Goal: Information Seeking & Learning: Learn about a topic

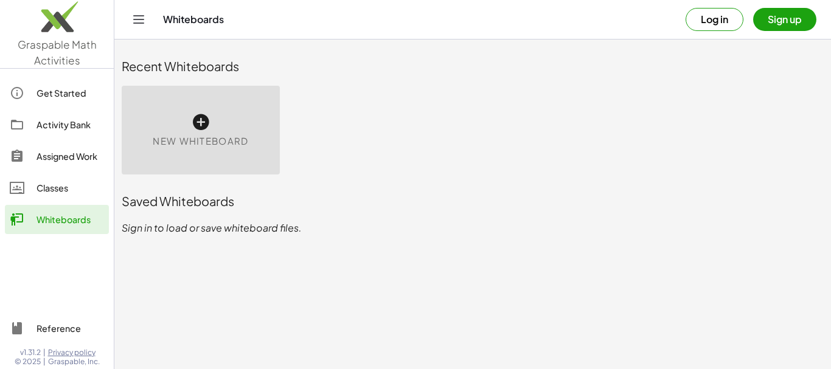
click at [228, 218] on div "Saved Whiteboards" at bounding box center [473, 201] width 702 height 39
click at [721, 21] on button "Log in" at bounding box center [715, 19] width 58 height 23
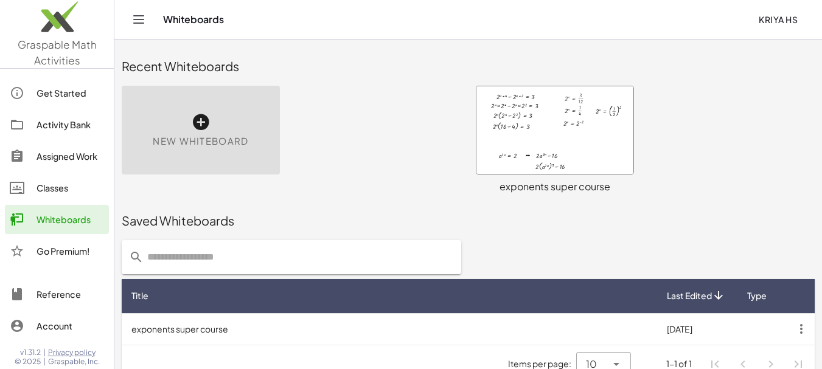
scroll to position [21, 0]
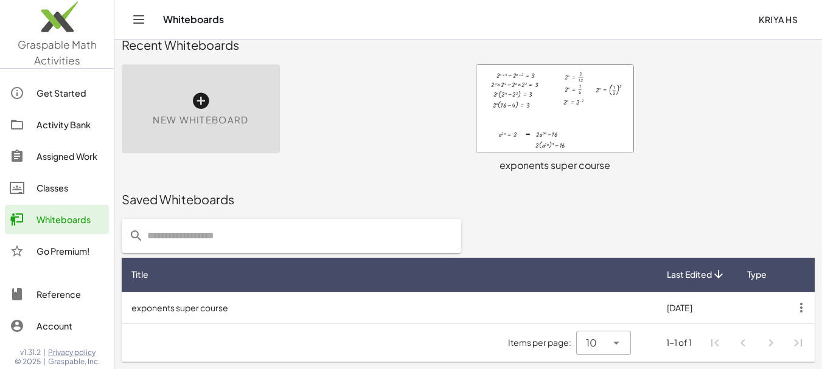
click at [579, 162] on div "exponents super course" at bounding box center [555, 165] width 158 height 15
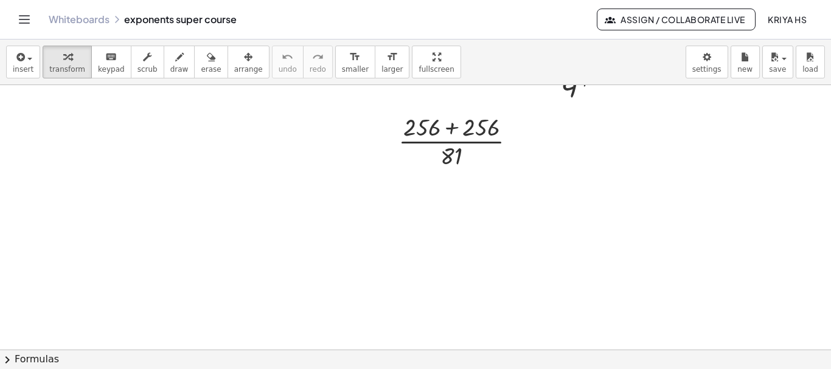
scroll to position [742, 0]
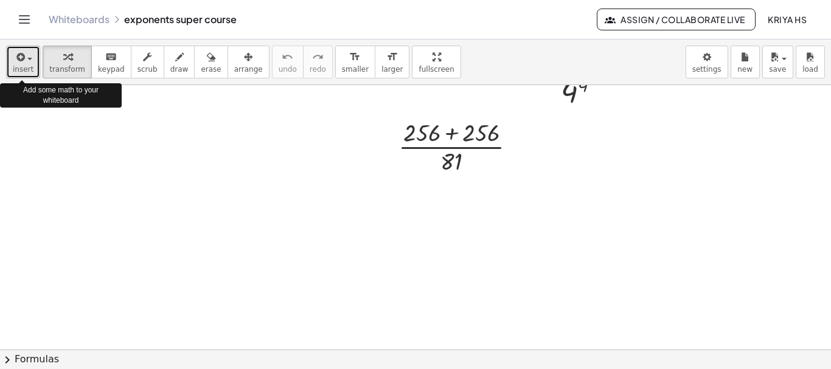
click at [21, 67] on span "insert" at bounding box center [23, 69] width 21 height 9
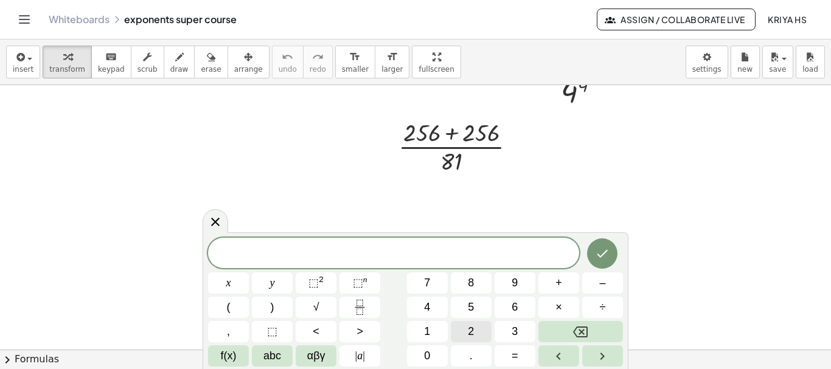
click at [473, 329] on span "2" at bounding box center [471, 332] width 6 height 16
click at [426, 359] on span "0" at bounding box center [427, 356] width 6 height 16
click at [426, 334] on span "1" at bounding box center [427, 332] width 6 height 16
click at [428, 306] on span "4" at bounding box center [427, 307] width 6 height 16
click at [318, 277] on span "⬚" at bounding box center [313, 283] width 10 height 12
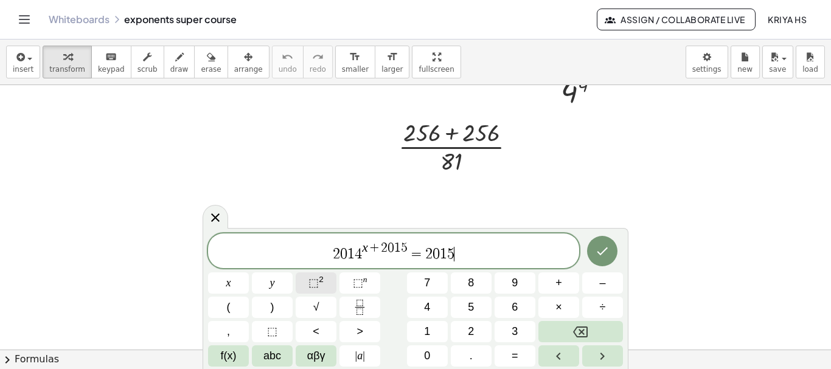
click at [313, 280] on span "⬚" at bounding box center [313, 283] width 10 height 12
click at [610, 252] on icon "Done" at bounding box center [602, 251] width 15 height 15
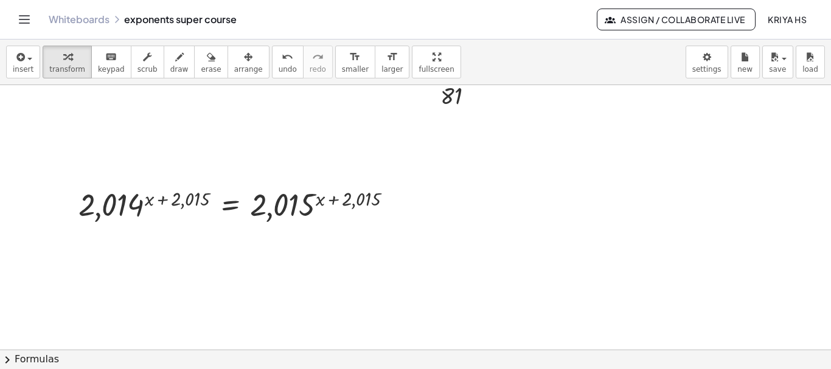
scroll to position [814, 0]
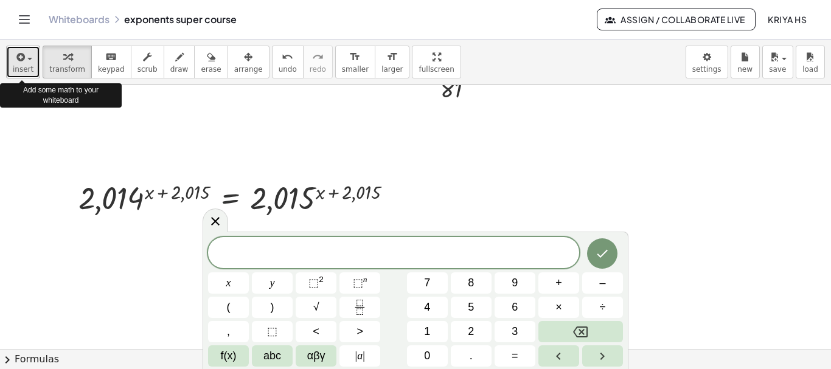
click at [20, 71] on span "insert" at bounding box center [23, 69] width 21 height 9
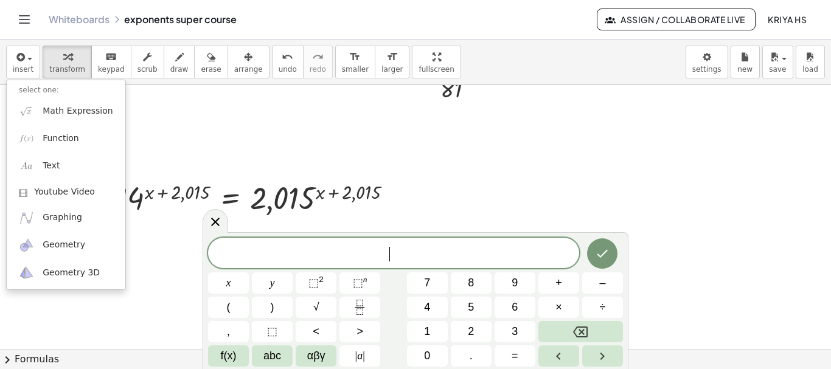
click at [329, 257] on span "​" at bounding box center [393, 254] width 371 height 17
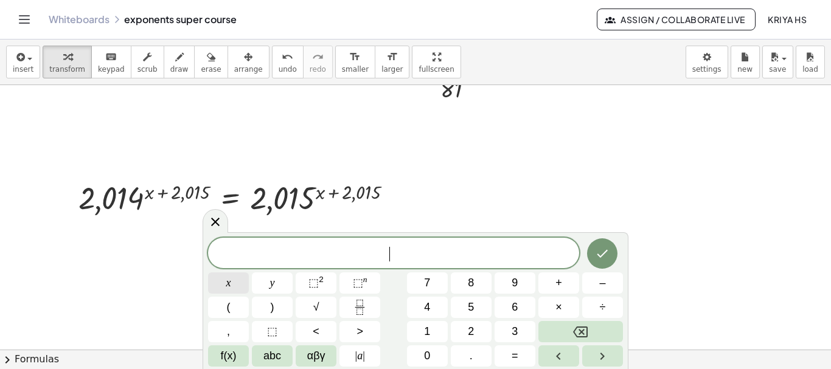
click at [226, 283] on span "x" at bounding box center [228, 283] width 5 height 16
click at [316, 284] on span "⬚" at bounding box center [313, 283] width 10 height 12
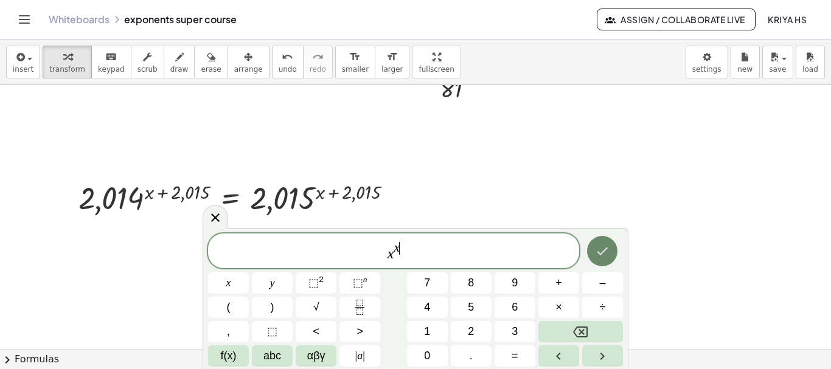
click at [599, 256] on icon "Done" at bounding box center [602, 251] width 15 height 15
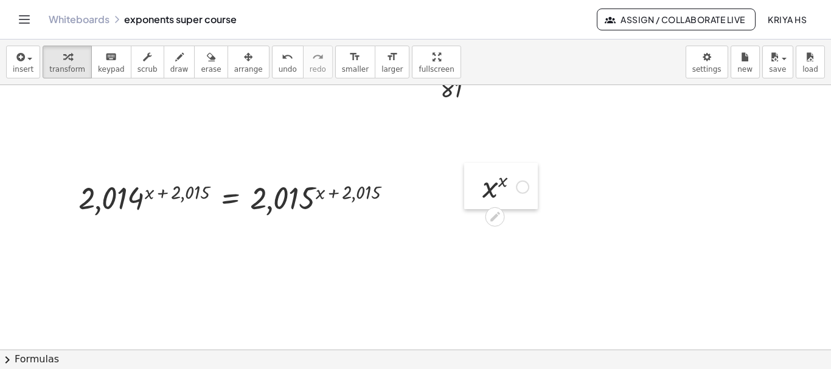
drag, startPoint x: 154, startPoint y: 282, endPoint x: 478, endPoint y: 196, distance: 334.8
click at [478, 196] on div at bounding box center [473, 186] width 18 height 46
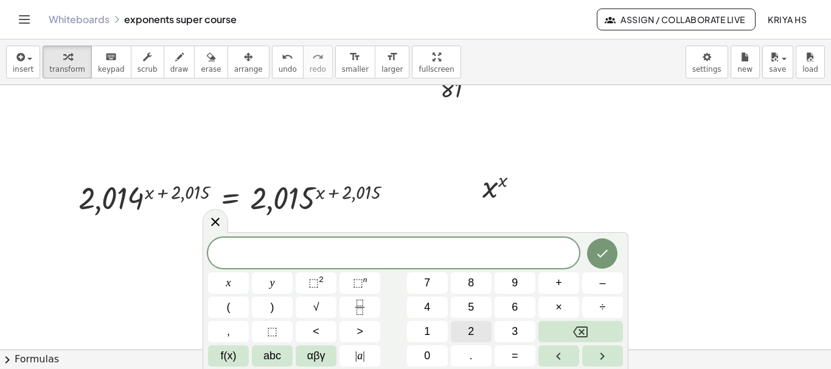
click at [472, 331] on span "2" at bounding box center [471, 332] width 6 height 16
click at [431, 358] on button "0" at bounding box center [427, 356] width 41 height 21
click at [433, 335] on button "1" at bounding box center [427, 331] width 41 height 21
click at [429, 307] on span "4" at bounding box center [427, 307] width 6 height 16
click at [511, 352] on button "=" at bounding box center [515, 356] width 41 height 21
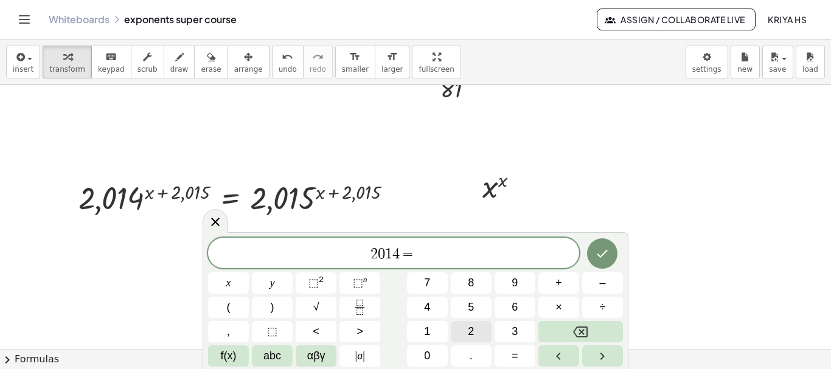
click at [468, 326] on span "2" at bounding box center [471, 332] width 6 height 16
click at [425, 361] on span "0" at bounding box center [427, 356] width 6 height 16
click at [427, 332] on span "1" at bounding box center [427, 332] width 6 height 16
click at [465, 304] on button "5" at bounding box center [471, 307] width 41 height 21
click at [603, 253] on icon "Done" at bounding box center [602, 253] width 15 height 15
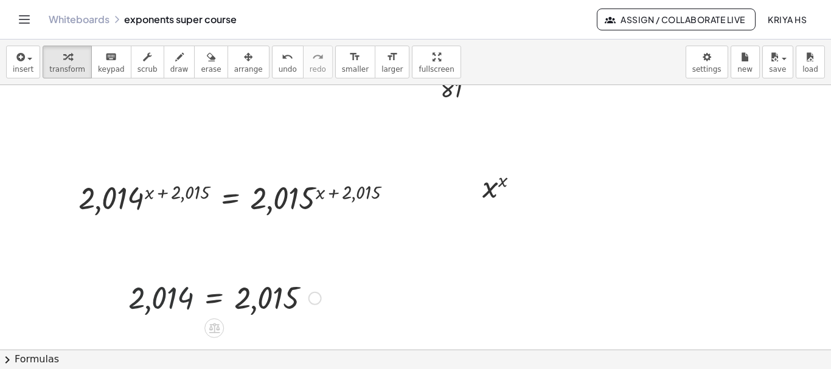
click at [135, 300] on div at bounding box center [224, 297] width 205 height 40
click at [234, 61] on div "button" at bounding box center [248, 56] width 29 height 15
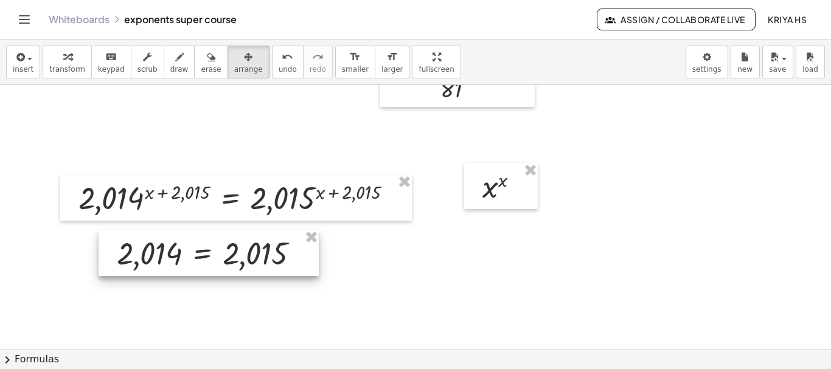
drag, startPoint x: 151, startPoint y: 299, endPoint x: 140, endPoint y: 254, distance: 45.9
click at [140, 254] on div at bounding box center [209, 253] width 220 height 46
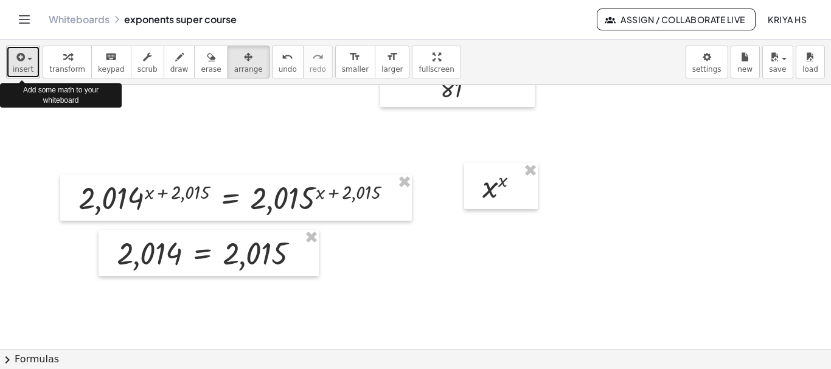
click at [17, 66] on span "insert" at bounding box center [23, 69] width 21 height 9
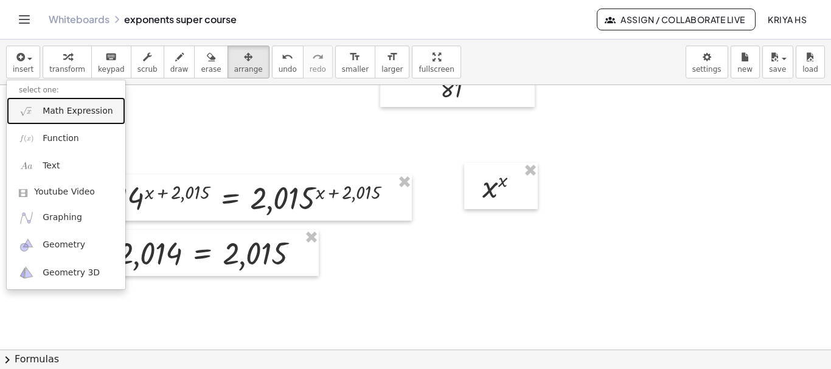
click at [84, 114] on span "Math Expression" at bounding box center [78, 111] width 70 height 12
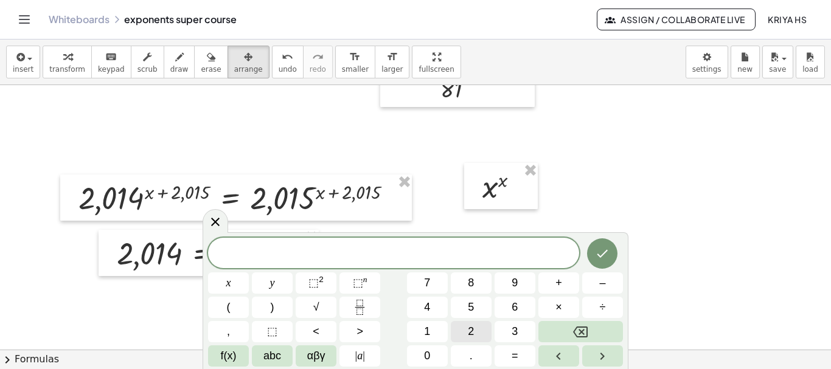
click at [478, 333] on button "2" at bounding box center [471, 331] width 41 height 21
click at [429, 358] on span "0" at bounding box center [427, 356] width 6 height 16
click at [429, 322] on button "1" at bounding box center [427, 331] width 41 height 21
click at [429, 305] on span "4" at bounding box center [427, 307] width 6 height 16
click at [363, 305] on icon "Fraction" at bounding box center [359, 307] width 15 height 15
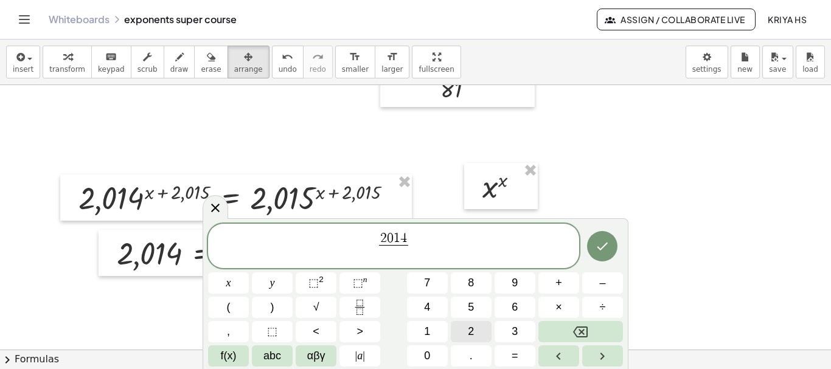
click at [471, 332] on span "2" at bounding box center [471, 332] width 6 height 16
click at [430, 359] on span "0" at bounding box center [427, 356] width 6 height 16
click at [426, 333] on span "1" at bounding box center [427, 332] width 6 height 16
click at [470, 306] on span "5" at bounding box center [471, 307] width 6 height 16
click at [427, 248] on span "2 0 1 4 2 0 1 5 ​ ​" at bounding box center [393, 247] width 371 height 32
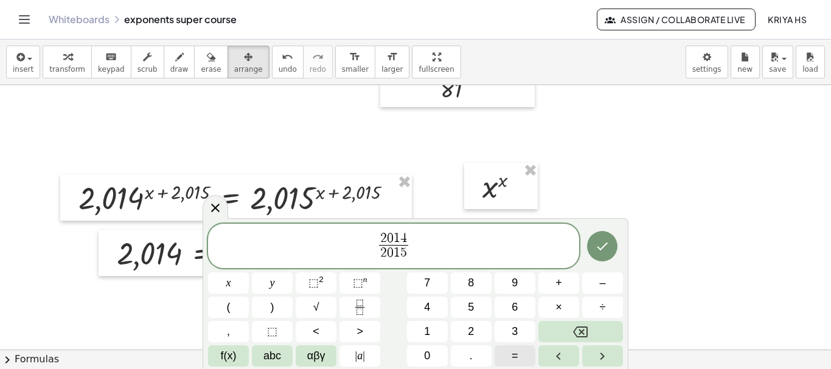
click at [518, 353] on span "=" at bounding box center [515, 356] width 7 height 16
click at [430, 332] on span "1" at bounding box center [427, 332] width 6 height 16
click at [600, 244] on icon "Done" at bounding box center [602, 246] width 15 height 15
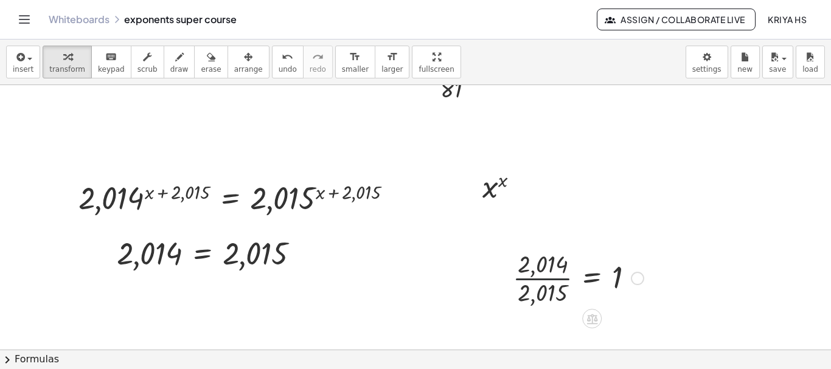
click at [526, 283] on div at bounding box center [578, 277] width 143 height 61
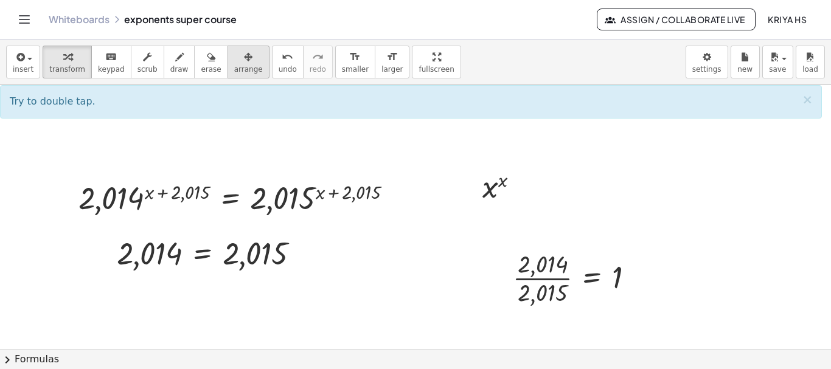
click at [244, 63] on icon "button" at bounding box center [248, 57] width 9 height 15
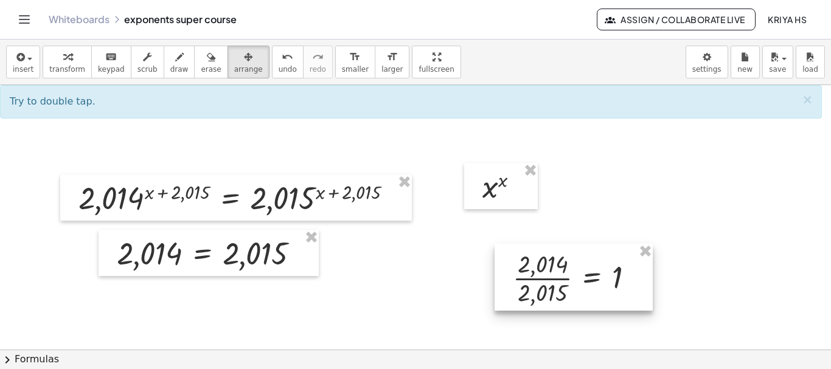
click at [540, 270] on div at bounding box center [574, 277] width 158 height 67
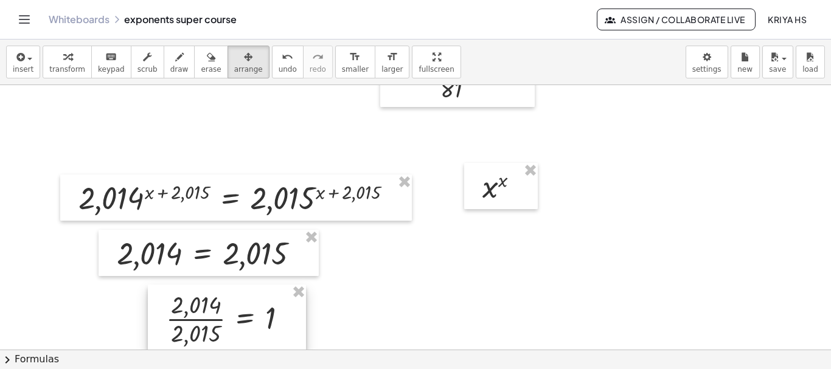
drag, startPoint x: 558, startPoint y: 291, endPoint x: 213, endPoint y: 332, distance: 347.9
click at [213, 332] on div at bounding box center [227, 318] width 158 height 67
click at [213, 332] on div at bounding box center [228, 318] width 158 height 67
click at [200, 330] on div at bounding box center [228, 318] width 158 height 67
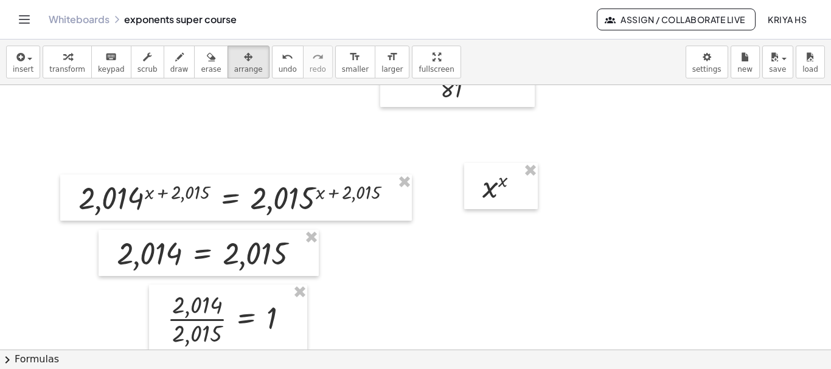
scroll to position [880, 0]
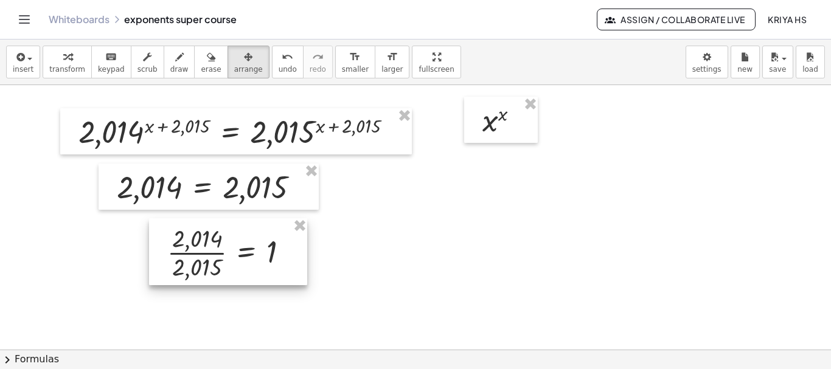
click at [245, 269] on div at bounding box center [228, 251] width 158 height 67
click at [21, 58] on icon "button" at bounding box center [19, 57] width 11 height 15
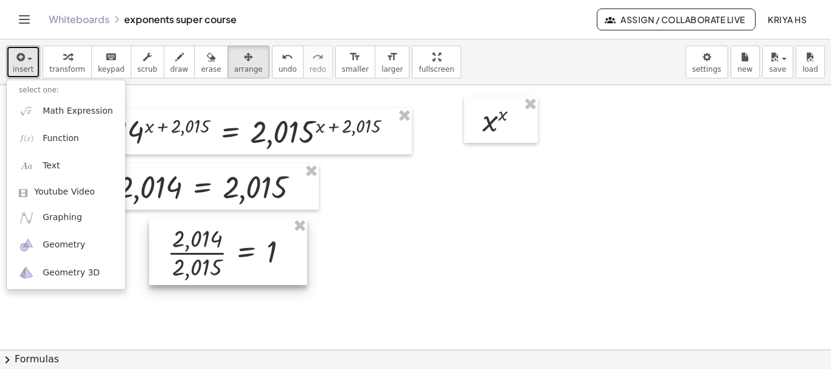
click at [254, 274] on div at bounding box center [228, 251] width 158 height 67
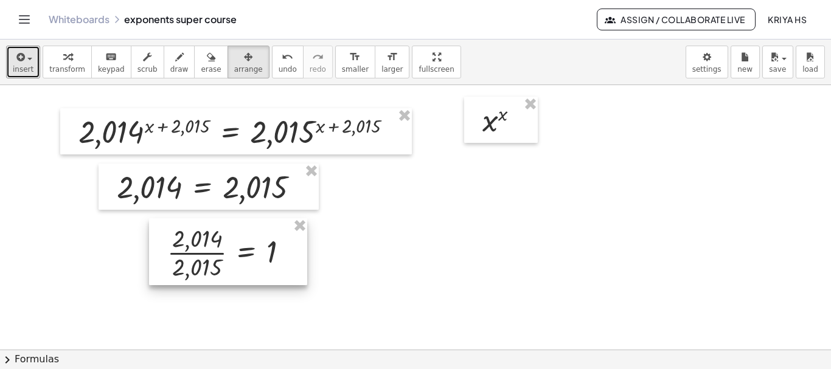
click at [254, 274] on div at bounding box center [228, 251] width 158 height 67
click at [252, 257] on div at bounding box center [228, 251] width 158 height 67
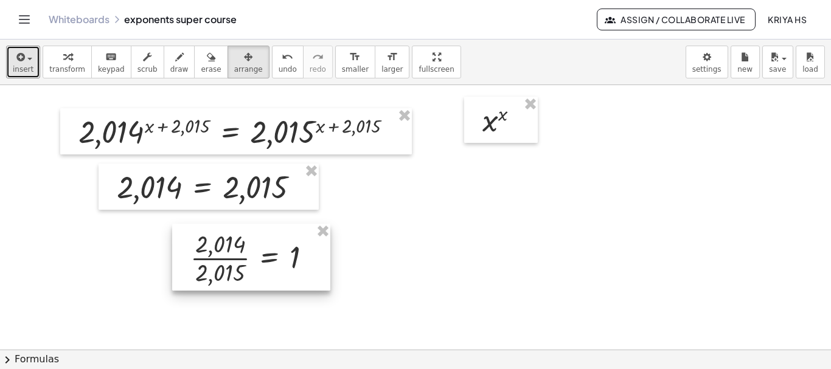
drag, startPoint x: 204, startPoint y: 263, endPoint x: 227, endPoint y: 268, distance: 23.8
click at [227, 268] on div at bounding box center [251, 257] width 158 height 67
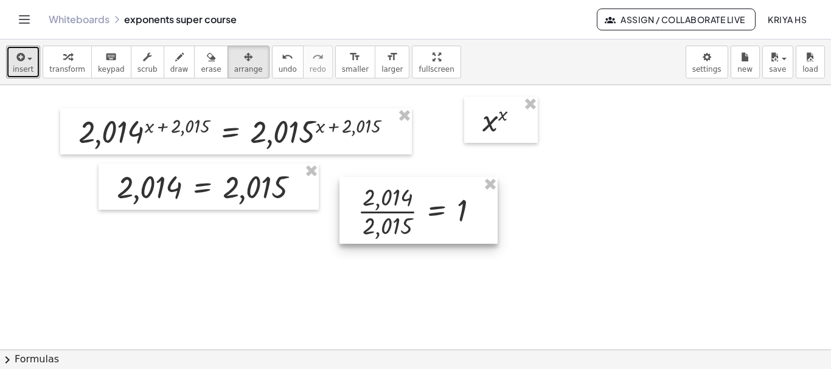
drag, startPoint x: 272, startPoint y: 260, endPoint x: 439, endPoint y: 214, distance: 173.7
click at [439, 214] on div at bounding box center [418, 210] width 158 height 67
click at [409, 231] on div at bounding box center [418, 210] width 158 height 67
drag, startPoint x: 529, startPoint y: 218, endPoint x: 408, endPoint y: 213, distance: 121.2
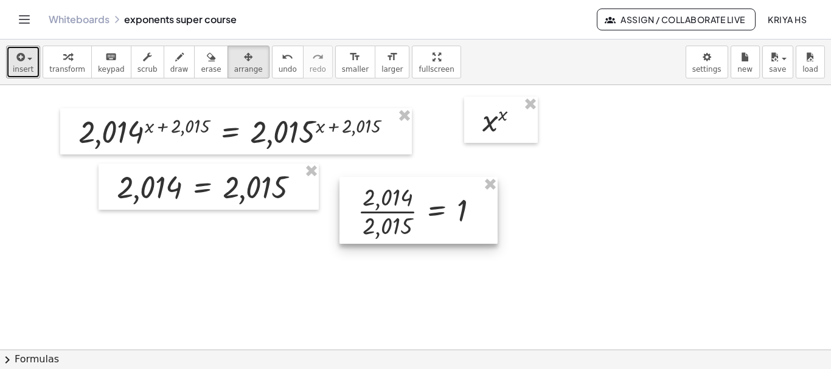
click at [408, 213] on div at bounding box center [418, 210] width 158 height 67
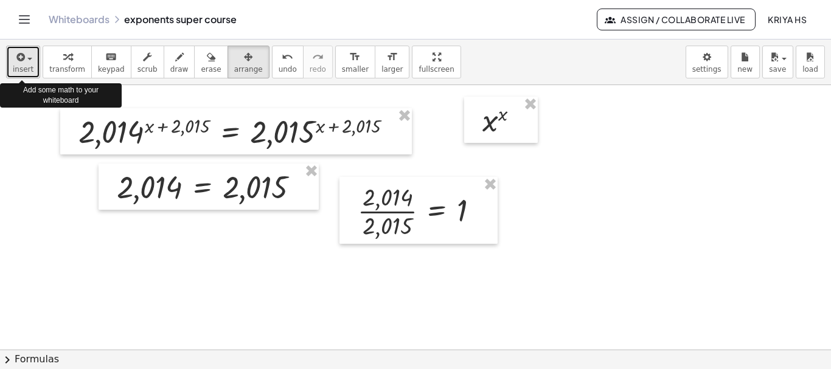
click at [33, 61] on button "insert" at bounding box center [23, 62] width 34 height 33
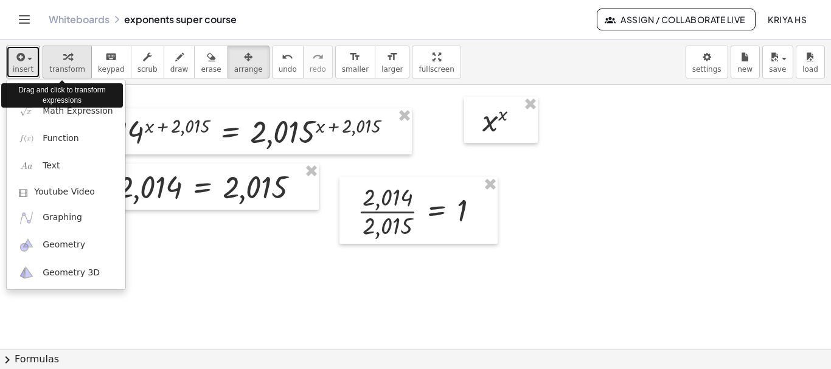
click at [73, 71] on span "transform" at bounding box center [67, 69] width 36 height 9
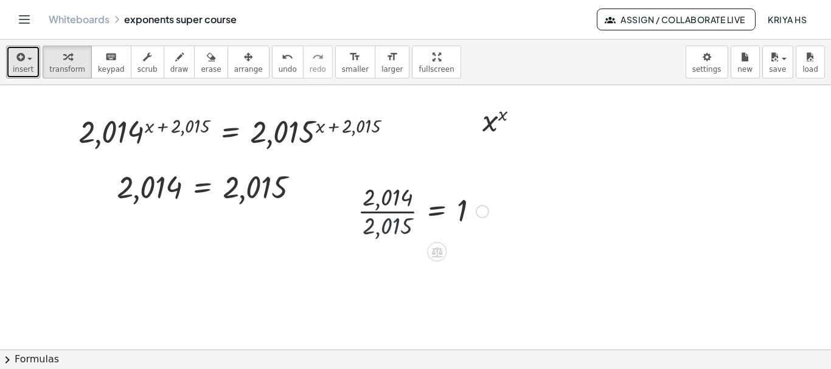
click at [398, 220] on div at bounding box center [423, 210] width 143 height 61
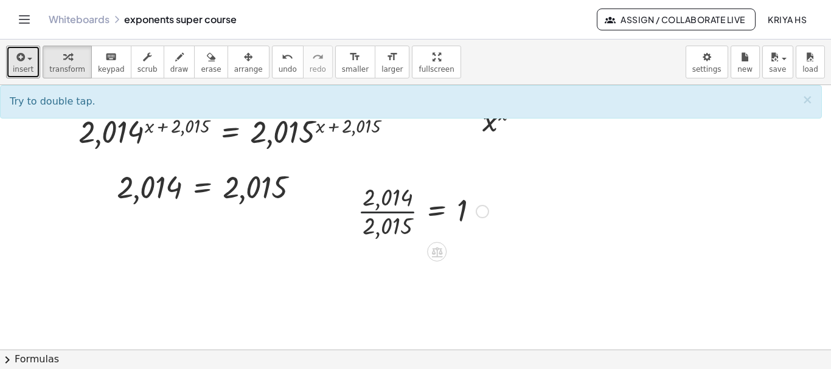
click at [378, 215] on div at bounding box center [423, 210] width 143 height 61
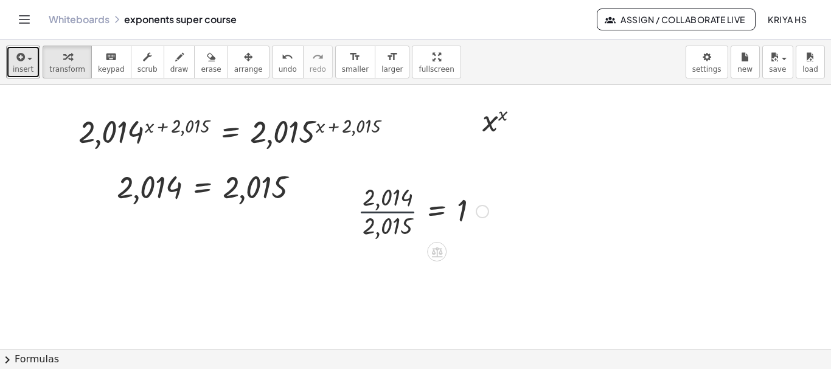
click at [378, 215] on div at bounding box center [423, 210] width 143 height 61
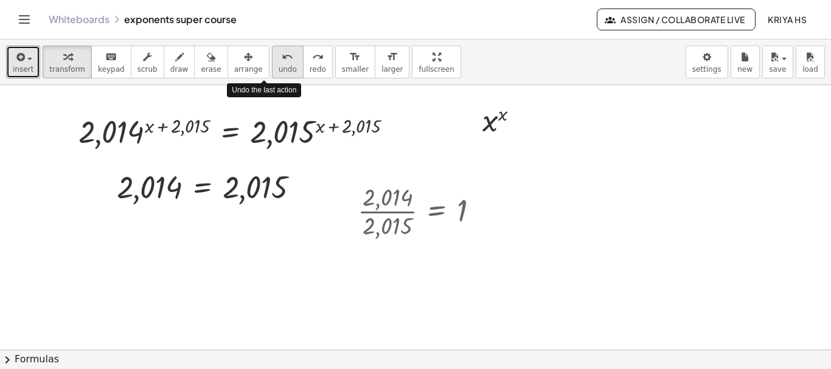
click at [279, 69] on span "undo" at bounding box center [288, 69] width 18 height 9
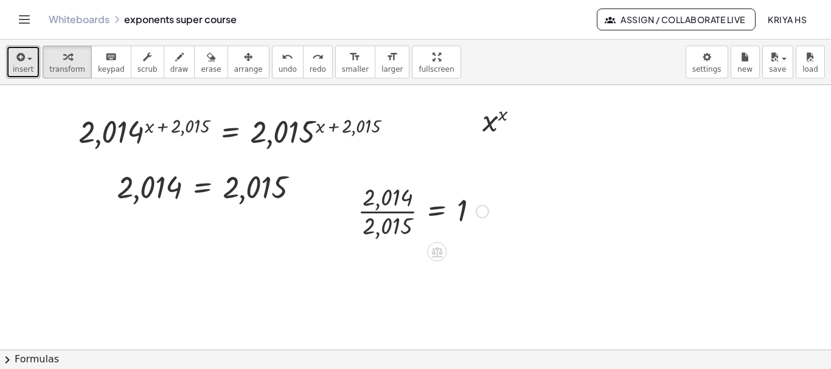
click at [410, 215] on div at bounding box center [423, 210] width 143 height 61
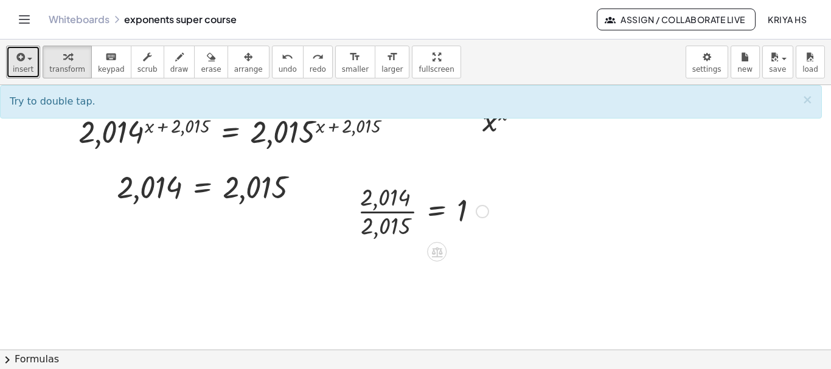
click at [410, 215] on div at bounding box center [423, 210] width 143 height 61
click at [97, 64] on button "keyboard keypad" at bounding box center [111, 62] width 40 height 33
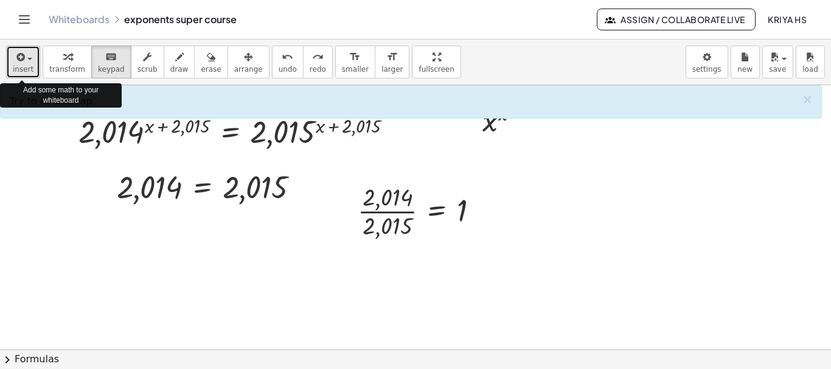
click at [30, 60] on span "button" at bounding box center [29, 59] width 5 height 2
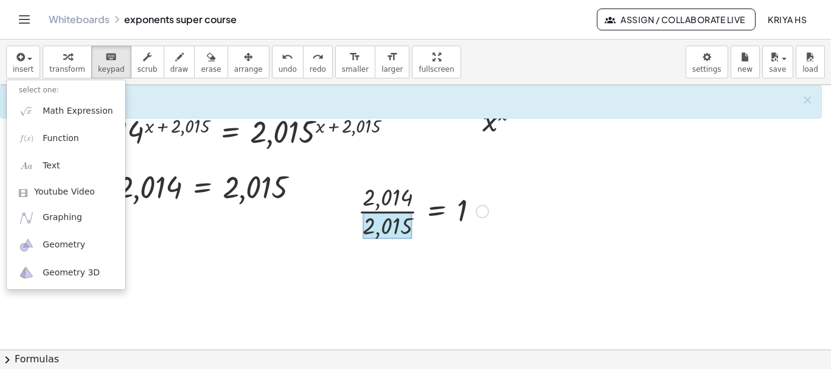
click at [379, 214] on div at bounding box center [387, 226] width 49 height 27
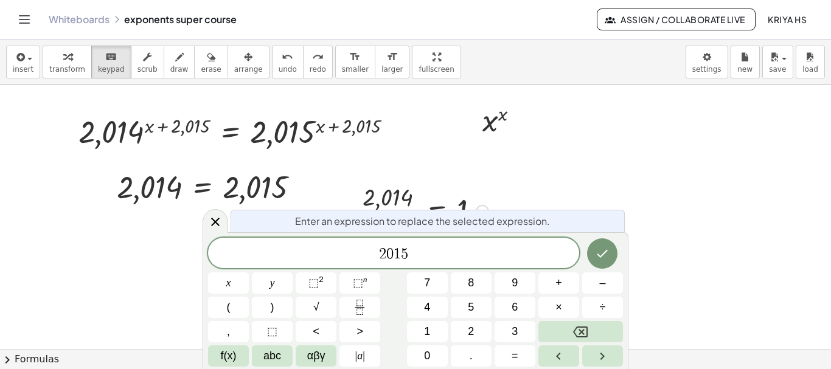
click at [405, 196] on div at bounding box center [423, 210] width 143 height 61
click at [207, 221] on div at bounding box center [216, 221] width 26 height 24
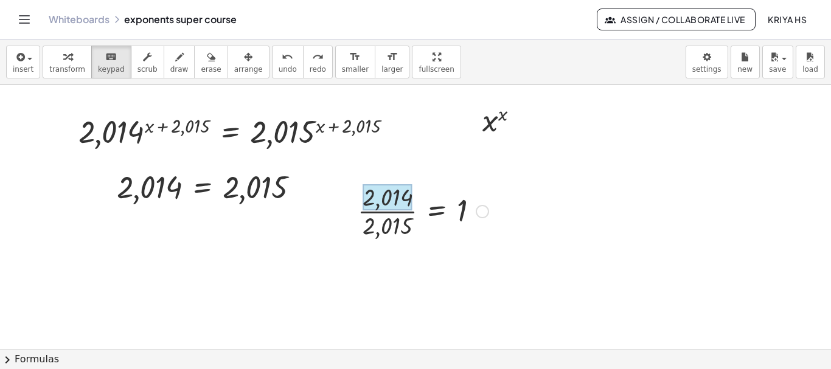
click at [366, 200] on div at bounding box center [388, 197] width 50 height 27
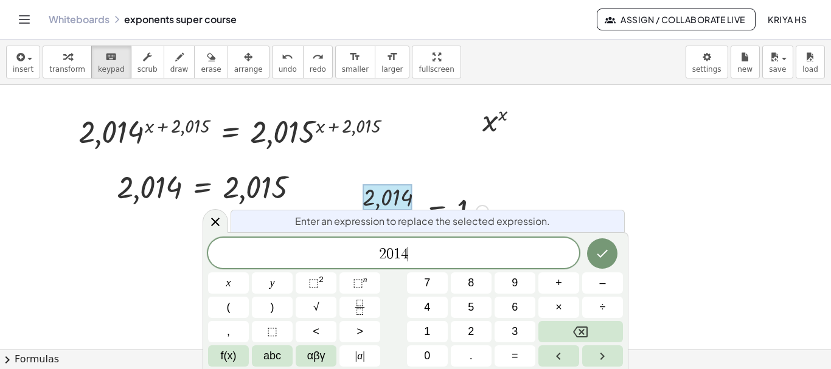
click at [417, 248] on span "2 0 1 4 ​" at bounding box center [393, 254] width 371 height 17
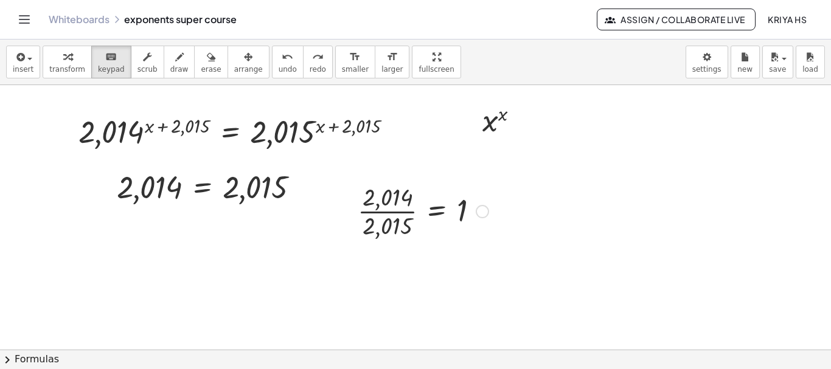
click at [383, 212] on div at bounding box center [423, 210] width 143 height 61
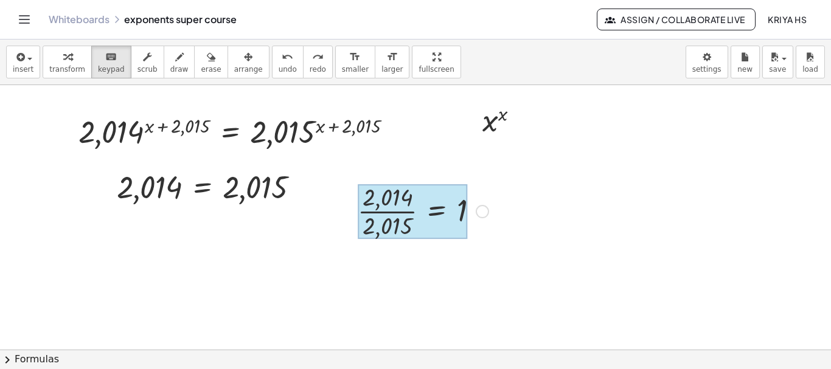
click at [420, 209] on div at bounding box center [413, 211] width 110 height 55
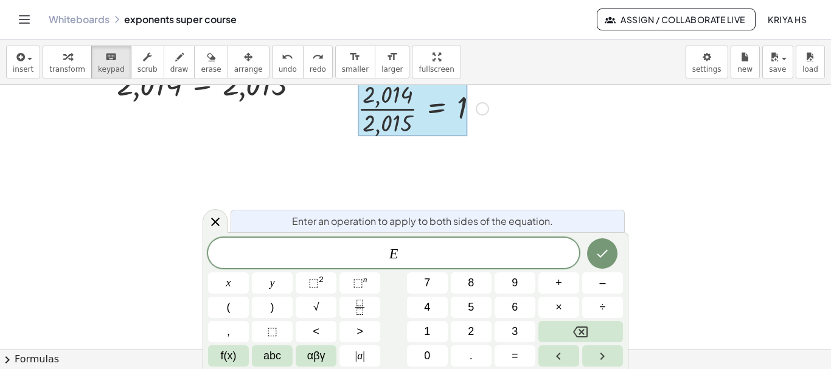
scroll to position [943, 0]
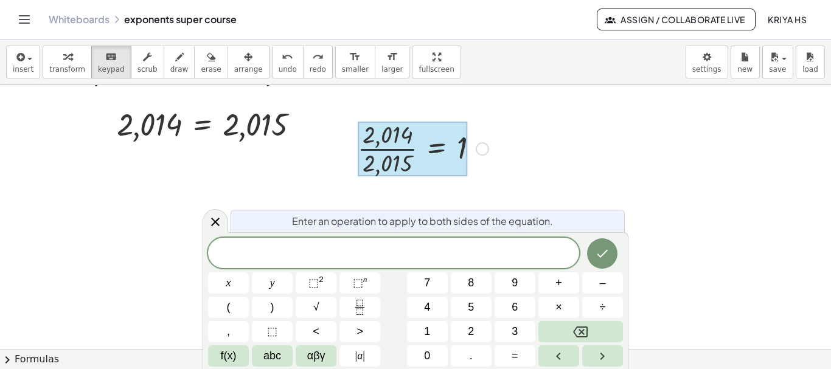
click at [479, 147] on div at bounding box center [482, 148] width 13 height 13
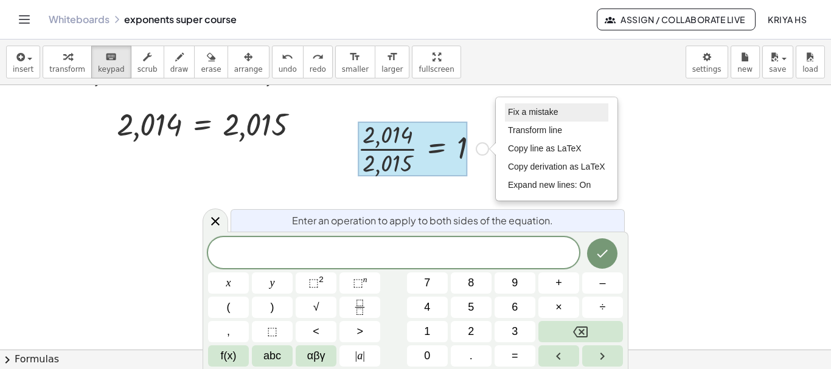
click at [515, 114] on span "Fix a mistake" at bounding box center [533, 112] width 50 height 10
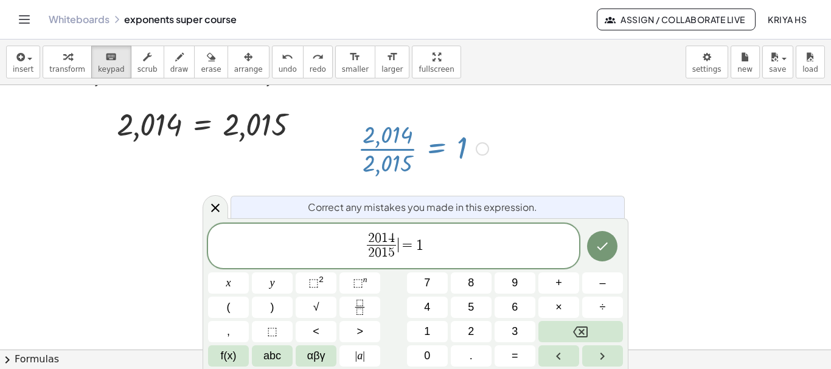
click at [397, 248] on span "2 0 1 4 2 0 1 5 ​" at bounding box center [381, 247] width 35 height 30
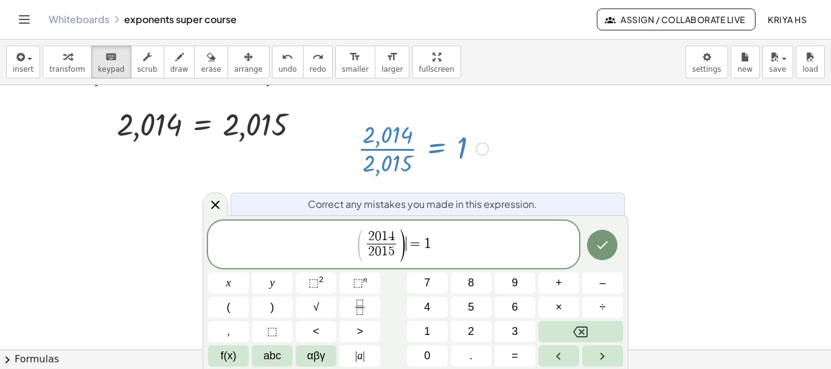
click at [406, 230] on span ")" at bounding box center [402, 246] width 9 height 36
click at [315, 282] on span "⬚" at bounding box center [313, 283] width 10 height 12
click at [466, 247] on span "( 2 0 1 4 2 0 1 5 ​ ) x + 2 0 1 5 = 1 ​" at bounding box center [393, 245] width 371 height 35
click at [605, 248] on icon "Done" at bounding box center [602, 245] width 15 height 15
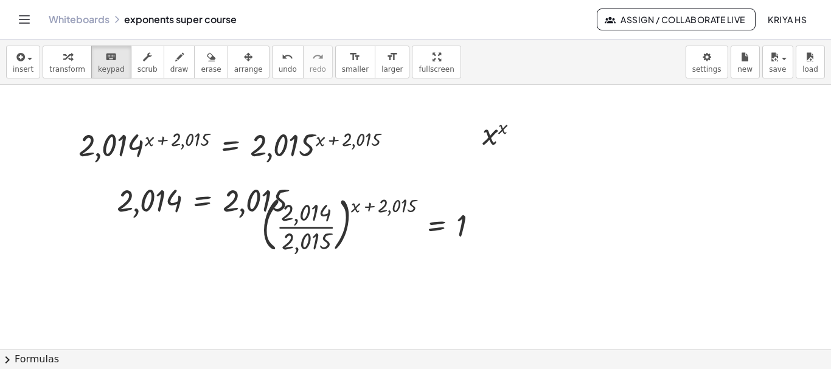
scroll to position [870, 0]
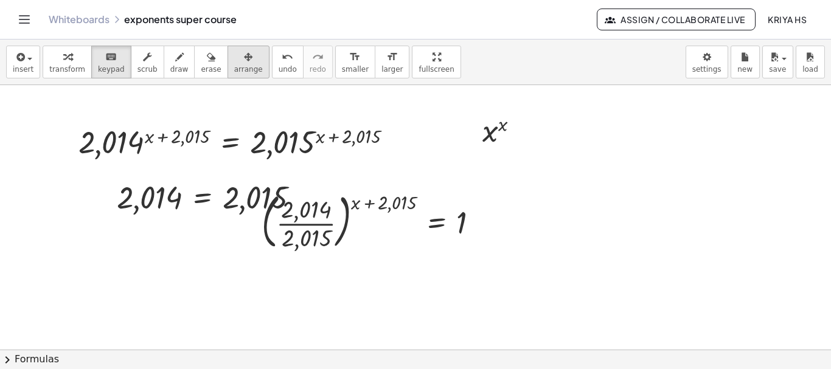
click at [234, 62] on div "button" at bounding box center [248, 56] width 29 height 15
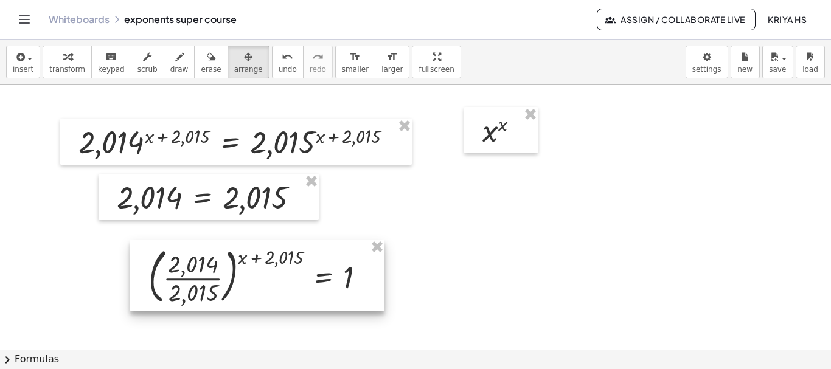
drag, startPoint x: 319, startPoint y: 248, endPoint x: 206, endPoint y: 302, distance: 125.7
click at [206, 302] on div at bounding box center [257, 276] width 254 height 72
click at [229, 273] on div at bounding box center [257, 276] width 254 height 72
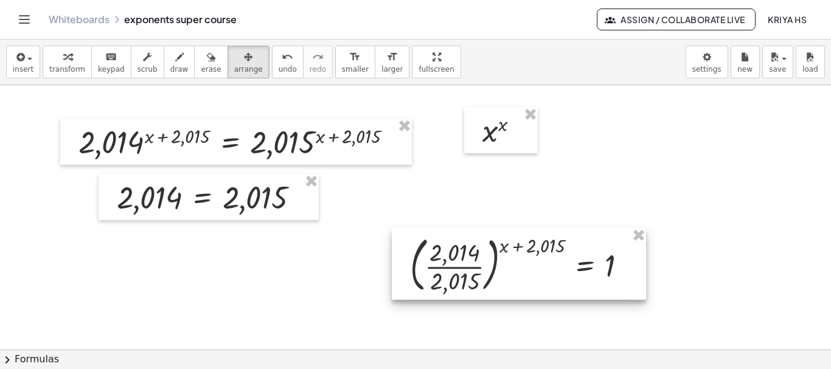
drag, startPoint x: 229, startPoint y: 273, endPoint x: 490, endPoint y: 262, distance: 261.2
click at [490, 262] on div at bounding box center [519, 264] width 254 height 72
click at [10, 63] on button "insert" at bounding box center [23, 62] width 34 height 33
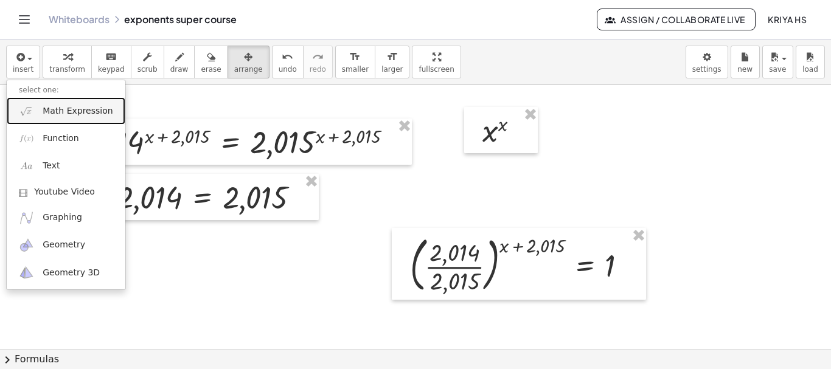
click at [44, 113] on span "Math Expression" at bounding box center [78, 111] width 70 height 12
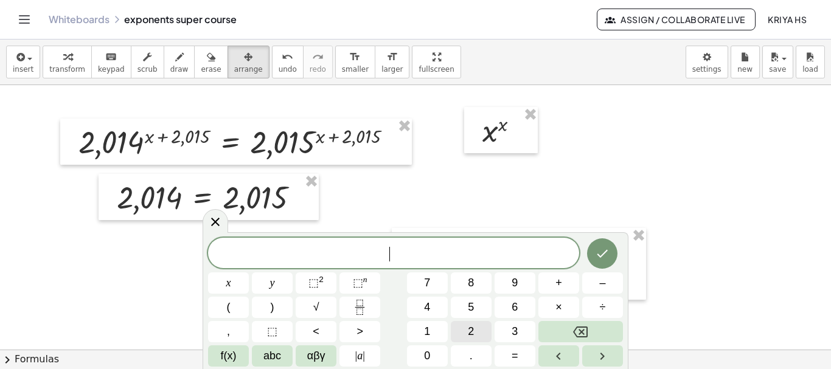
click at [467, 335] on button "2" at bounding box center [471, 331] width 41 height 21
click at [423, 354] on button "0" at bounding box center [427, 356] width 41 height 21
click at [435, 328] on button "1" at bounding box center [427, 331] width 41 height 21
click at [433, 311] on button "4" at bounding box center [427, 307] width 41 height 21
click at [312, 283] on span "⬚" at bounding box center [313, 283] width 10 height 12
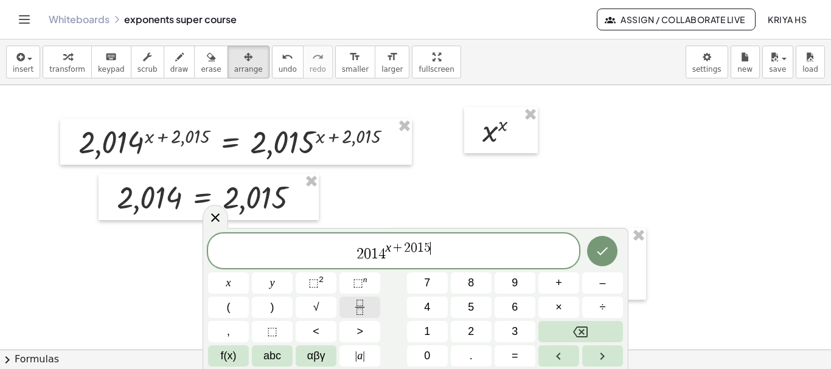
click at [356, 310] on icon "Fraction" at bounding box center [359, 307] width 15 height 15
click at [395, 268] on div "2 0 1 4 x + 2 0 1 5 x y ⬚ 2 ⬚ n 7 8 9 + – ( ) √ 4 5 6 × ÷ , ⬚ < > 1 2 3 f(x) ab…" at bounding box center [415, 300] width 415 height 133
click at [434, 256] on span "2 0 1 4 x + 2 0 1 5 ​" at bounding box center [393, 252] width 371 height 22
click at [357, 316] on button "Fraction" at bounding box center [359, 307] width 41 height 21
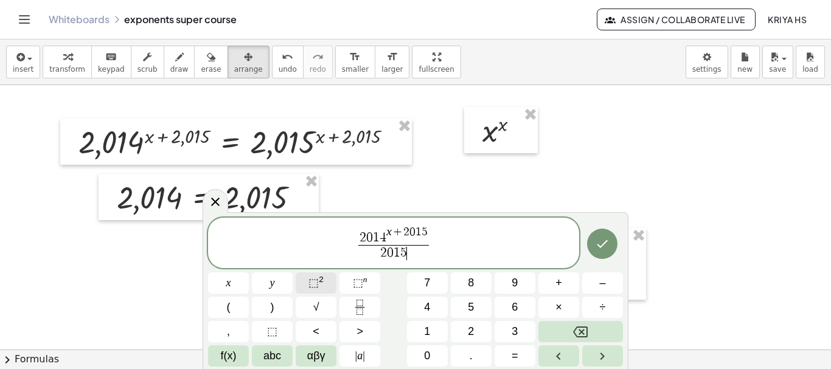
click at [311, 287] on span "⬚" at bounding box center [313, 283] width 10 height 12
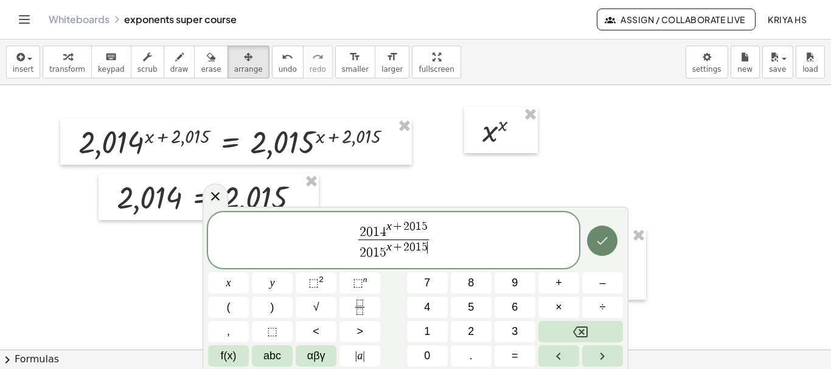
click at [604, 240] on icon "Done" at bounding box center [602, 241] width 11 height 8
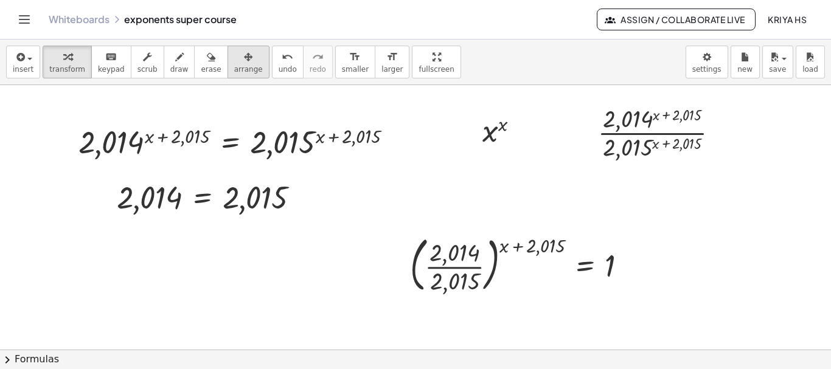
click at [244, 61] on icon "button" at bounding box center [248, 57] width 9 height 15
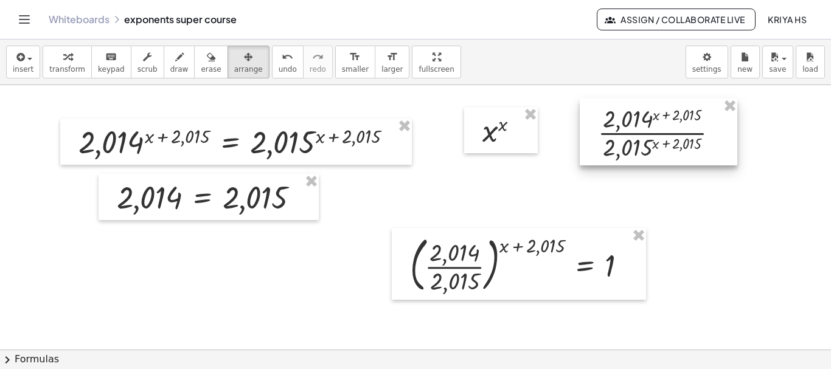
click at [668, 132] on div at bounding box center [659, 132] width 158 height 67
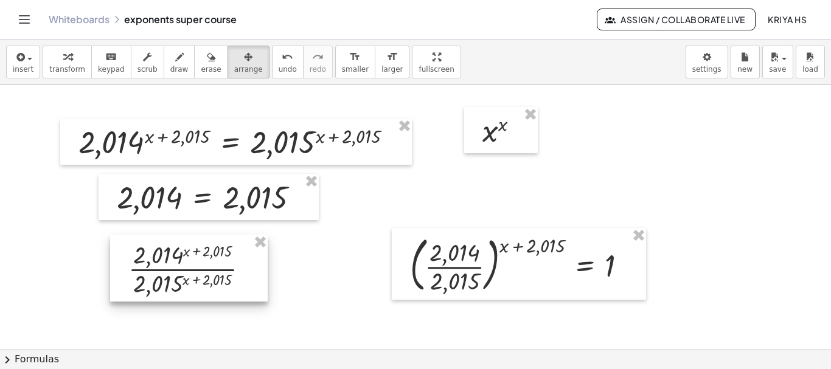
drag, startPoint x: 668, startPoint y: 132, endPoint x: 198, endPoint y: 268, distance: 489.0
click at [198, 268] on div at bounding box center [189, 268] width 158 height 67
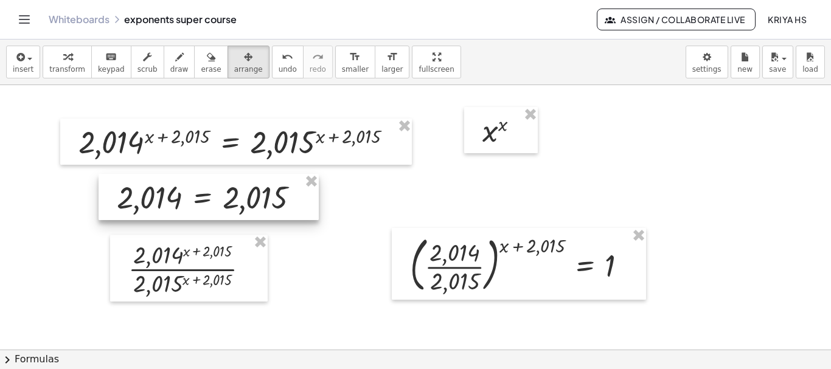
click at [234, 209] on div at bounding box center [209, 197] width 220 height 46
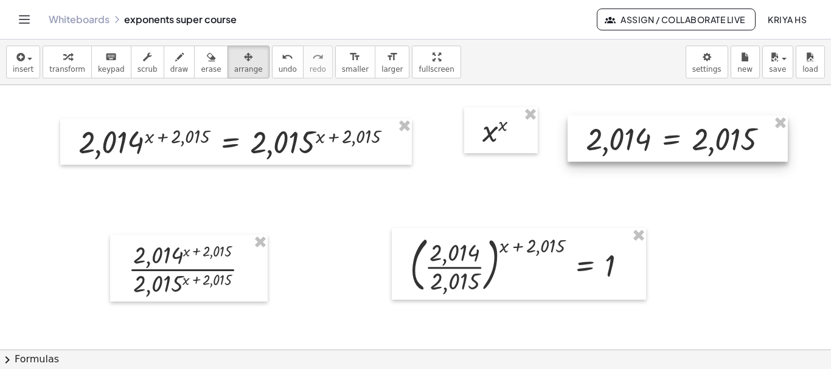
drag, startPoint x: 260, startPoint y: 196, endPoint x: 728, endPoint y: 138, distance: 472.0
click at [728, 138] on div at bounding box center [678, 139] width 220 height 46
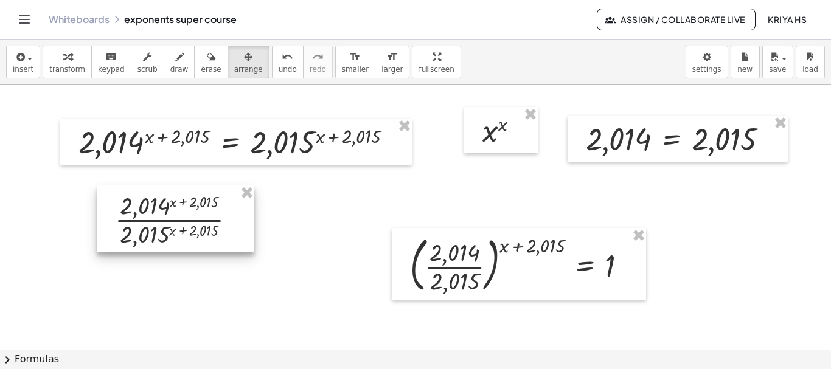
drag, startPoint x: 194, startPoint y: 268, endPoint x: 181, endPoint y: 219, distance: 51.1
click at [181, 219] on div at bounding box center [176, 219] width 158 height 67
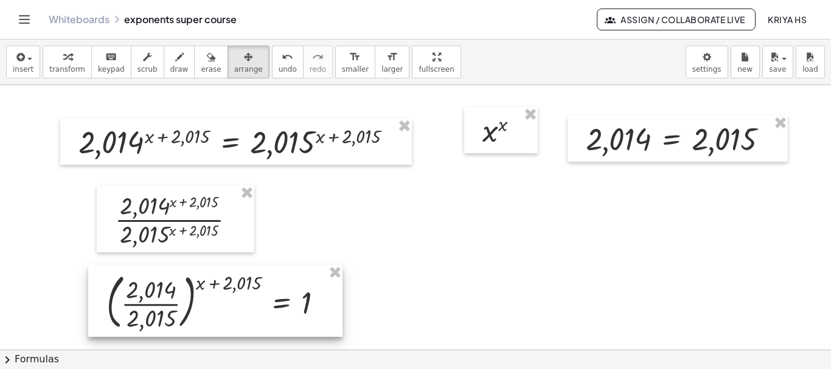
drag, startPoint x: 446, startPoint y: 260, endPoint x: 143, endPoint y: 297, distance: 305.2
click at [143, 297] on div at bounding box center [215, 301] width 254 height 72
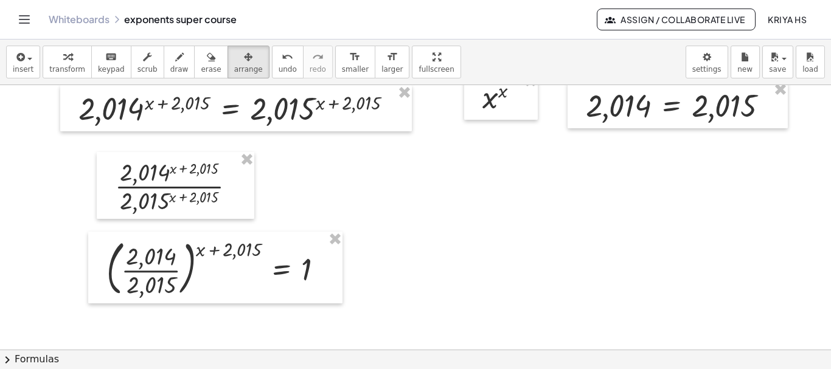
scroll to position [900, 0]
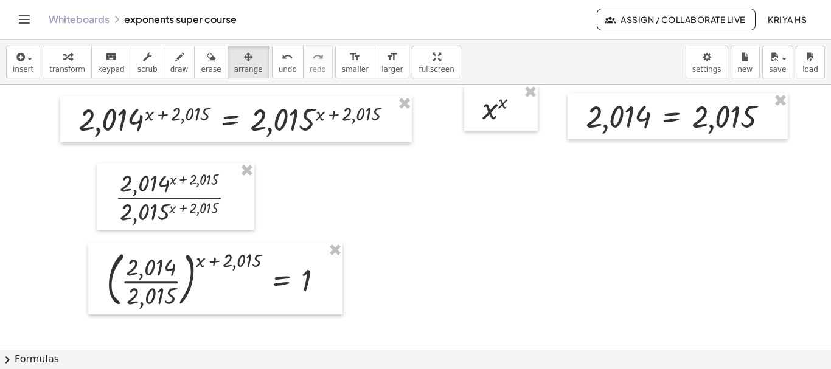
scroll to position [905, 0]
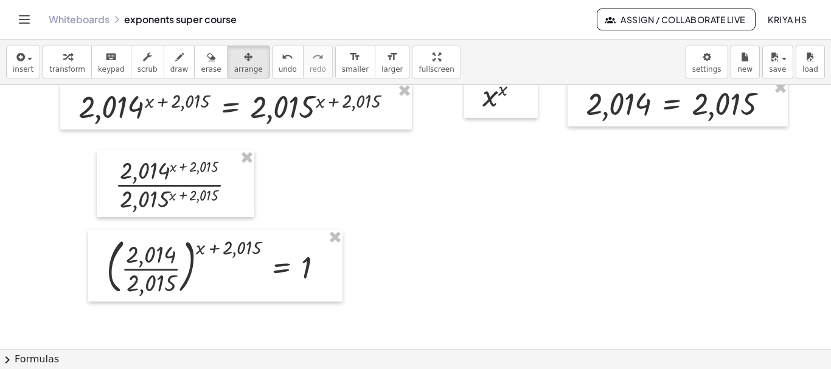
drag, startPoint x: 422, startPoint y: 169, endPoint x: 426, endPoint y: 147, distance: 21.7
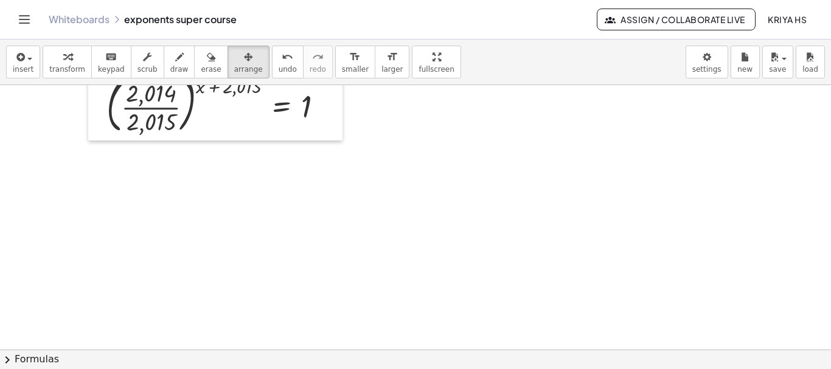
scroll to position [1122, 0]
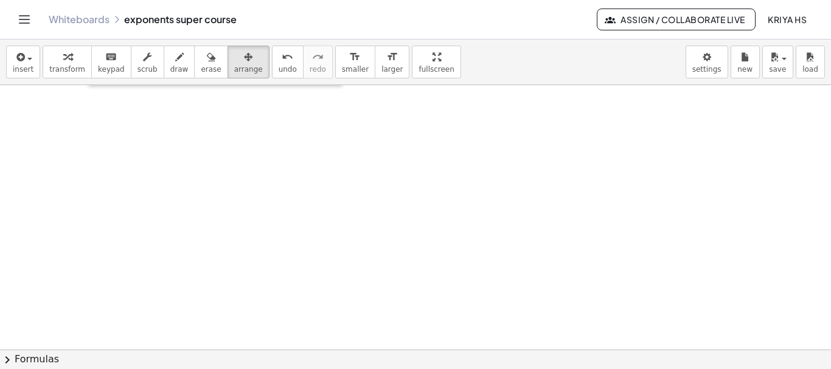
click at [21, 77] on button "insert" at bounding box center [23, 62] width 34 height 33
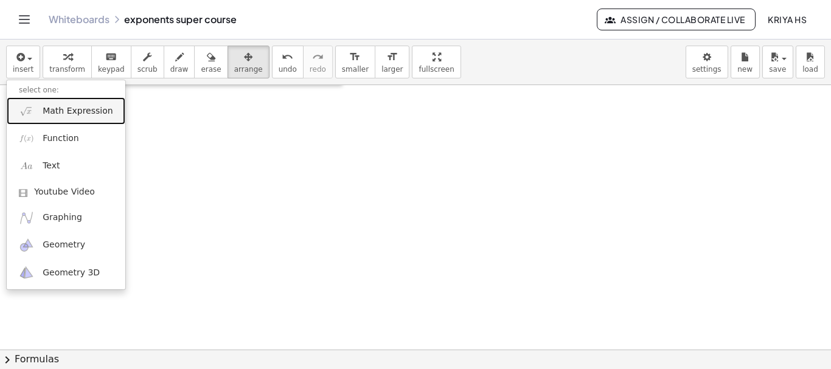
click at [49, 110] on span "Math Expression" at bounding box center [78, 111] width 70 height 12
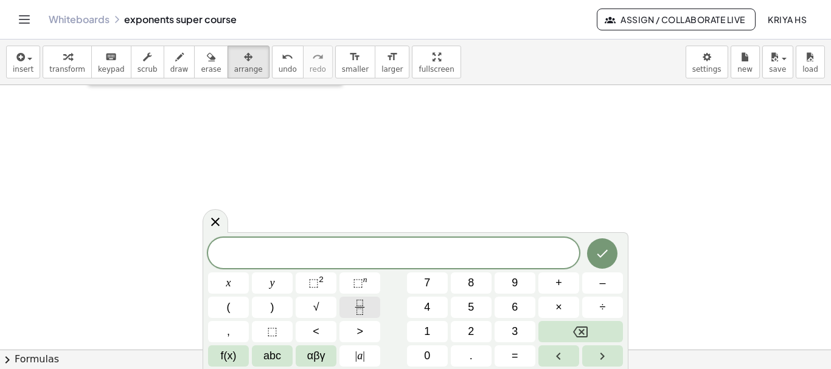
click at [362, 311] on icon "Fraction" at bounding box center [359, 307] width 15 height 15
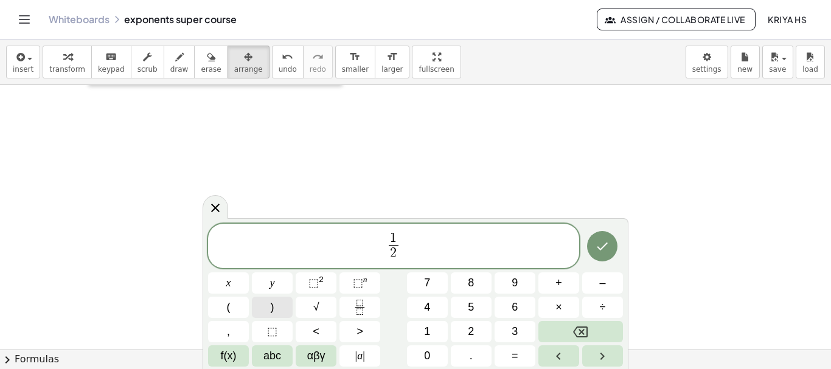
click at [274, 307] on button ")" at bounding box center [272, 307] width 41 height 21
click at [413, 245] on span "1 2 ​ ​" at bounding box center [393, 247] width 371 height 32
click at [273, 311] on span ")" at bounding box center [273, 307] width 4 height 16
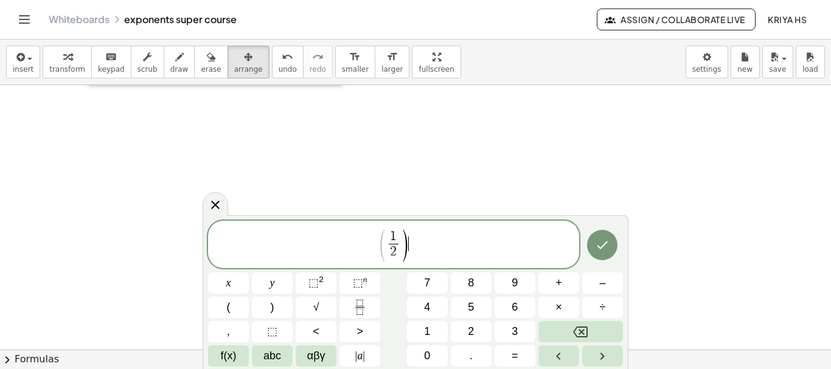
click at [417, 224] on div "( 1 2 ​ ) ​" at bounding box center [393, 244] width 371 height 47
click at [322, 282] on sup "2" at bounding box center [321, 279] width 5 height 9
click at [356, 309] on icon "Fraction" at bounding box center [359, 307] width 15 height 15
click at [432, 245] on span "( 1 2 ​ ) − 2 + 1 3 ​ ​" at bounding box center [393, 245] width 371 height 35
click at [279, 309] on button ")" at bounding box center [272, 307] width 41 height 21
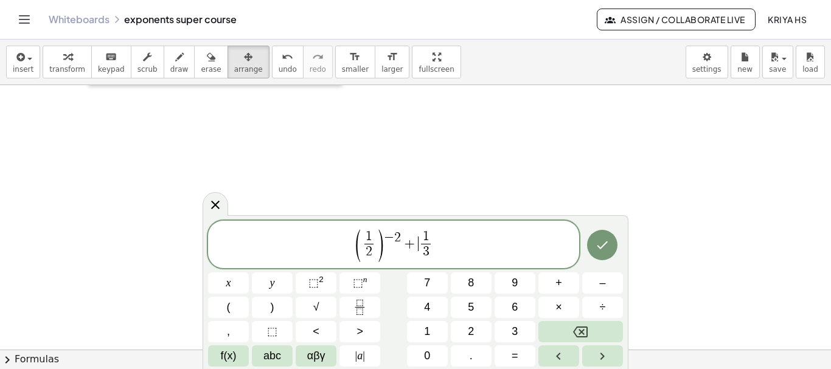
click at [417, 248] on span "( 1 2 ​ ) − 2 + ​ 1 3 ​" at bounding box center [393, 245] width 371 height 35
click at [230, 311] on span "(" at bounding box center [229, 307] width 4 height 16
click at [433, 230] on span ")" at bounding box center [437, 246] width 9 height 36
click at [439, 230] on span ")" at bounding box center [437, 246] width 9 height 36
click at [320, 283] on sup "2" at bounding box center [321, 279] width 5 height 9
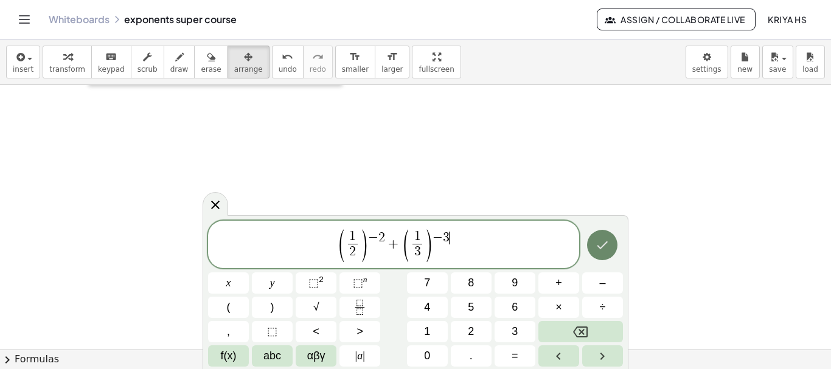
click at [604, 255] on button "Done" at bounding box center [602, 245] width 30 height 30
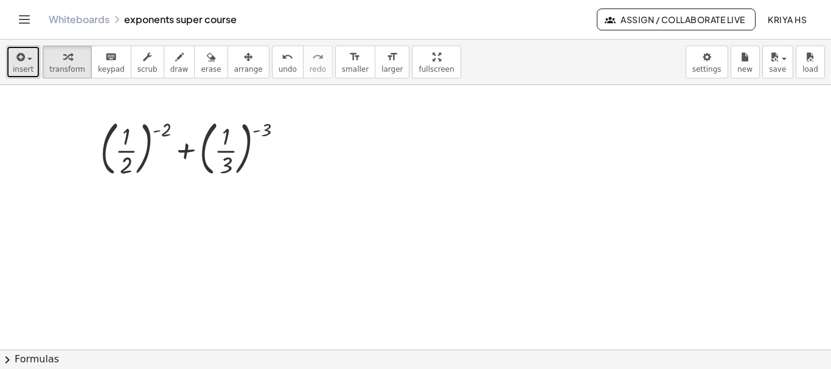
click at [21, 73] on span "insert" at bounding box center [23, 69] width 21 height 9
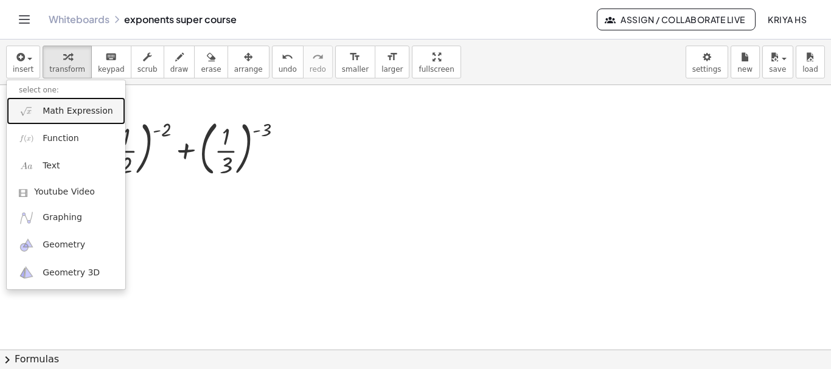
click at [42, 119] on link "Math Expression" at bounding box center [66, 110] width 119 height 27
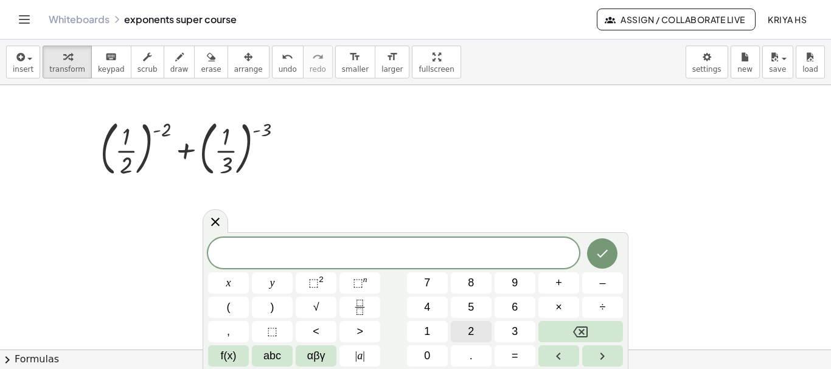
click at [473, 334] on span "2" at bounding box center [471, 332] width 6 height 16
click at [318, 279] on span "⬚" at bounding box center [313, 283] width 10 height 12
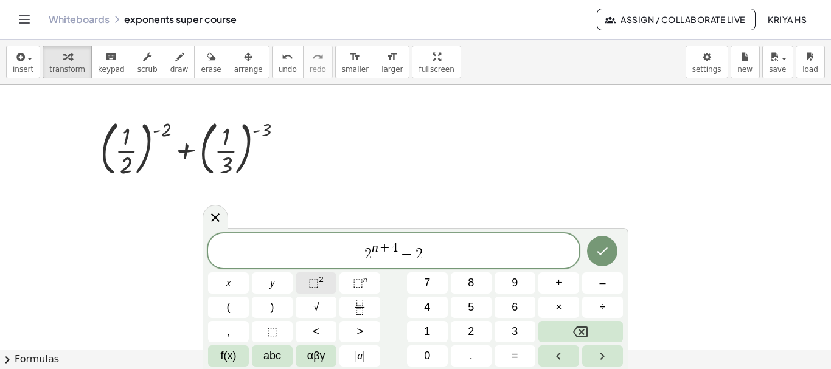
click at [314, 281] on span "⬚" at bounding box center [313, 283] width 10 height 12
click at [608, 249] on icon "Done" at bounding box center [602, 251] width 15 height 15
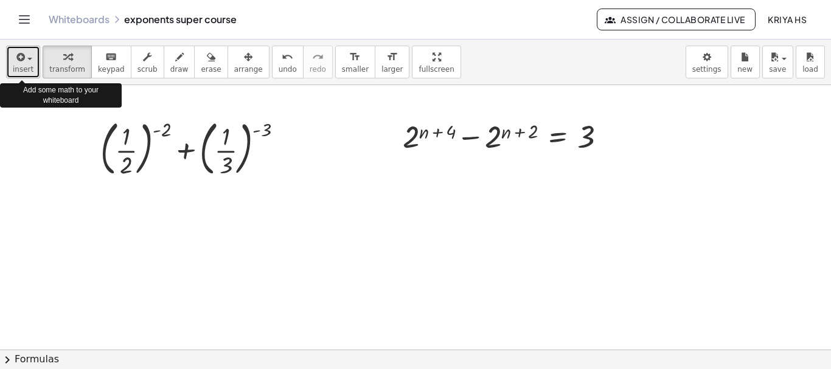
click at [19, 72] on span "insert" at bounding box center [23, 69] width 21 height 9
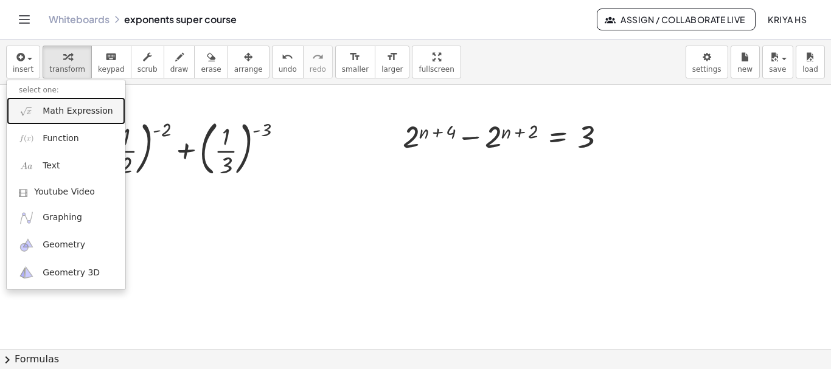
click at [59, 113] on span "Math Expression" at bounding box center [78, 111] width 70 height 12
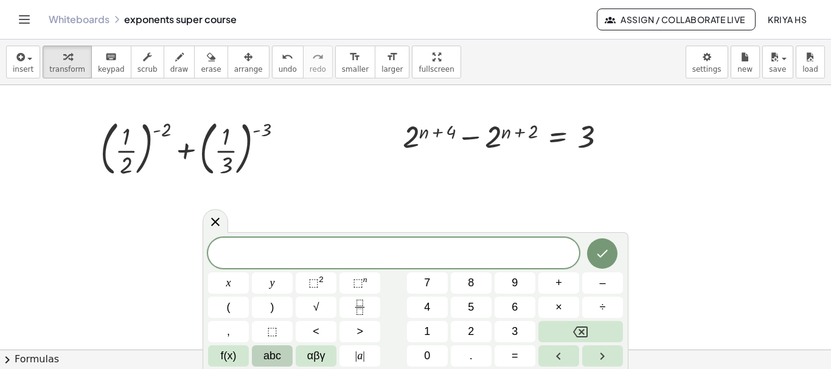
click at [262, 355] on button "abc" at bounding box center [272, 356] width 41 height 21
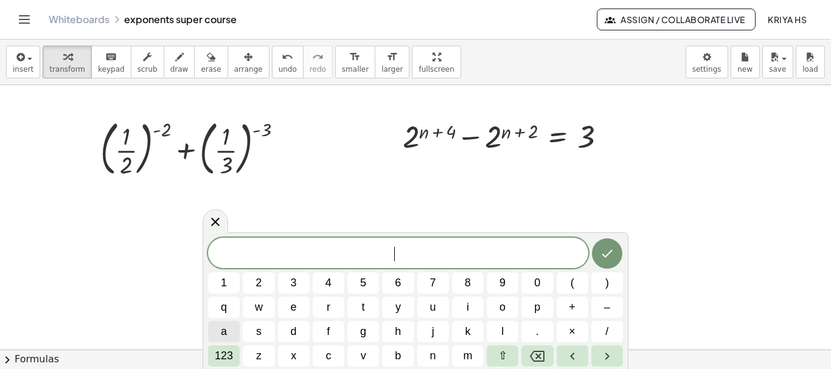
click at [223, 333] on span "a" at bounding box center [224, 332] width 6 height 16
click at [228, 349] on span "123" at bounding box center [224, 356] width 18 height 16
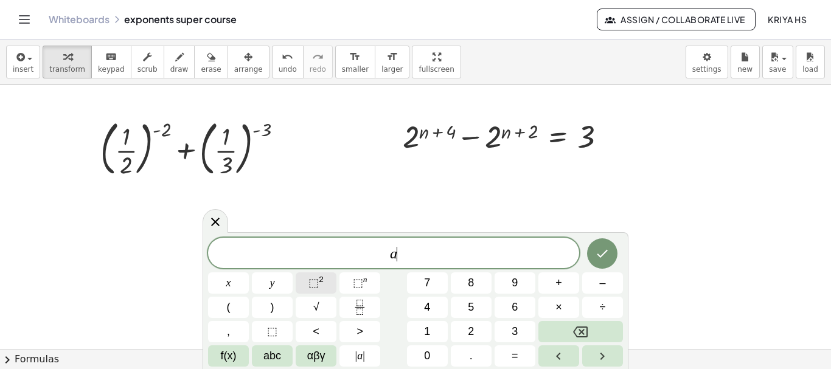
click at [313, 283] on span "⬚" at bounding box center [313, 283] width 10 height 12
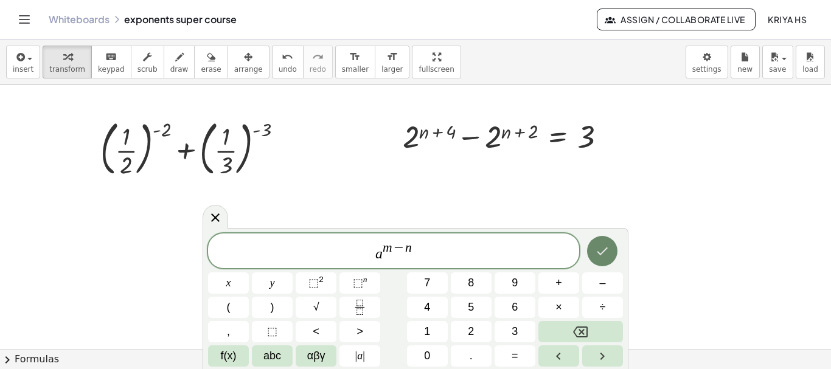
click at [600, 261] on button "Done" at bounding box center [602, 251] width 30 height 30
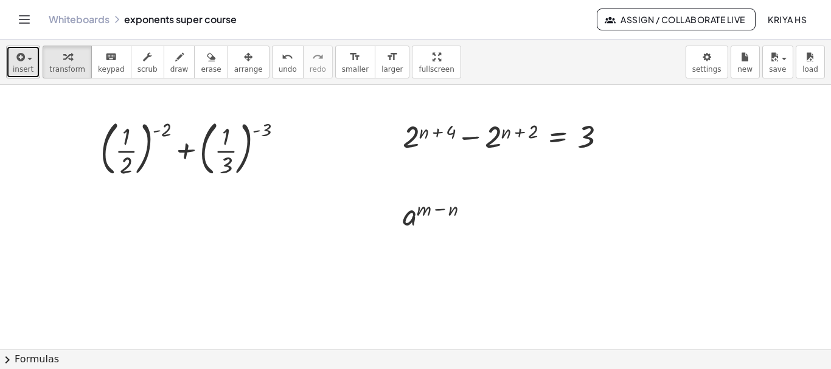
click at [11, 71] on button "insert" at bounding box center [23, 62] width 34 height 33
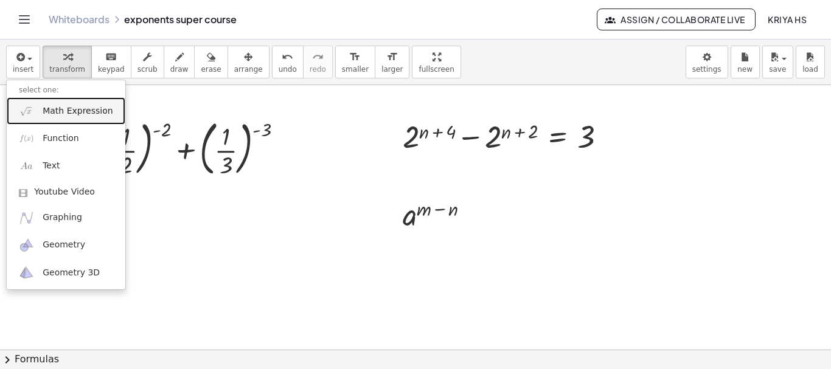
click at [37, 115] on link "Math Expression" at bounding box center [66, 110] width 119 height 27
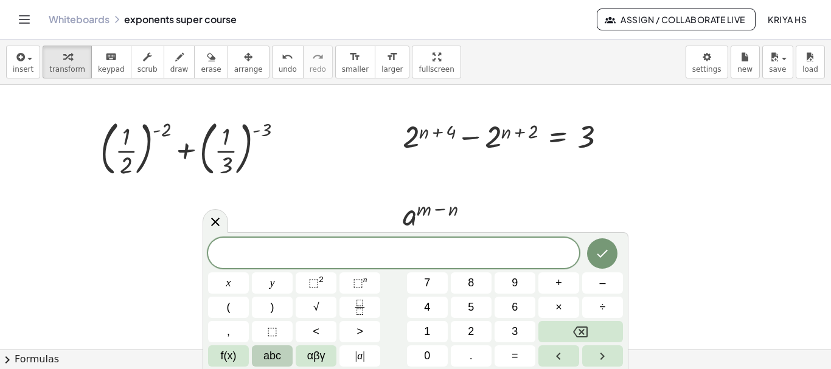
click at [266, 353] on span "abc" at bounding box center [272, 356] width 18 height 16
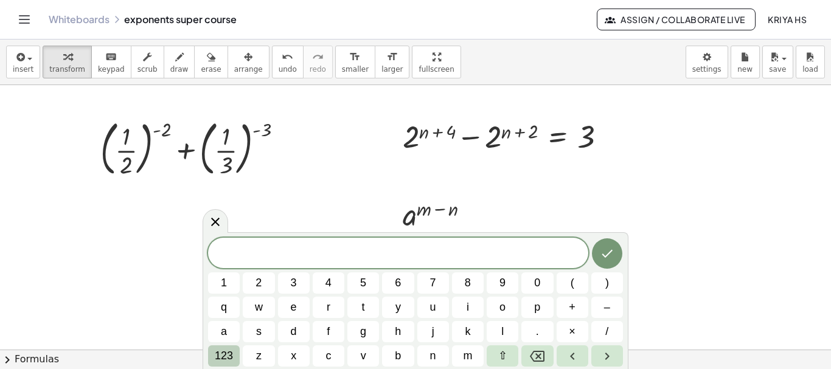
click at [221, 357] on span "123" at bounding box center [224, 356] width 18 height 16
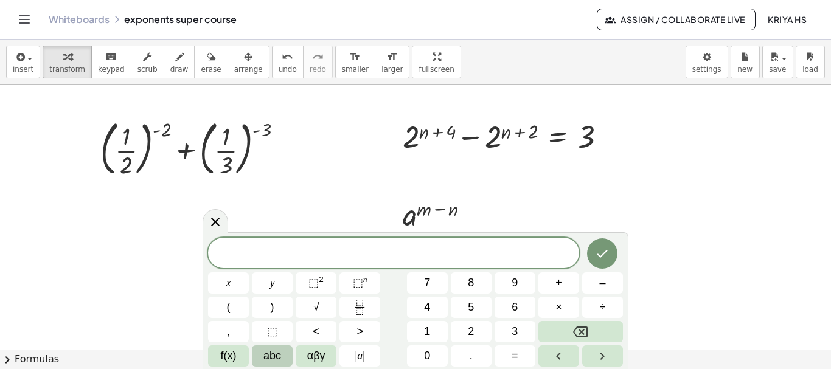
click at [272, 359] on span "abc" at bounding box center [272, 356] width 18 height 16
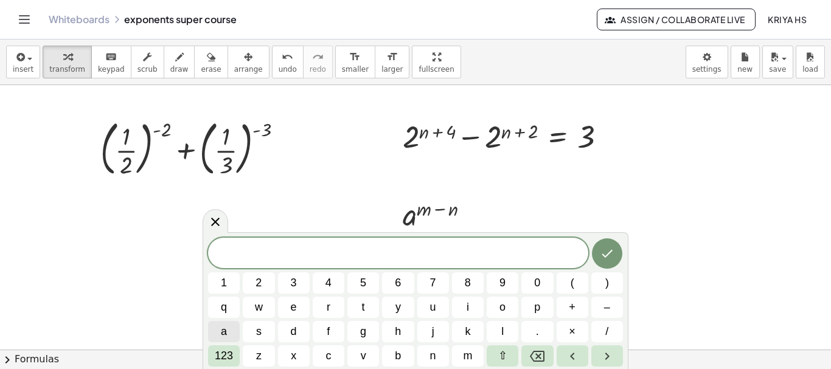
click at [223, 333] on span "a" at bounding box center [224, 332] width 6 height 16
click at [223, 358] on span "123" at bounding box center [224, 356] width 18 height 16
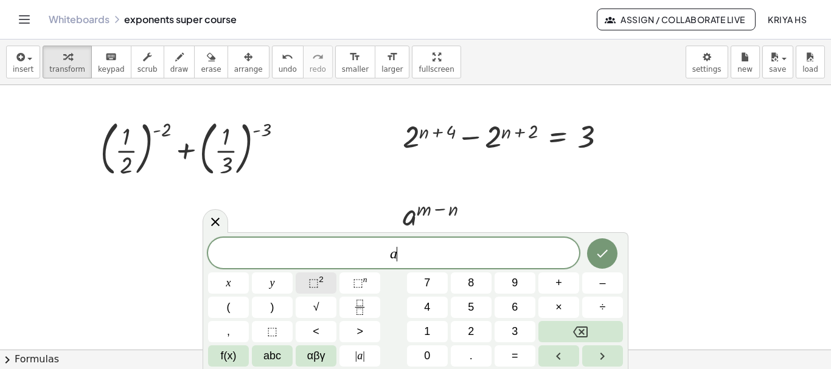
click at [311, 279] on span "⬚" at bounding box center [313, 283] width 10 height 12
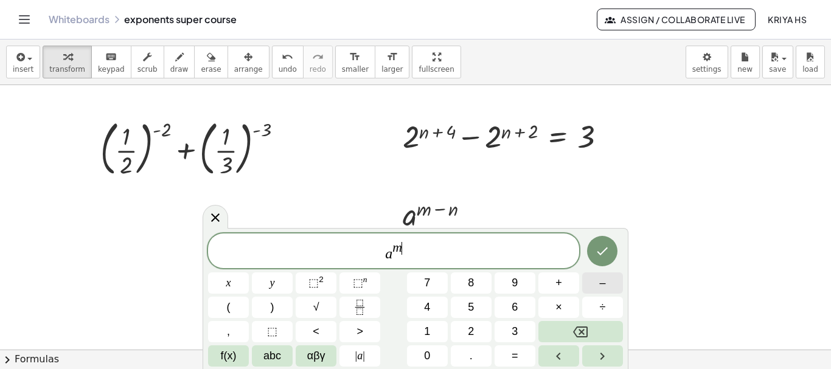
click at [603, 285] on span "–" at bounding box center [602, 283] width 6 height 16
click at [321, 282] on sup "2" at bounding box center [321, 279] width 5 height 9
click at [609, 255] on icon "Done" at bounding box center [602, 251] width 15 height 15
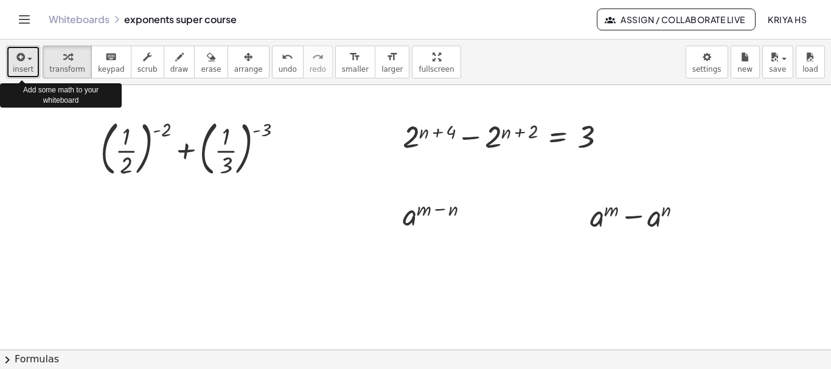
click at [17, 68] on span "insert" at bounding box center [23, 69] width 21 height 9
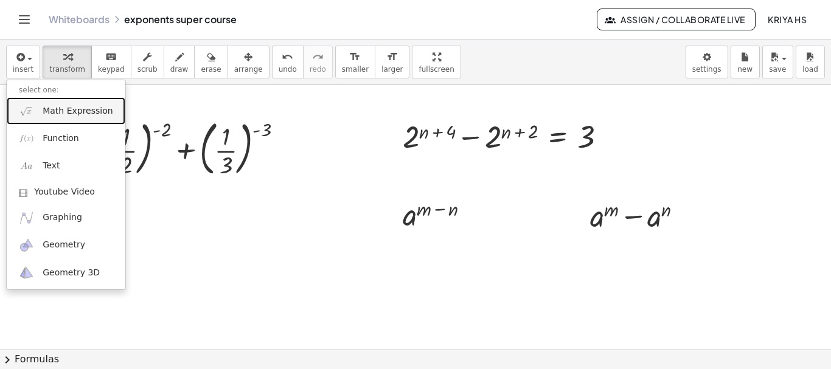
click at [46, 115] on span "Math Expression" at bounding box center [78, 111] width 70 height 12
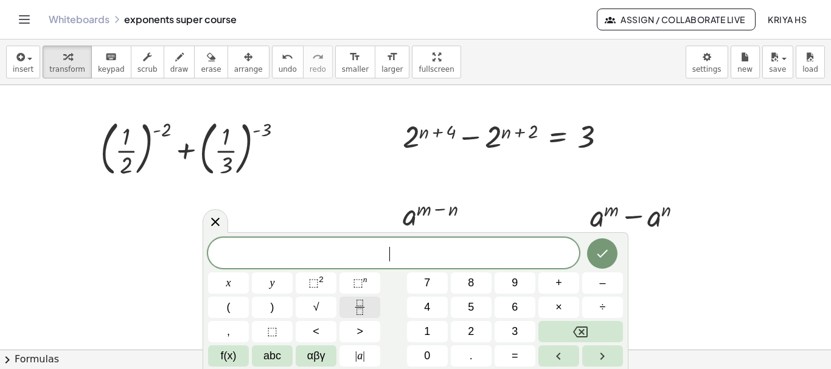
click at [366, 304] on icon "Fraction" at bounding box center [359, 307] width 15 height 15
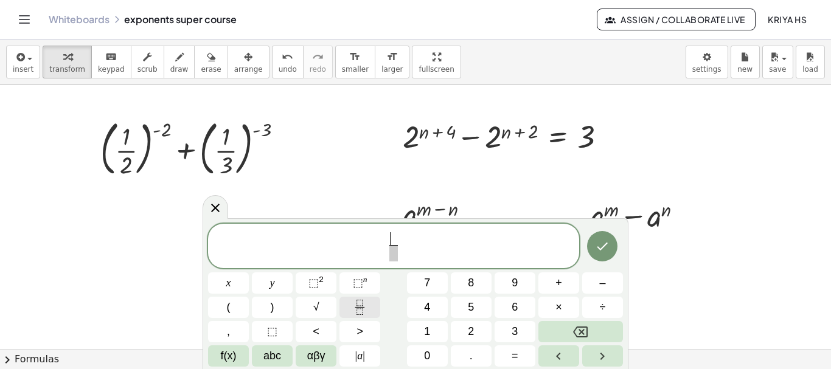
click at [356, 307] on rect "Fraction" at bounding box center [359, 307] width 9 height 1
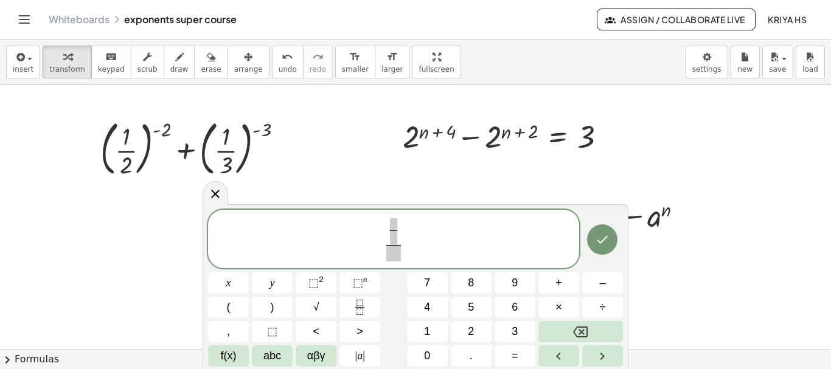
click at [617, 254] on div at bounding box center [602, 240] width 41 height 60
click at [210, 189] on icon at bounding box center [215, 194] width 15 height 15
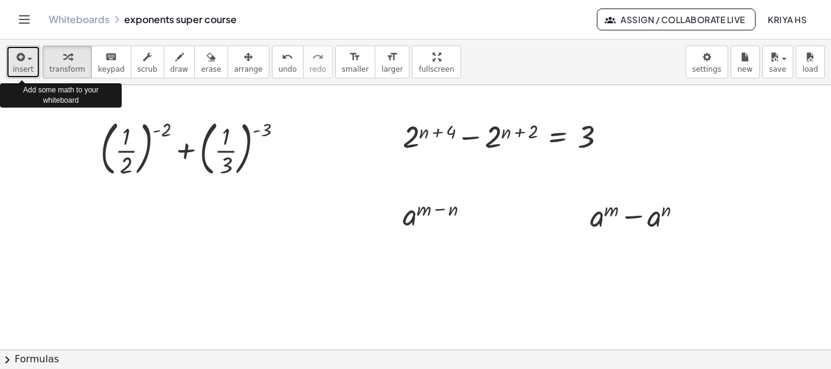
click at [13, 68] on span "insert" at bounding box center [23, 69] width 21 height 9
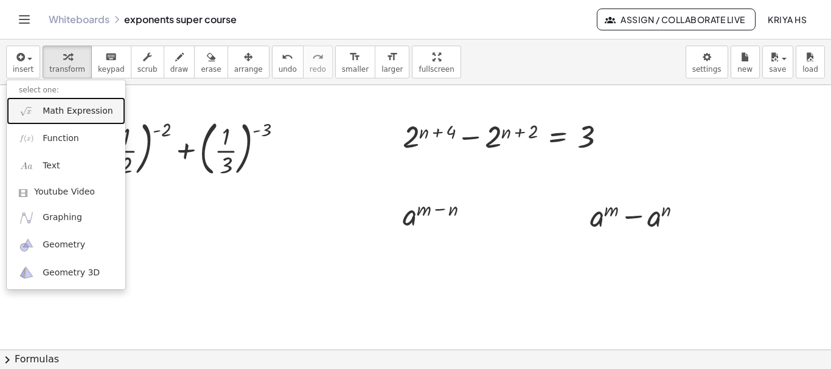
click at [38, 110] on link "Math Expression" at bounding box center [66, 110] width 119 height 27
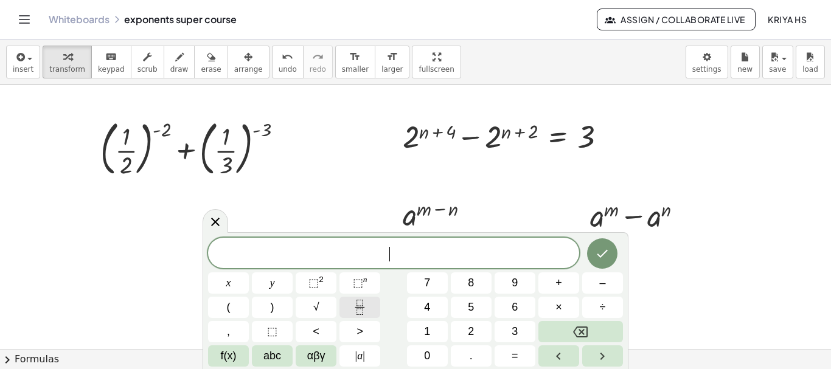
click at [358, 307] on rect "Fraction" at bounding box center [359, 307] width 9 height 1
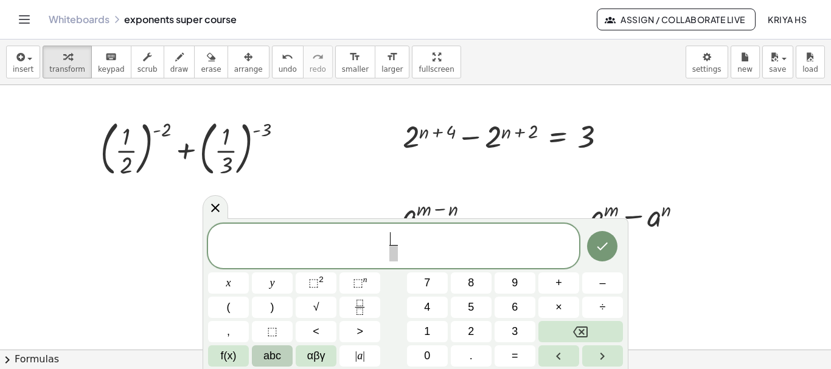
click at [265, 359] on span "abc" at bounding box center [272, 356] width 18 height 16
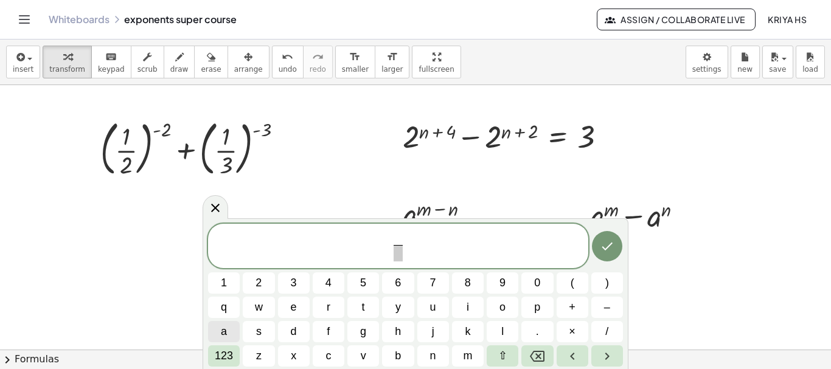
click at [220, 328] on button "a" at bounding box center [224, 331] width 32 height 21
click at [400, 356] on span "b" at bounding box center [398, 356] width 6 height 16
click at [399, 356] on span "b" at bounding box center [398, 356] width 6 height 16
click at [614, 285] on button ")" at bounding box center [607, 283] width 32 height 21
click at [413, 248] on span "a b ​ ​" at bounding box center [398, 247] width 380 height 32
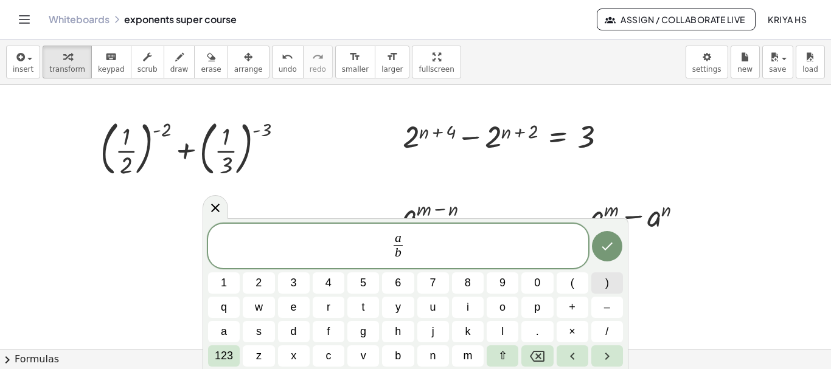
click at [603, 287] on button ")" at bounding box center [607, 283] width 32 height 21
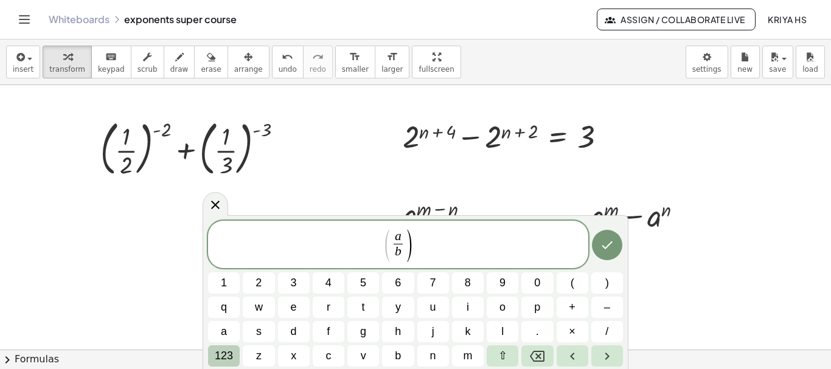
click at [220, 355] on span "123" at bounding box center [224, 356] width 18 height 16
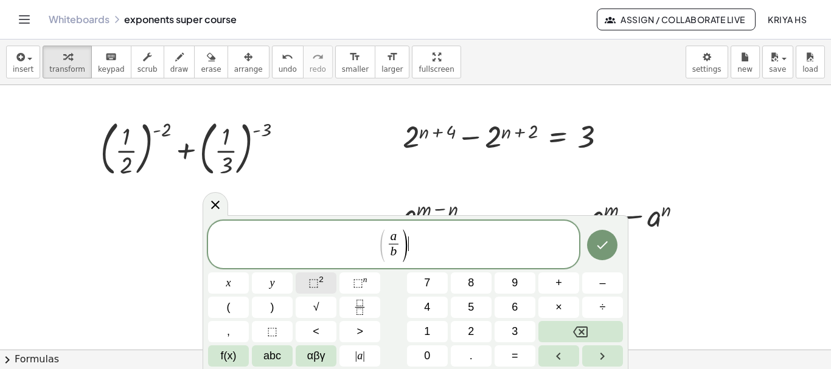
click at [316, 277] on span "⬚" at bounding box center [313, 283] width 10 height 12
click at [429, 248] on span "( a b ​ ) x ​" at bounding box center [393, 245] width 371 height 35
click at [466, 358] on button "." at bounding box center [471, 356] width 41 height 21
click at [358, 303] on icon "Fraction" at bounding box center [359, 307] width 15 height 15
click at [361, 310] on icon "Fraction" at bounding box center [359, 307] width 15 height 15
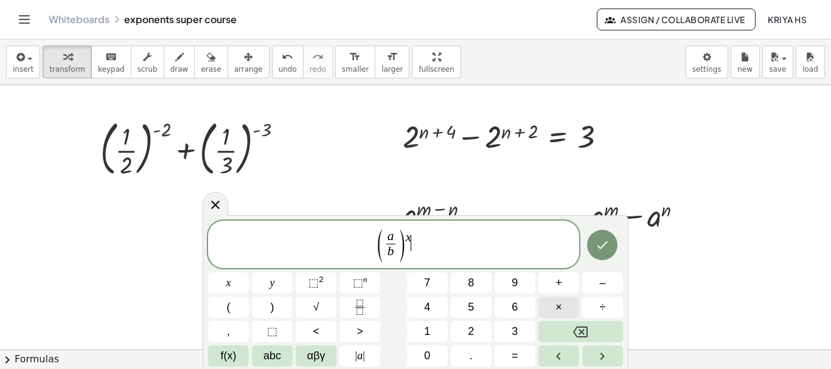
click at [565, 307] on button "×" at bounding box center [558, 307] width 41 height 21
click at [369, 301] on button "Fraction" at bounding box center [359, 307] width 41 height 21
click at [442, 245] on span "( a b ​ ) x · b a ​ ​" at bounding box center [393, 245] width 371 height 35
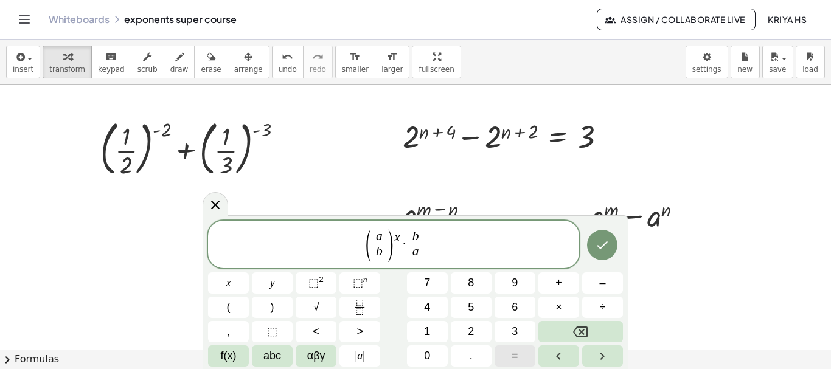
click at [521, 359] on button "=" at bounding box center [515, 356] width 41 height 21
click at [356, 310] on icon "Fraction" at bounding box center [359, 307] width 15 height 15
click at [437, 243] on span "b a ​ ​" at bounding box center [432, 246] width 15 height 30
click at [440, 241] on span "( a b ​ ) x · b a ​ = b a ​ ​" at bounding box center [393, 245] width 371 height 35
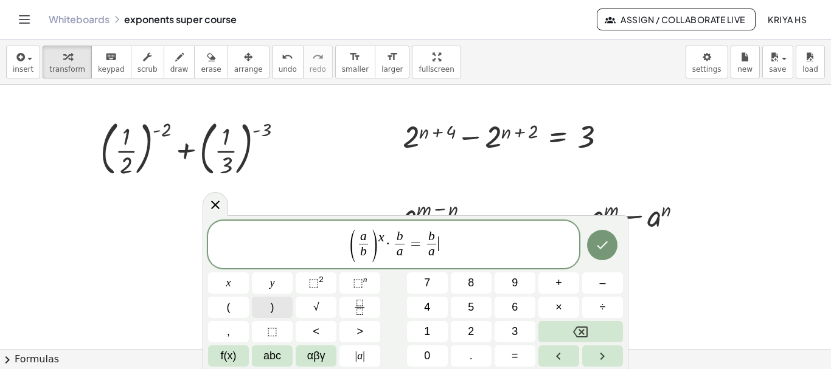
click at [276, 309] on button ")" at bounding box center [272, 307] width 41 height 21
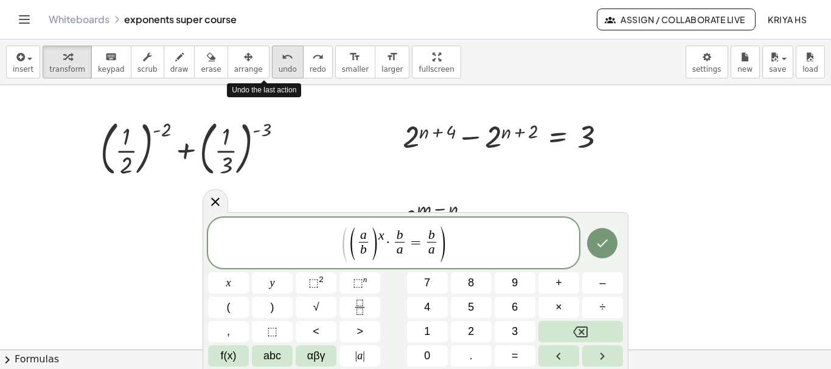
click at [279, 71] on span "undo" at bounding box center [288, 69] width 18 height 9
click at [282, 60] on icon "undo" at bounding box center [288, 57] width 12 height 15
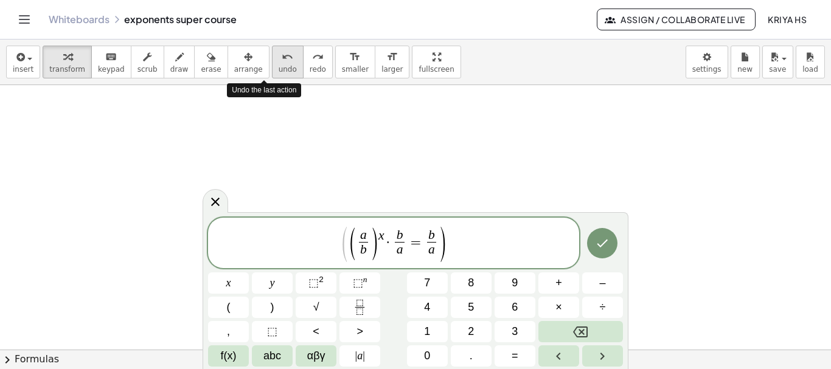
click at [282, 60] on icon "undo" at bounding box center [288, 57] width 12 height 15
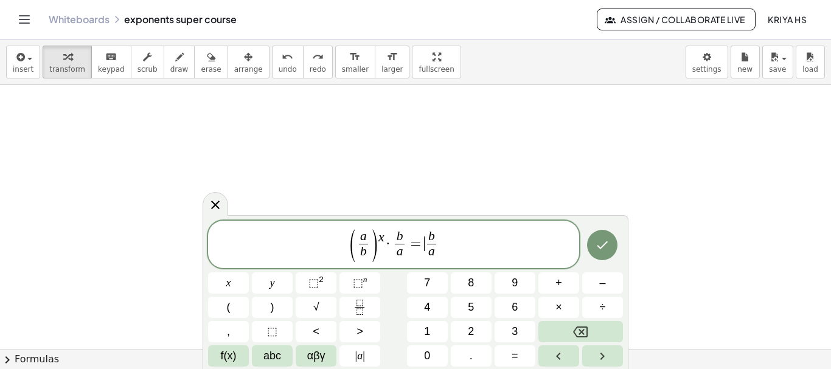
click at [420, 245] on span "=" at bounding box center [416, 244] width 18 height 15
click at [234, 307] on button "(" at bounding box center [228, 307] width 41 height 21
click at [447, 232] on span ")" at bounding box center [442, 246] width 9 height 36
click at [317, 280] on span "⬚" at bounding box center [313, 283] width 10 height 12
click at [561, 308] on span "×" at bounding box center [558, 307] width 7 height 16
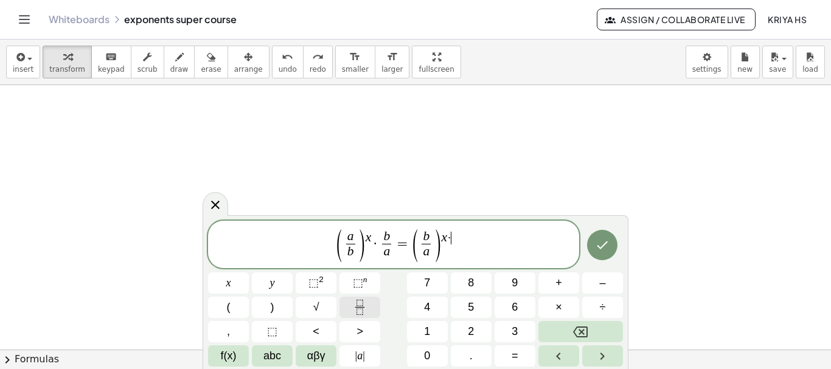
click at [364, 309] on icon "Fraction" at bounding box center [359, 307] width 15 height 15
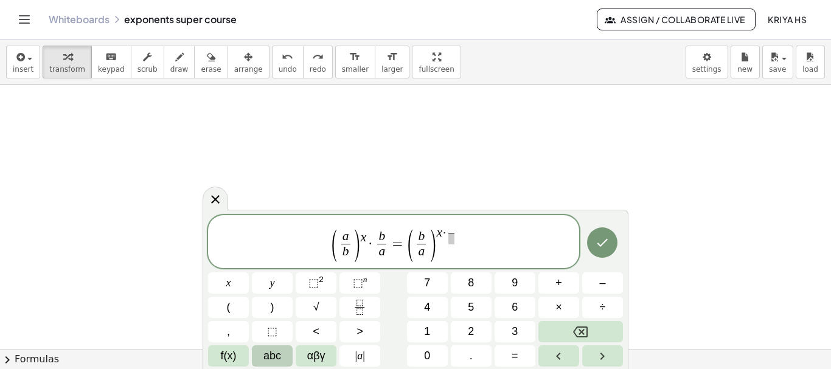
click at [273, 353] on span "abc" at bounding box center [272, 356] width 18 height 16
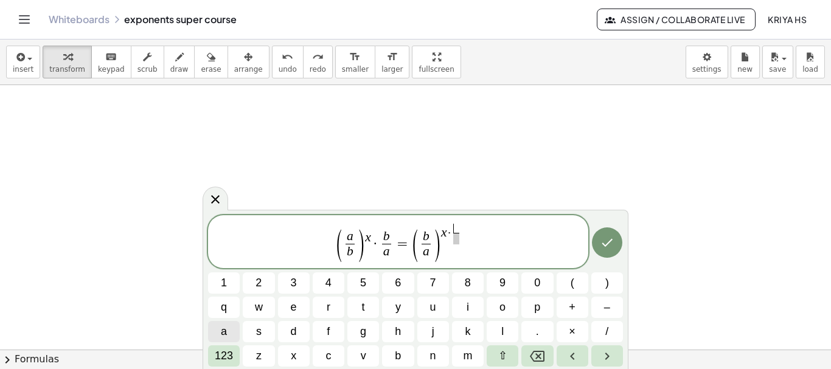
click at [229, 333] on button "a" at bounding box center [224, 331] width 32 height 21
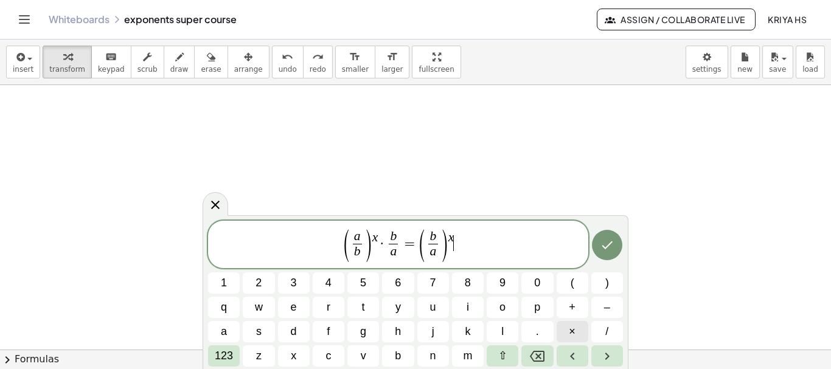
click at [575, 335] on button "×" at bounding box center [573, 331] width 32 height 21
click at [216, 353] on span "123" at bounding box center [224, 356] width 18 height 16
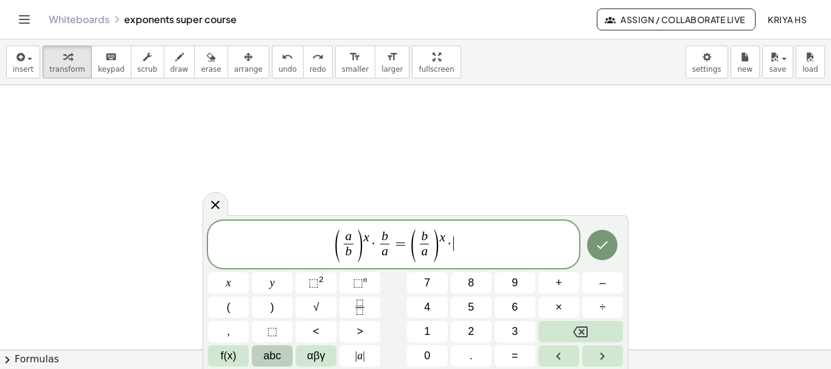
click at [265, 355] on span "abc" at bounding box center [272, 356] width 18 height 16
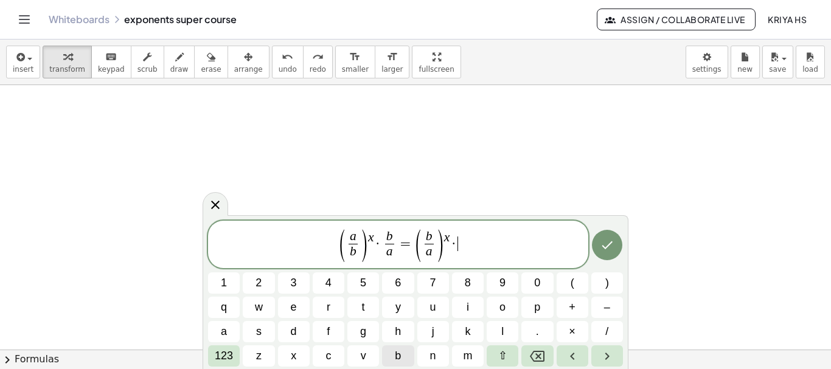
click at [397, 355] on span "b" at bounding box center [398, 356] width 6 height 16
click at [220, 352] on span "123" at bounding box center [224, 356] width 18 height 16
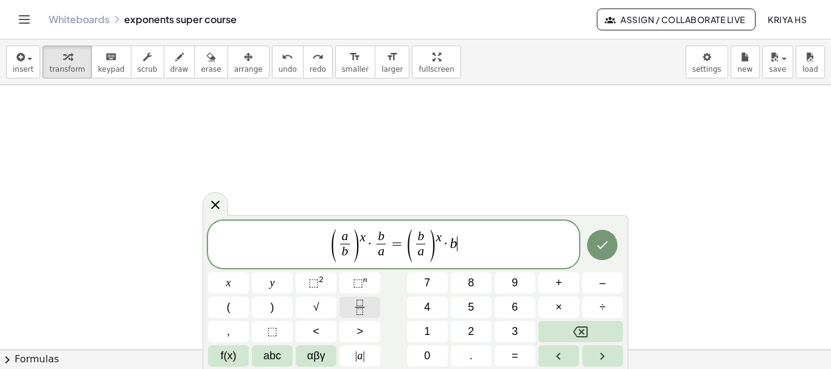
click at [356, 311] on icon "Fraction" at bounding box center [359, 307] width 15 height 15
click at [274, 355] on span "abc" at bounding box center [272, 356] width 18 height 16
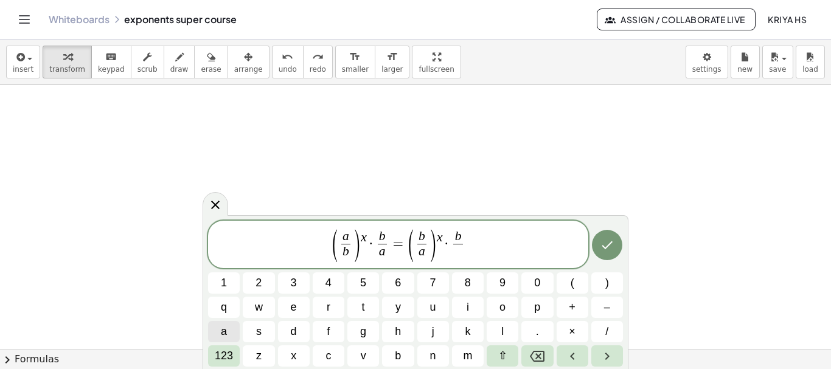
click at [224, 326] on span "a" at bounding box center [224, 332] width 6 height 16
click at [452, 243] on span "​ b a ​" at bounding box center [458, 246] width 15 height 30
click at [226, 355] on span "123" at bounding box center [224, 356] width 18 height 16
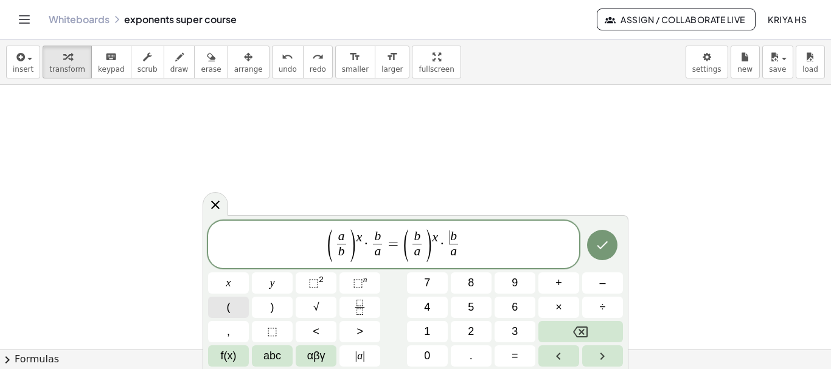
click at [232, 303] on button "(" at bounding box center [228, 307] width 41 height 21
click at [447, 243] on span "b a ​" at bounding box center [454, 246] width 15 height 30
click at [232, 305] on button "(" at bounding box center [228, 307] width 41 height 21
click at [474, 231] on span "( a b ​ ) x · b a ​ = ( b a ​ ) x · ( b a ​ ) ​" at bounding box center [393, 245] width 371 height 35
click at [316, 283] on span "⬚" at bounding box center [313, 283] width 10 height 12
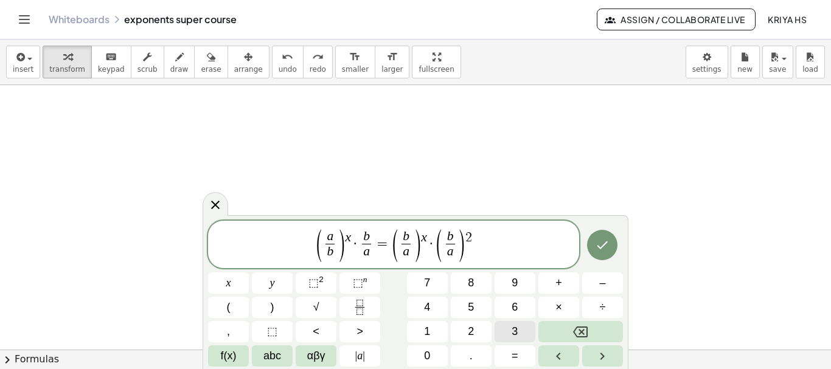
click at [516, 325] on span "3" at bounding box center [515, 332] width 6 height 16
click at [512, 330] on span "3" at bounding box center [515, 332] width 6 height 16
click at [610, 242] on button "Done" at bounding box center [602, 245] width 30 height 30
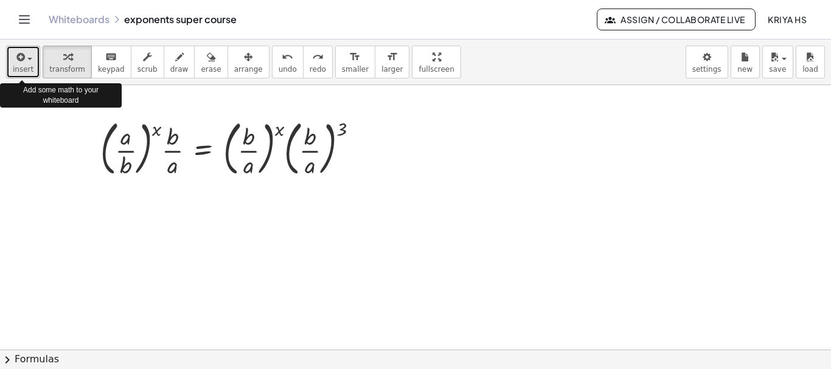
click at [24, 66] on span "insert" at bounding box center [23, 69] width 21 height 9
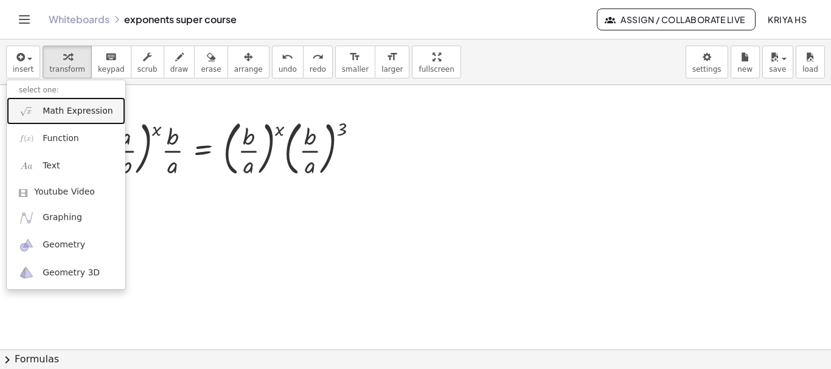
click at [46, 111] on span "Math Expression" at bounding box center [78, 111] width 70 height 12
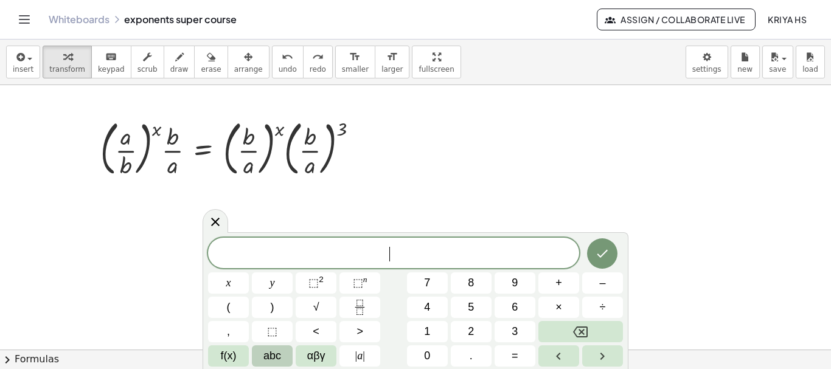
click at [269, 355] on span "abc" at bounding box center [272, 356] width 18 height 16
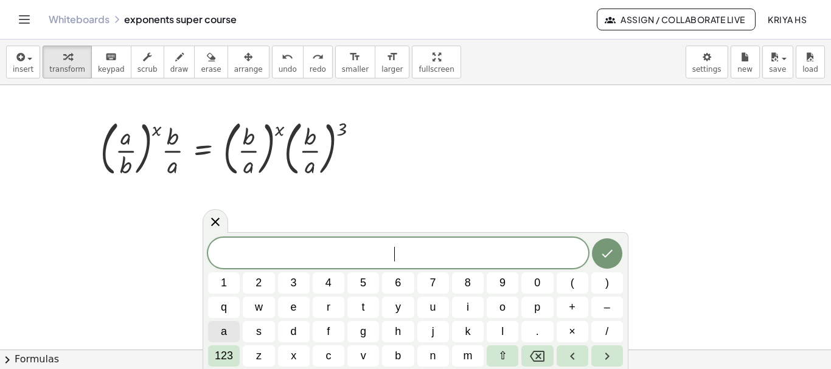
click at [221, 329] on span "a" at bounding box center [224, 332] width 6 height 16
click at [226, 358] on span "123" at bounding box center [224, 356] width 18 height 16
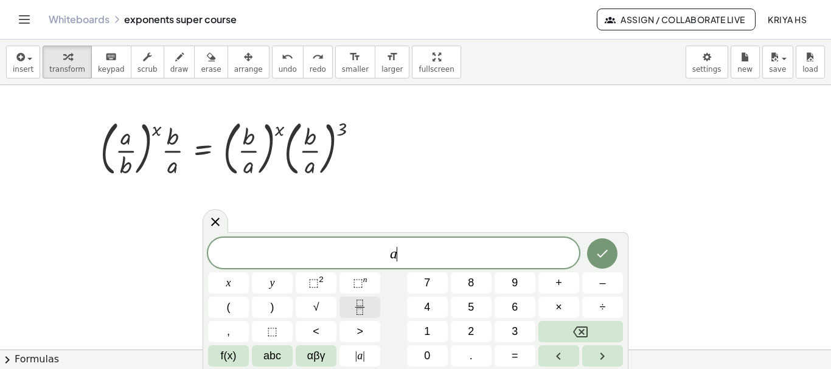
click at [362, 305] on icon "Fraction" at bounding box center [359, 307] width 15 height 15
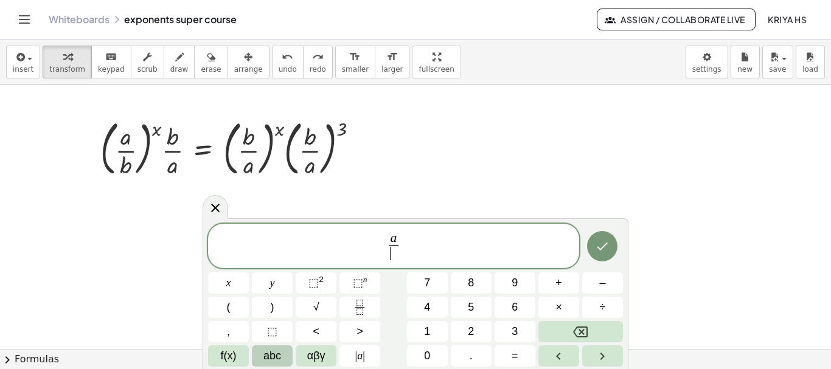
click at [269, 354] on span "abc" at bounding box center [272, 356] width 18 height 16
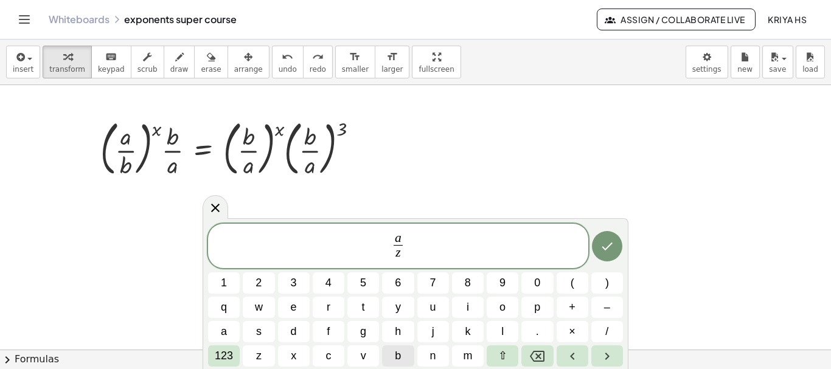
click at [399, 353] on span "b" at bounding box center [398, 356] width 6 height 16
click at [402, 355] on button "b" at bounding box center [398, 356] width 32 height 21
click at [225, 355] on span "123" at bounding box center [224, 356] width 18 height 16
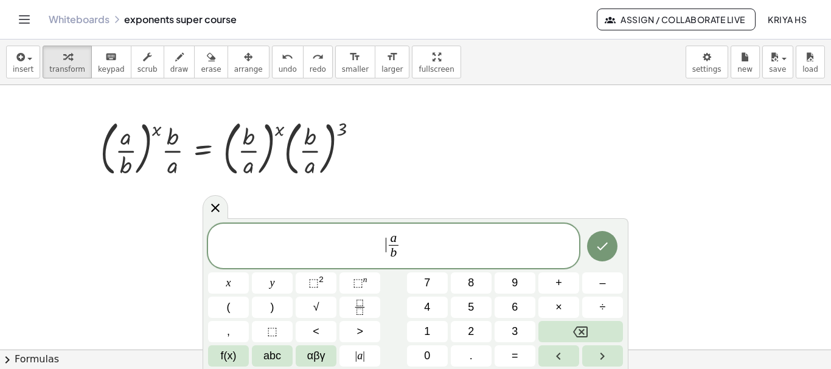
click at [384, 241] on span "​ a b ​" at bounding box center [393, 247] width 371 height 32
click at [227, 305] on span "(" at bounding box center [229, 307] width 4 height 16
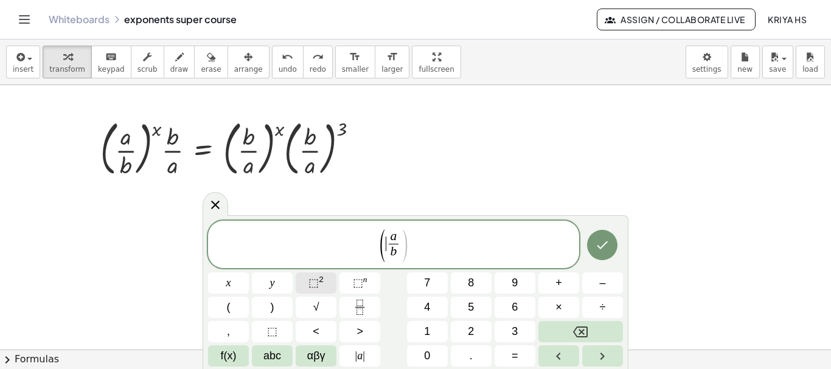
click at [310, 280] on span "⬚" at bounding box center [313, 283] width 10 height 12
click at [381, 237] on span "(" at bounding box center [379, 246] width 9 height 36
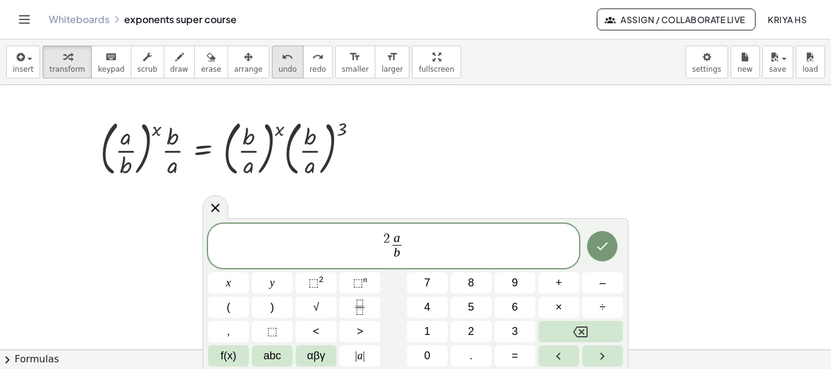
click at [279, 65] on span "undo" at bounding box center [288, 69] width 18 height 9
click at [310, 65] on span "redo" at bounding box center [318, 69] width 16 height 9
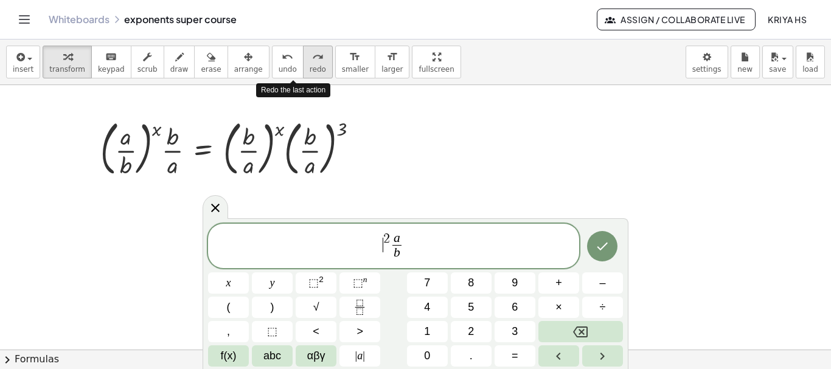
click at [310, 65] on span "redo" at bounding box center [318, 69] width 16 height 9
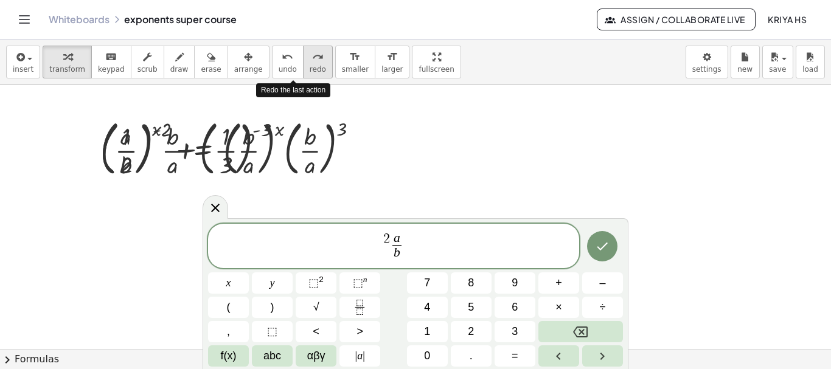
click at [310, 65] on span "redo" at bounding box center [318, 69] width 16 height 9
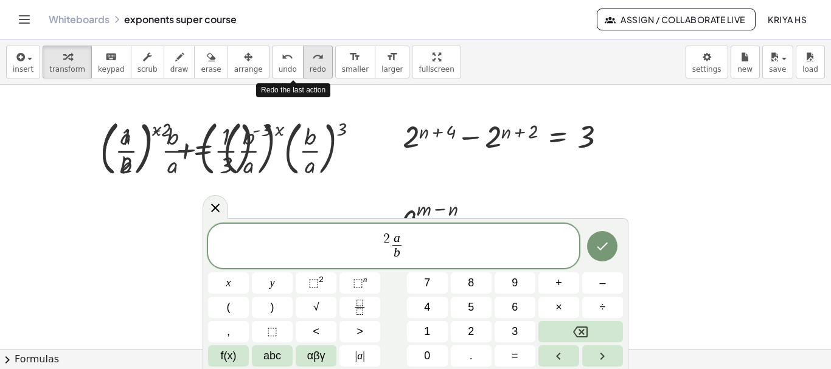
click at [310, 65] on span "redo" at bounding box center [318, 69] width 16 height 9
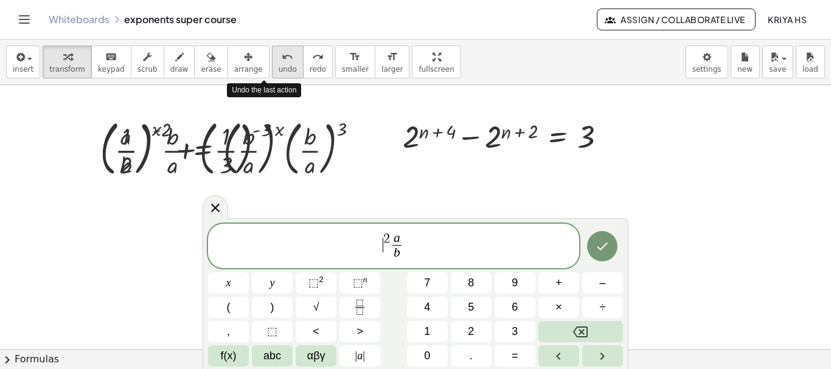
click at [279, 68] on span "undo" at bounding box center [288, 69] width 18 height 9
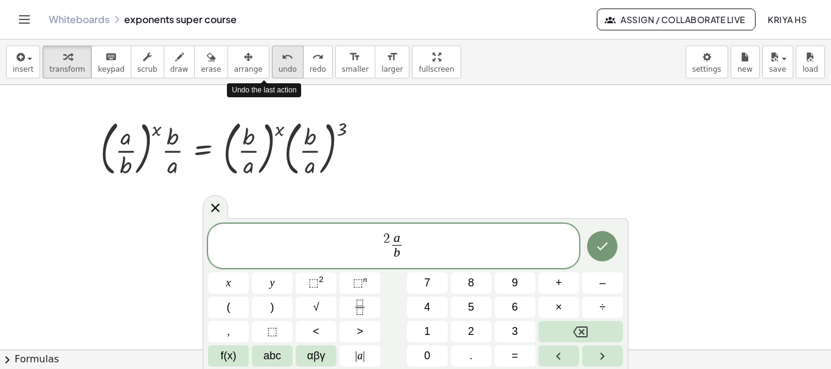
click at [279, 68] on span "undo" at bounding box center [288, 69] width 18 height 9
click at [387, 240] on span "2" at bounding box center [386, 238] width 7 height 13
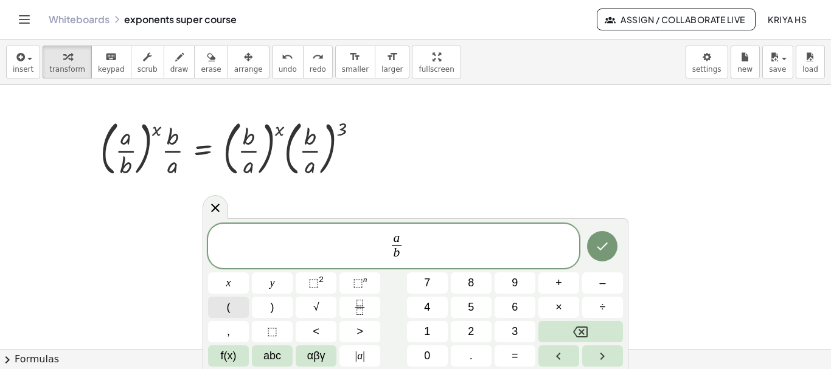
click at [229, 307] on span "(" at bounding box center [229, 307] width 4 height 16
click at [420, 244] on span "( ) a b ​ ​" at bounding box center [393, 245] width 371 height 33
click at [276, 305] on button ")" at bounding box center [272, 307] width 41 height 21
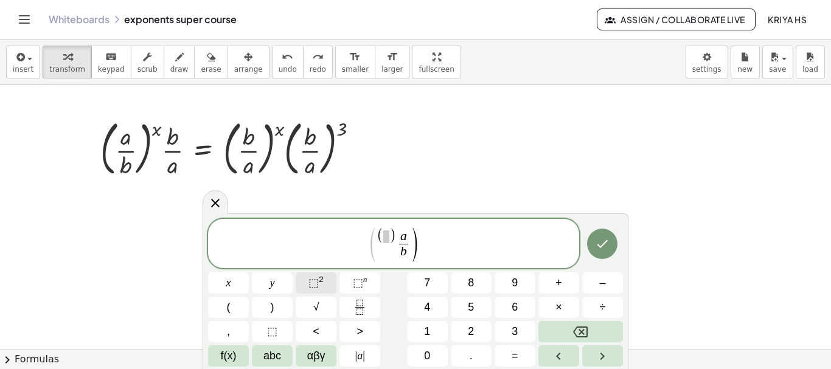
click at [311, 282] on span "⬚" at bounding box center [313, 283] width 10 height 12
click at [354, 313] on icon "Fraction" at bounding box center [359, 307] width 15 height 15
click at [415, 260] on span ")" at bounding box center [411, 244] width 9 height 37
click at [440, 260] on span "( ( ) a b ​ ) x ​" at bounding box center [393, 244] width 371 height 37
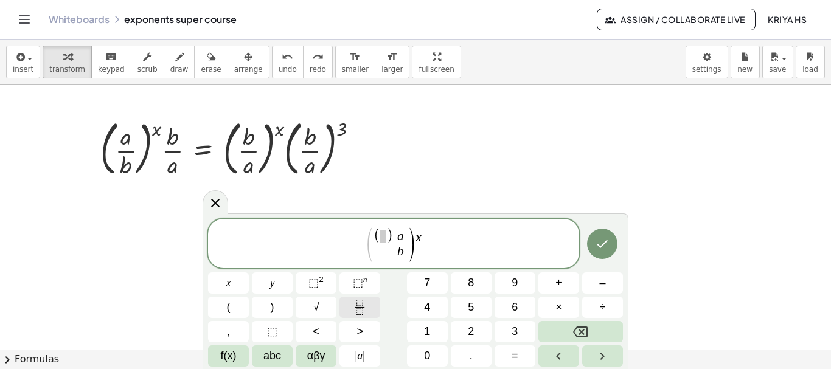
click at [360, 309] on icon "Fraction" at bounding box center [359, 307] width 15 height 15
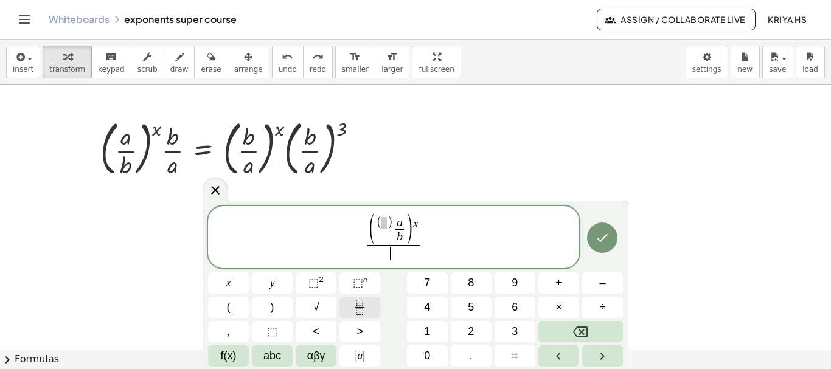
click at [360, 315] on icon "Fraction" at bounding box center [359, 307] width 15 height 15
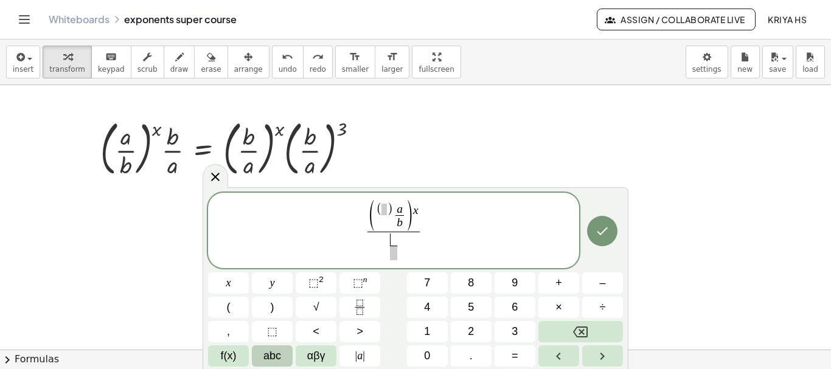
click at [271, 359] on span "abc" at bounding box center [272, 356] width 18 height 16
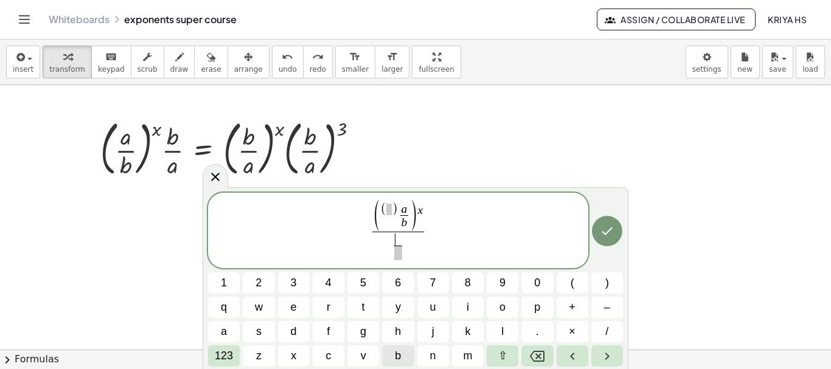
click at [396, 352] on span "b" at bounding box center [398, 356] width 6 height 16
click at [232, 333] on button "a" at bounding box center [224, 331] width 32 height 21
click at [412, 245] on span "b a ​ ​" at bounding box center [398, 247] width 52 height 30
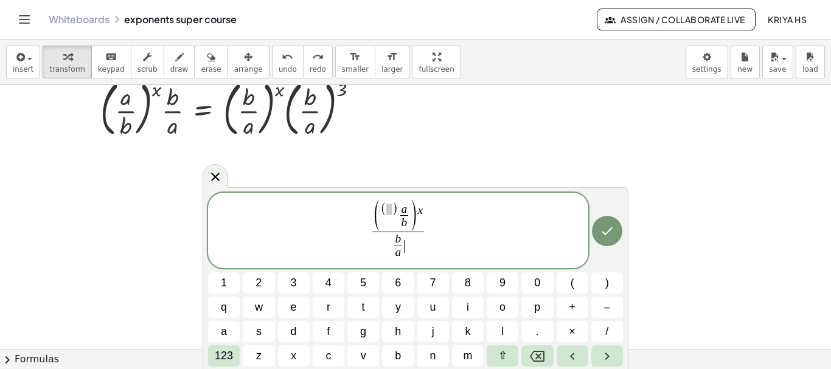
scroll to position [1158, 0]
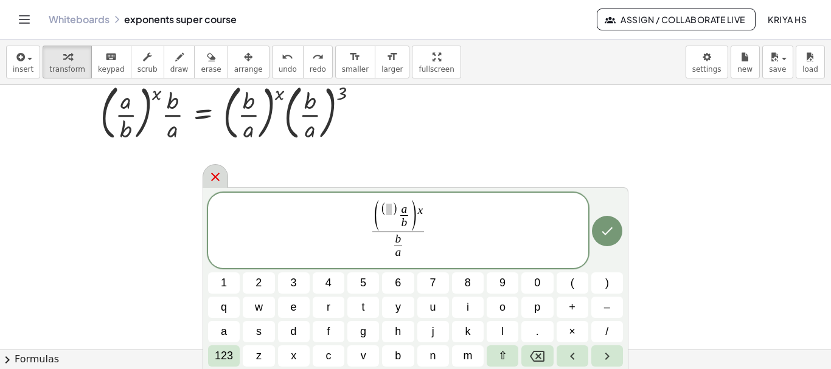
click at [212, 175] on icon at bounding box center [215, 177] width 15 height 15
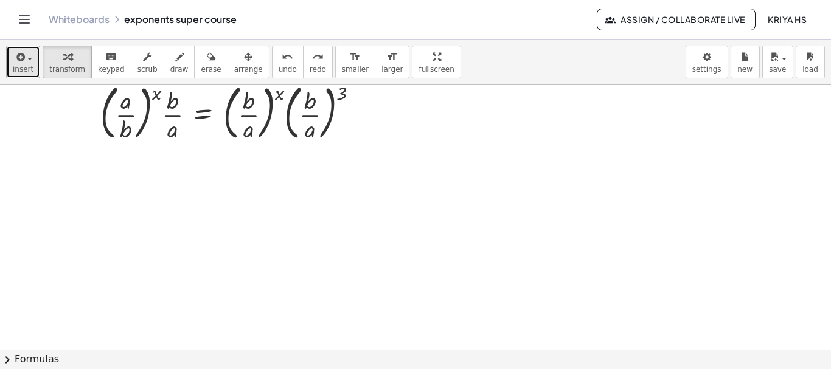
click at [15, 76] on button "insert" at bounding box center [23, 62] width 34 height 33
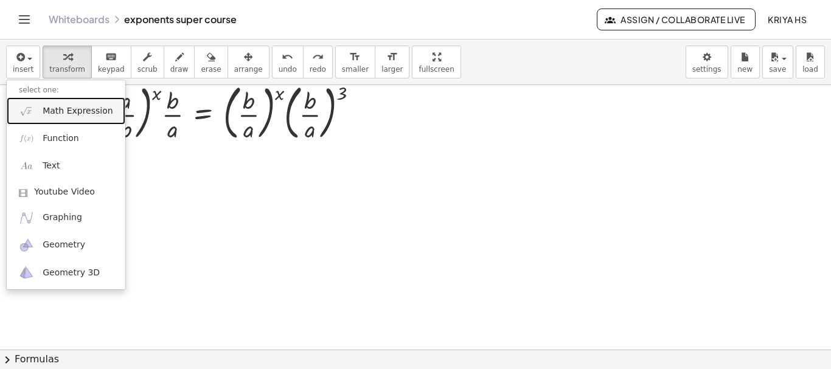
click at [48, 111] on span "Math Expression" at bounding box center [78, 111] width 70 height 12
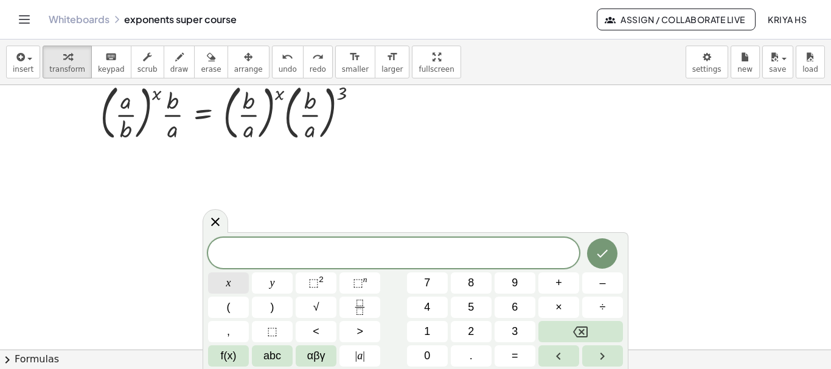
click at [232, 287] on button "x" at bounding box center [228, 283] width 41 height 21
click at [603, 285] on span "–" at bounding box center [602, 283] width 6 height 16
click at [272, 285] on span "y" at bounding box center [272, 283] width 5 height 16
click at [521, 356] on button "=" at bounding box center [515, 356] width 41 height 21
click at [510, 322] on button "3" at bounding box center [515, 331] width 41 height 21
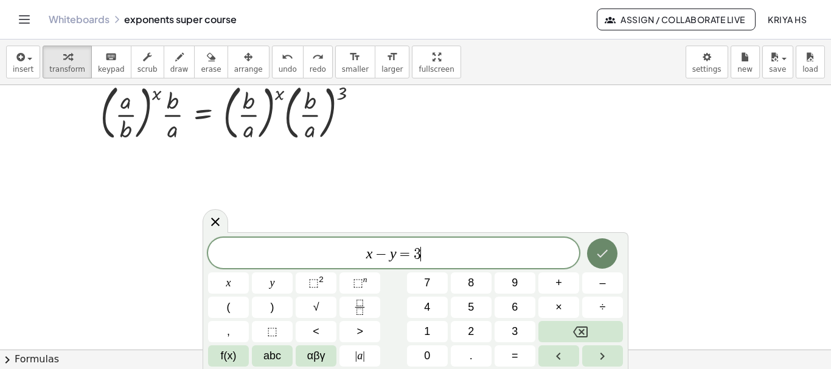
click at [596, 254] on icon "Done" at bounding box center [602, 253] width 15 height 15
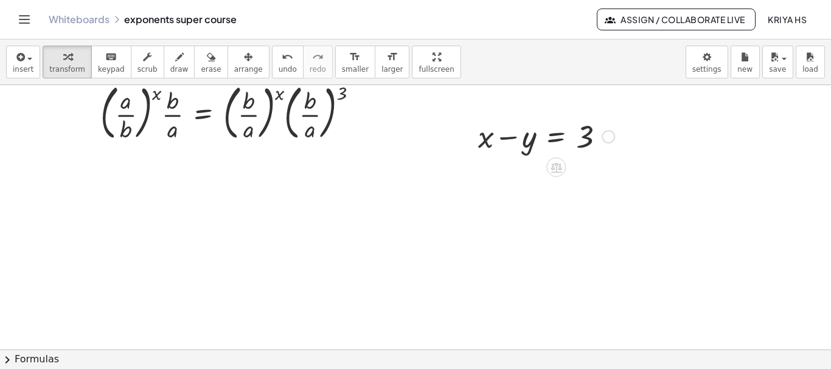
click at [488, 121] on div at bounding box center [546, 135] width 148 height 41
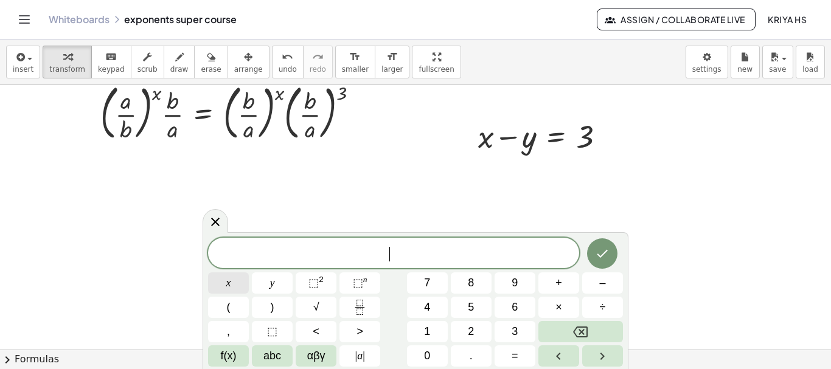
click at [235, 283] on button "x" at bounding box center [228, 283] width 41 height 21
click at [560, 282] on span "+" at bounding box center [558, 283] width 7 height 16
click at [273, 287] on span "y" at bounding box center [272, 283] width 5 height 16
click at [508, 361] on button "=" at bounding box center [515, 356] width 41 height 21
click at [470, 304] on span "5" at bounding box center [471, 307] width 6 height 16
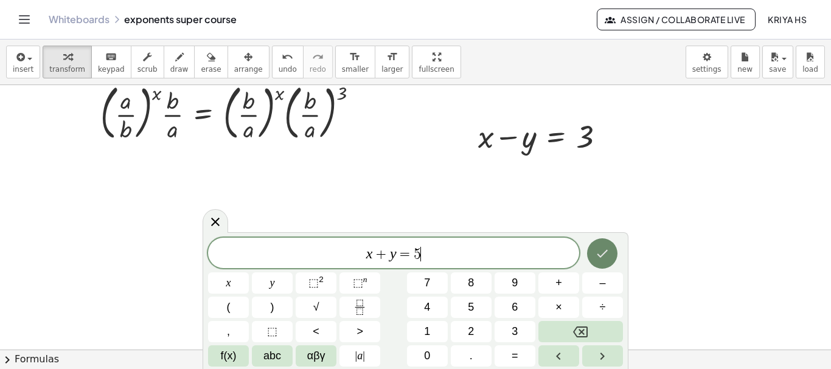
click at [609, 253] on icon "Done" at bounding box center [602, 253] width 15 height 15
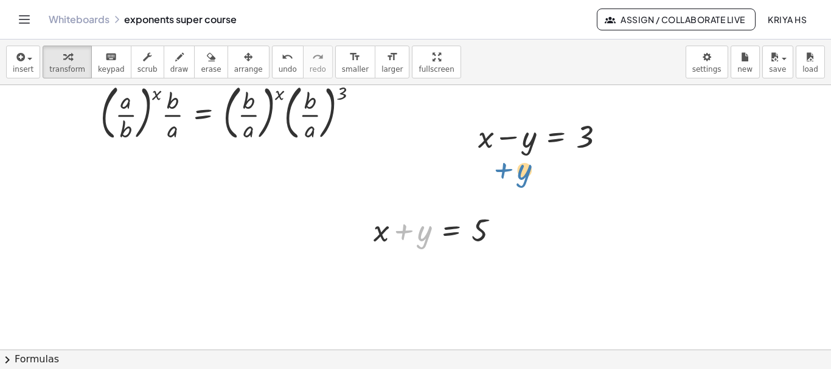
drag, startPoint x: 400, startPoint y: 236, endPoint x: 484, endPoint y: 185, distance: 98.3
click at [392, 231] on div at bounding box center [441, 229] width 148 height 41
click at [234, 67] on span "arrange" at bounding box center [248, 69] width 29 height 9
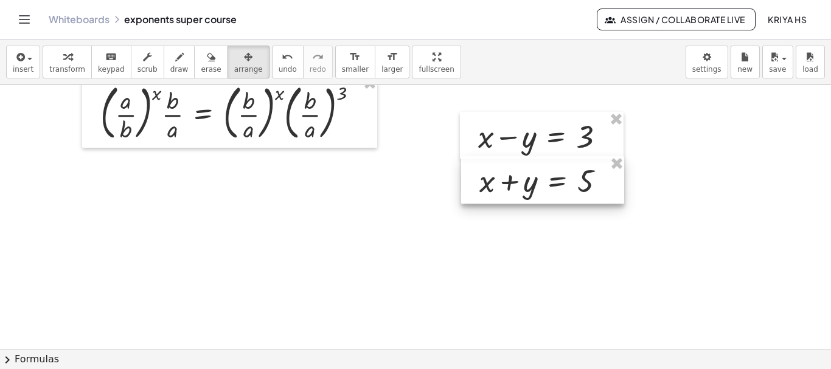
drag, startPoint x: 396, startPoint y: 226, endPoint x: 504, endPoint y: 177, distance: 118.2
click at [504, 177] on div at bounding box center [542, 179] width 163 height 47
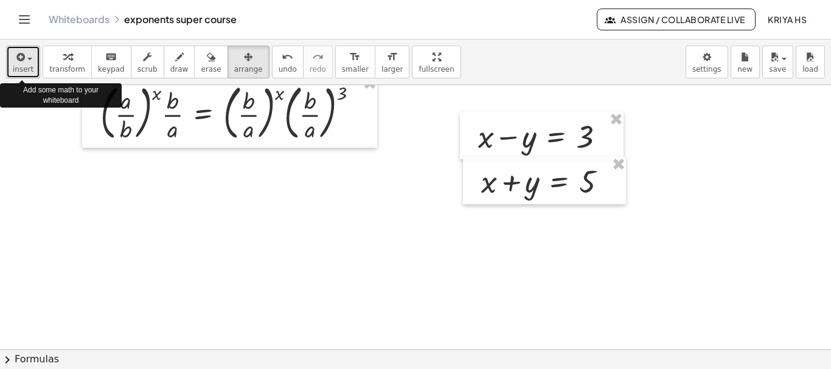
click at [24, 64] on button "insert" at bounding box center [23, 62] width 34 height 33
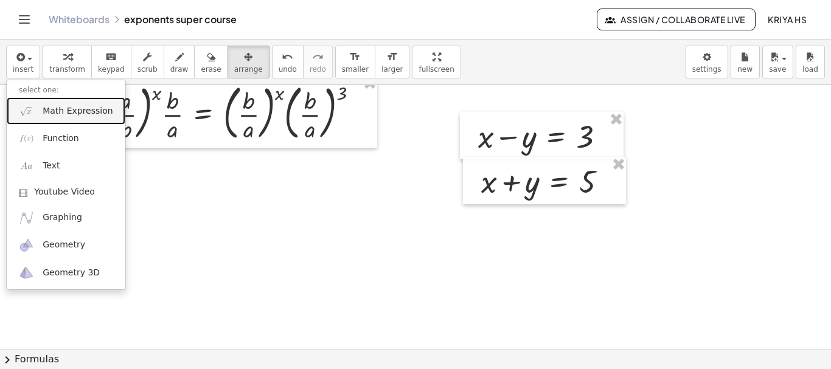
click at [38, 110] on link "Math Expression" at bounding box center [66, 110] width 119 height 27
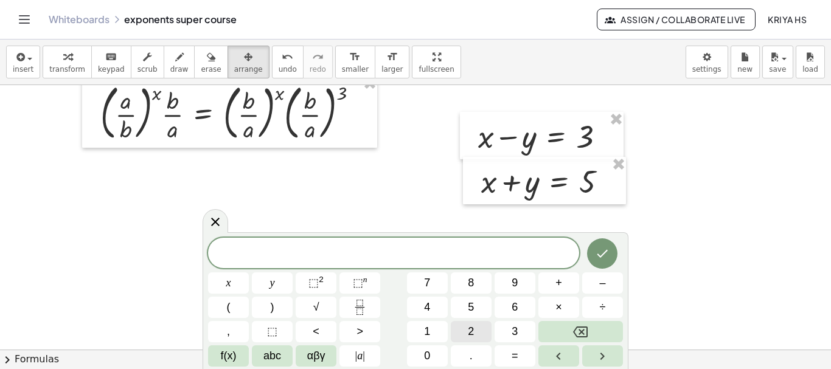
click at [474, 326] on span "2" at bounding box center [471, 332] width 6 height 16
click at [231, 282] on span "x" at bounding box center [228, 283] width 5 height 16
click at [602, 307] on span "÷" at bounding box center [603, 307] width 6 height 16
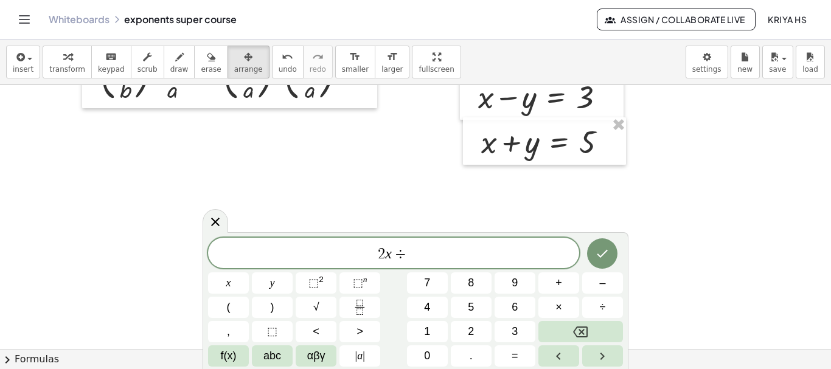
scroll to position [1194, 0]
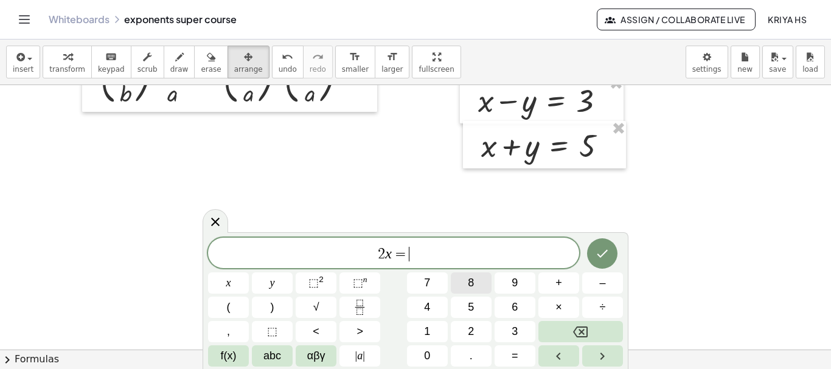
click at [465, 283] on button "8" at bounding box center [471, 283] width 41 height 21
click at [607, 254] on icon "Done" at bounding box center [602, 253] width 15 height 15
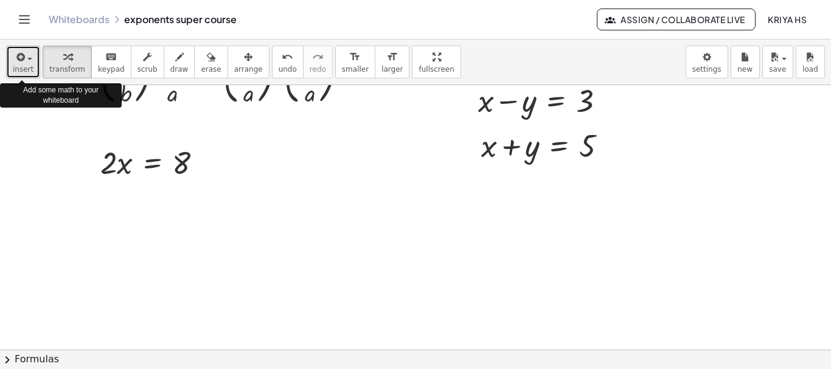
click at [22, 72] on span "insert" at bounding box center [23, 69] width 21 height 9
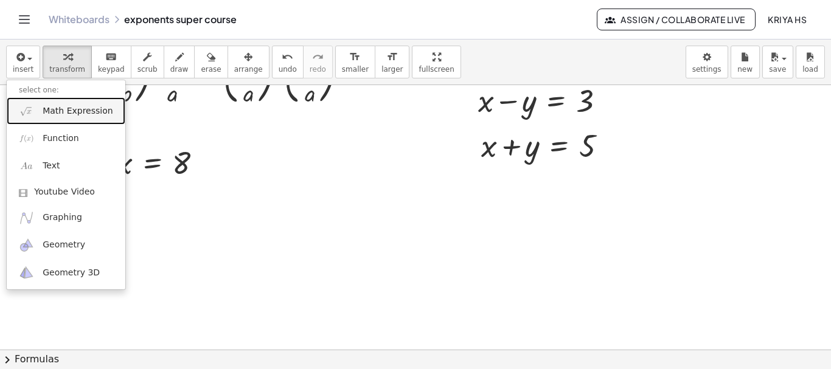
click at [80, 113] on span "Math Expression" at bounding box center [78, 111] width 70 height 12
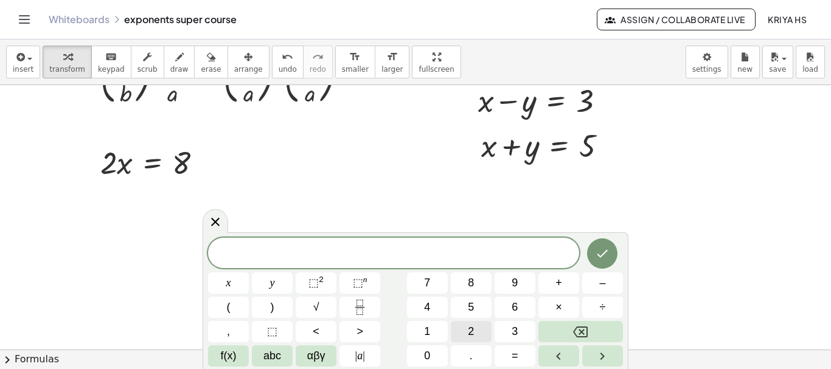
click at [474, 329] on span "2" at bounding box center [471, 332] width 6 height 16
click at [259, 354] on button "abc" at bounding box center [272, 356] width 41 height 21
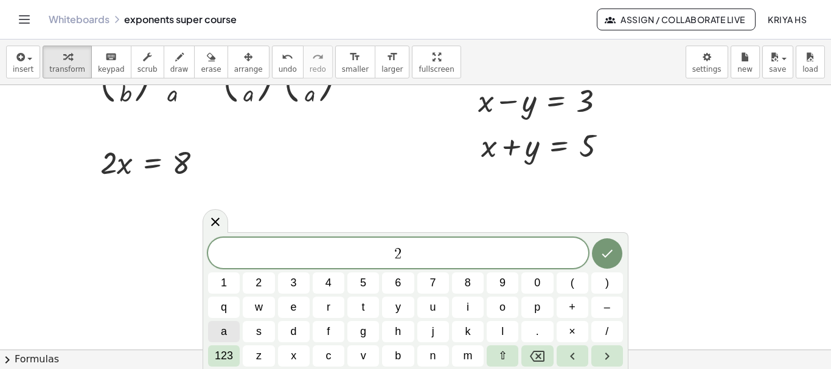
click at [224, 335] on span "a" at bounding box center [224, 332] width 6 height 16
click at [217, 356] on span "123" at bounding box center [224, 356] width 18 height 16
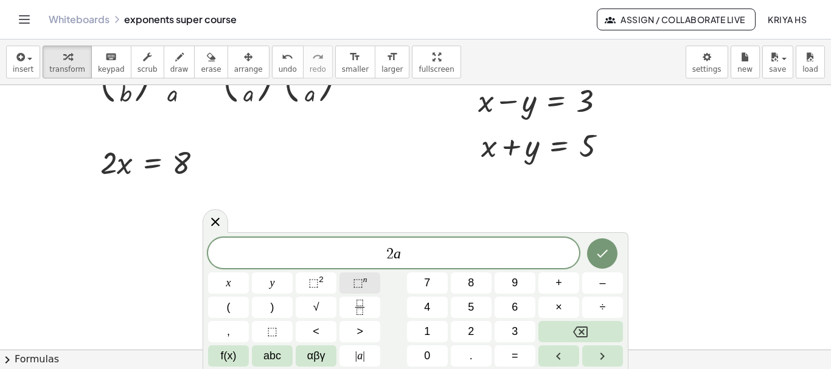
click at [366, 285] on span "⬚ n" at bounding box center [360, 283] width 15 height 16
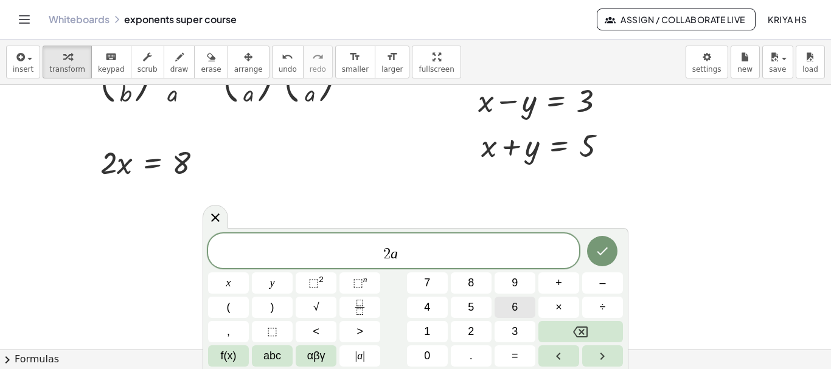
click at [518, 307] on button "6" at bounding box center [515, 307] width 41 height 21
click at [274, 350] on span "abc" at bounding box center [272, 356] width 18 height 16
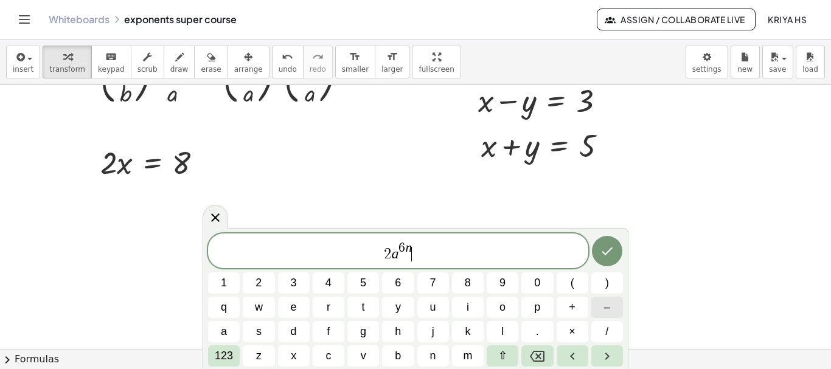
click at [606, 310] on span "–" at bounding box center [607, 307] width 6 height 16
click at [223, 281] on span "1" at bounding box center [224, 283] width 6 height 16
click at [402, 280] on button "6" at bounding box center [398, 283] width 32 height 21
click at [607, 249] on icon "Done" at bounding box center [607, 251] width 15 height 15
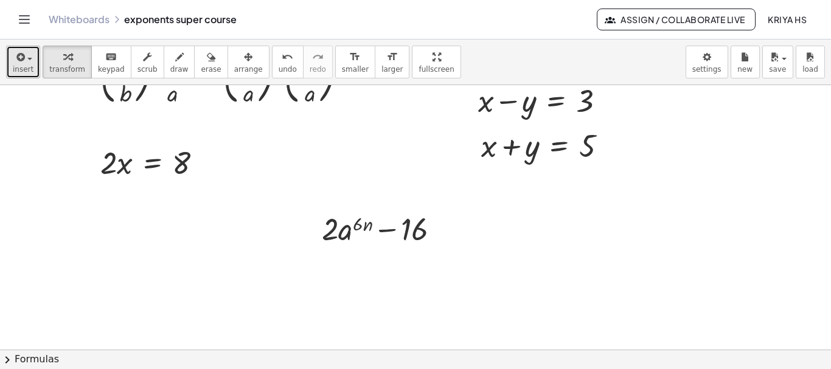
click at [10, 70] on button "insert" at bounding box center [23, 62] width 34 height 33
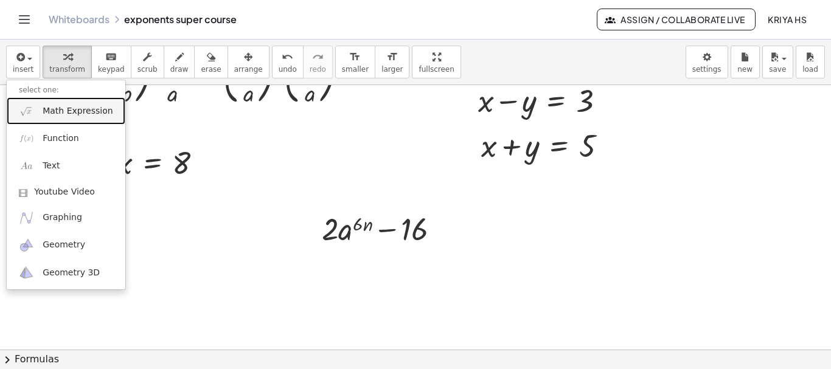
click at [57, 116] on span "Math Expression" at bounding box center [78, 111] width 70 height 12
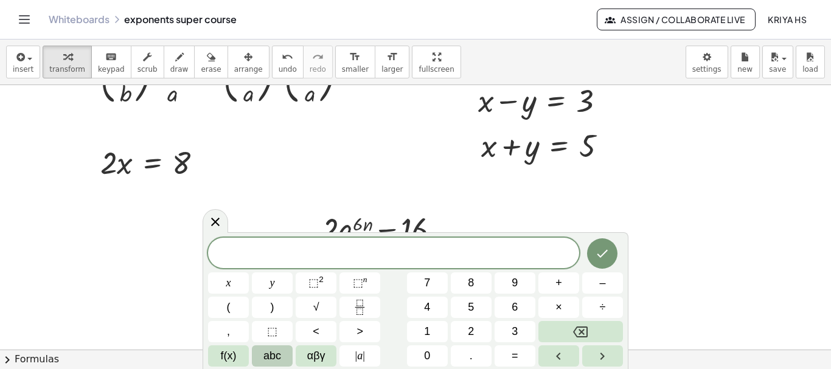
click at [273, 352] on span "abc" at bounding box center [272, 356] width 18 height 16
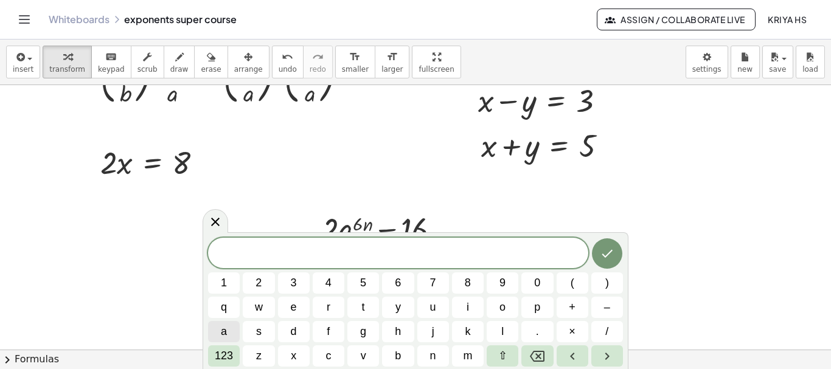
click at [225, 328] on span "a" at bounding box center [224, 332] width 6 height 16
click at [228, 361] on span "123" at bounding box center [224, 356] width 18 height 16
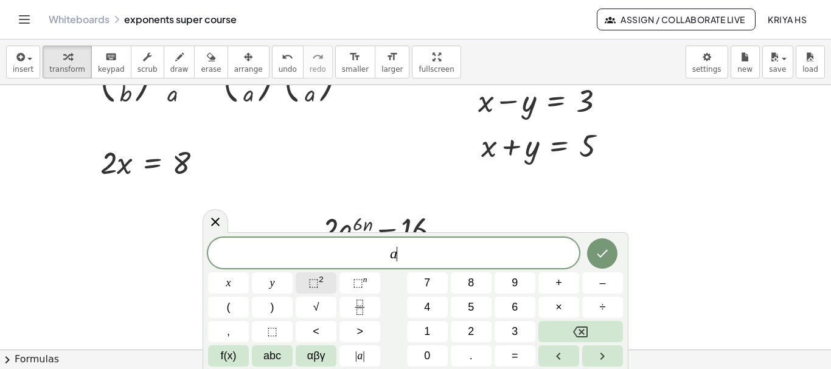
click at [315, 283] on span "⬚" at bounding box center [313, 283] width 10 height 12
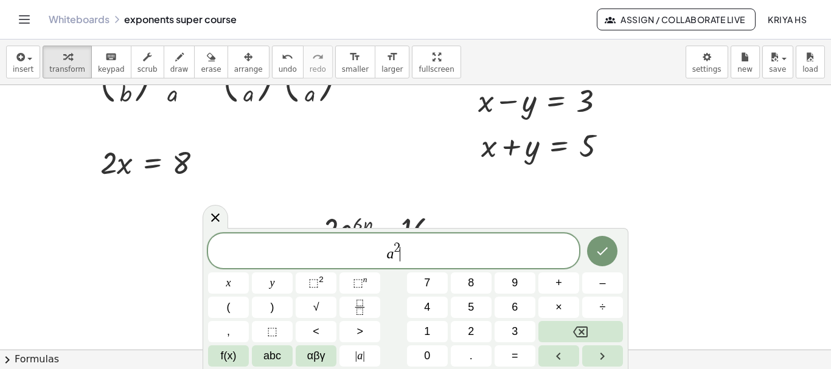
click at [402, 250] on span "a 2 ​" at bounding box center [393, 252] width 371 height 22
click at [600, 246] on icon "Done" at bounding box center [602, 251] width 15 height 15
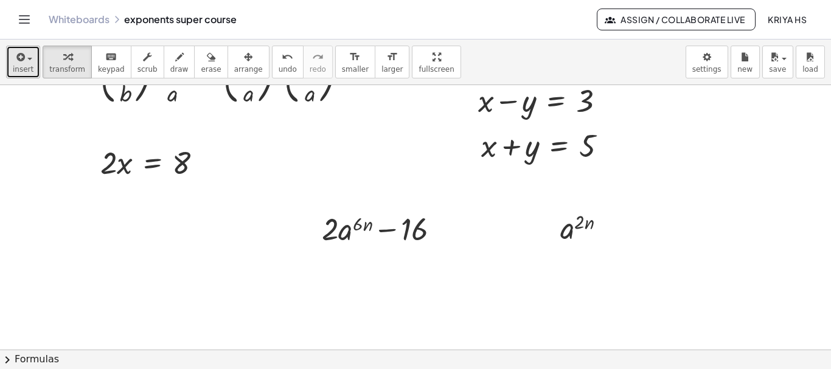
click at [23, 74] on button "insert" at bounding box center [23, 62] width 34 height 33
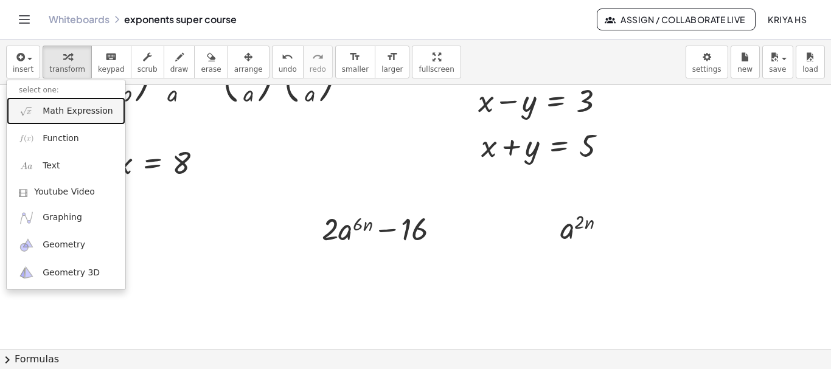
click at [48, 110] on span "Math Expression" at bounding box center [78, 111] width 70 height 12
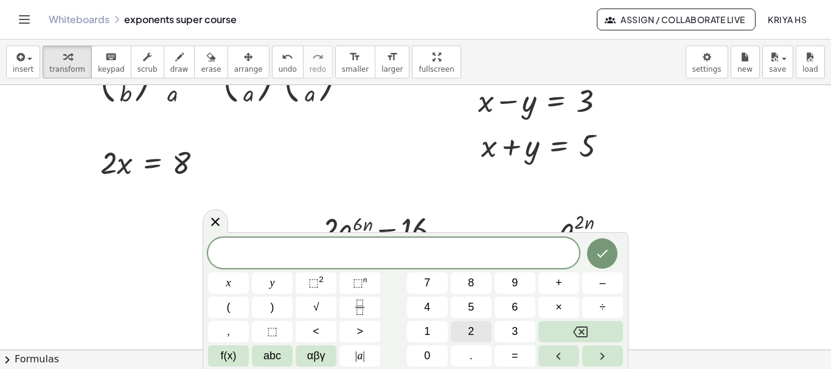
click at [473, 330] on span "2" at bounding box center [471, 332] width 6 height 16
click at [557, 308] on span "×" at bounding box center [558, 307] width 7 height 16
click at [273, 353] on span "abc" at bounding box center [272, 356] width 18 height 16
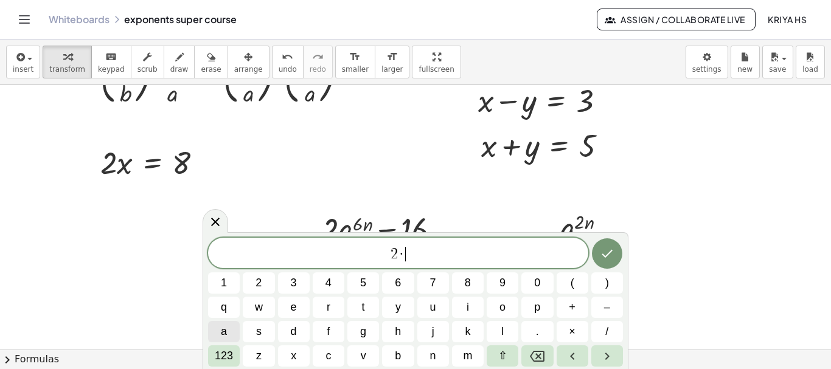
click at [225, 333] on span "a" at bounding box center [224, 332] width 6 height 16
click at [229, 358] on span "123" at bounding box center [224, 356] width 18 height 16
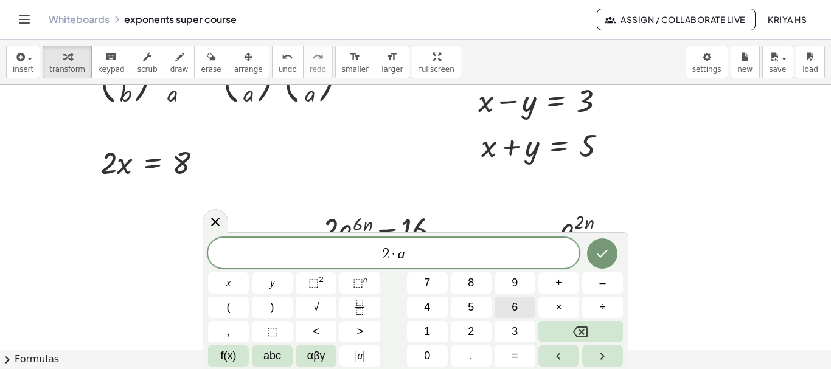
click at [519, 306] on button "6" at bounding box center [515, 307] width 41 height 21
click at [318, 279] on span "⬚" at bounding box center [313, 283] width 10 height 12
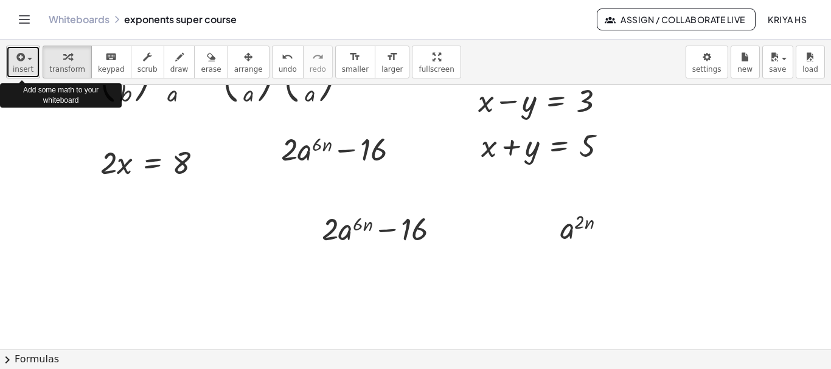
click at [26, 68] on span "insert" at bounding box center [23, 69] width 21 height 9
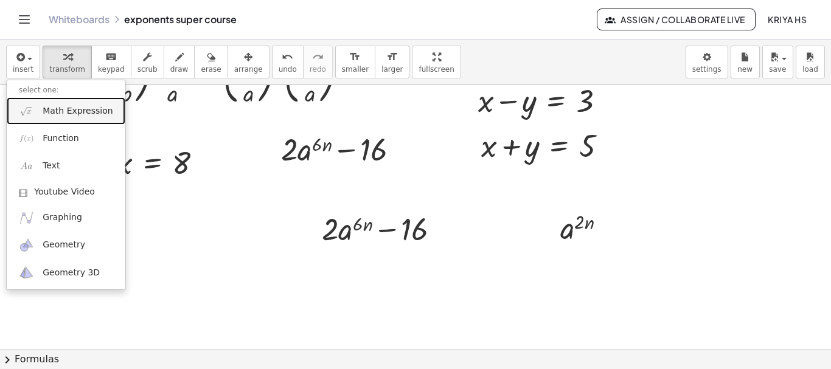
click at [43, 111] on span "Math Expression" at bounding box center [78, 111] width 70 height 12
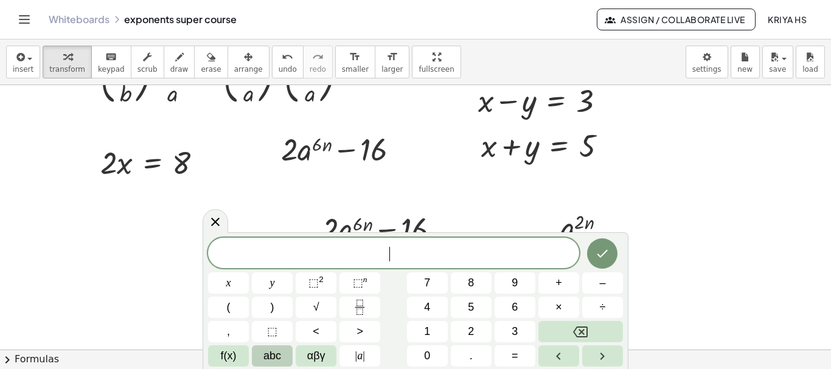
click at [263, 356] on button "abc" at bounding box center [272, 356] width 41 height 21
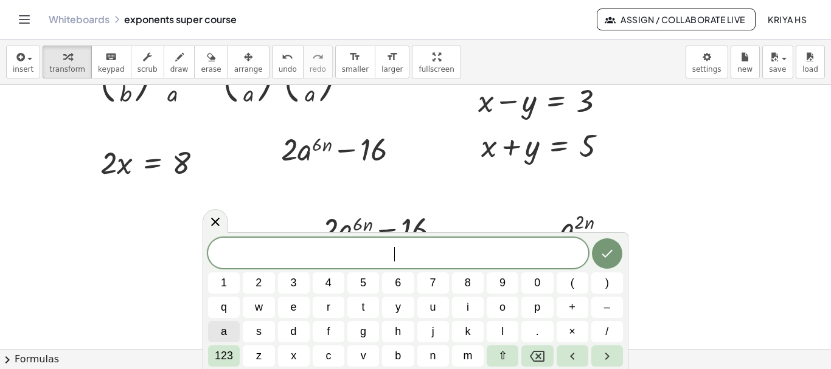
click at [223, 327] on span "a" at bounding box center [224, 332] width 6 height 16
click at [226, 355] on span "123" at bounding box center [224, 356] width 18 height 16
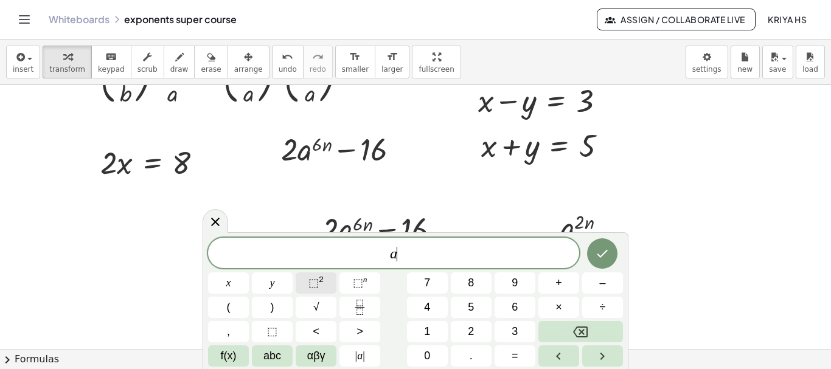
click at [318, 285] on span "⬚" at bounding box center [313, 283] width 10 height 12
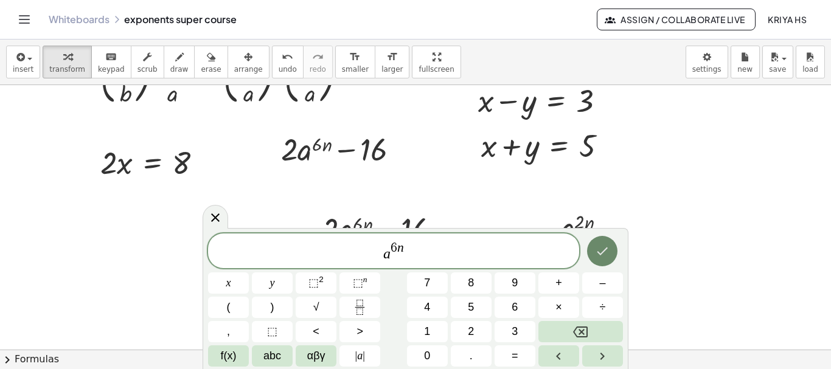
click at [610, 248] on icon "Done" at bounding box center [602, 251] width 15 height 15
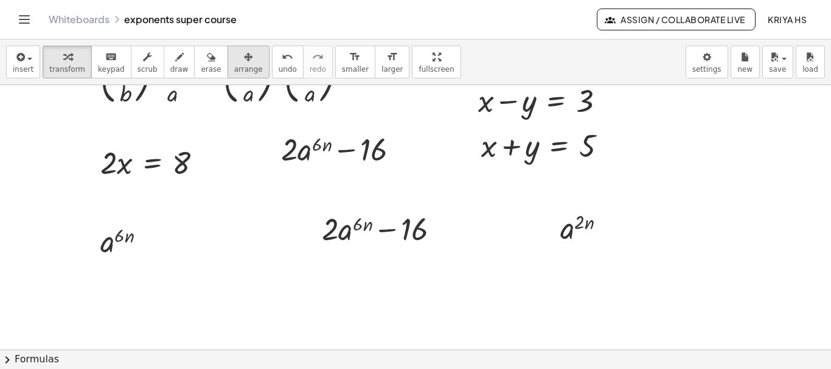
click at [234, 65] on span "arrange" at bounding box center [248, 69] width 29 height 9
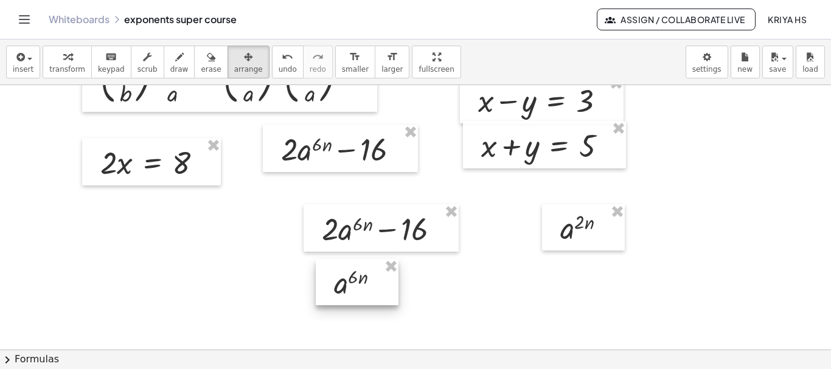
drag, startPoint x: 120, startPoint y: 234, endPoint x: 353, endPoint y: 276, distance: 237.3
click at [353, 276] on div at bounding box center [357, 282] width 83 height 46
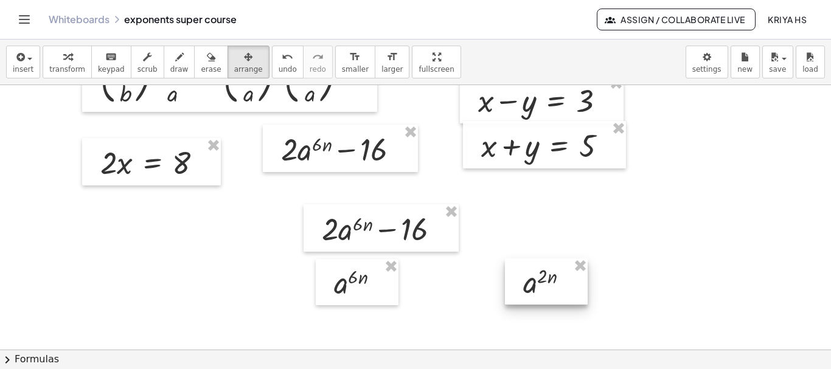
drag, startPoint x: 583, startPoint y: 228, endPoint x: 546, endPoint y: 282, distance: 65.6
click at [546, 282] on div at bounding box center [546, 282] width 83 height 46
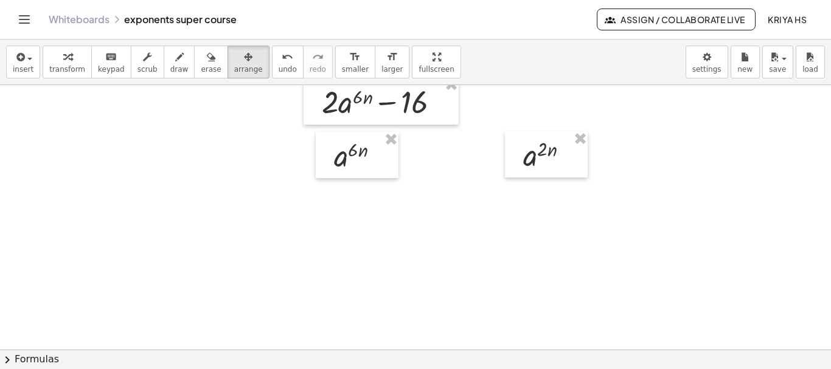
scroll to position [1307, 0]
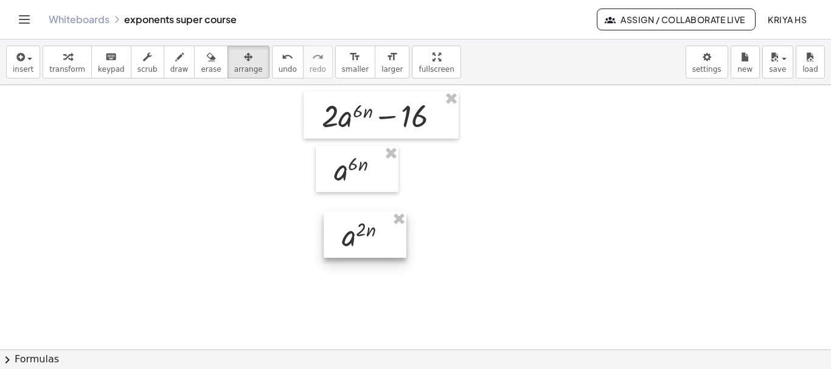
drag, startPoint x: 557, startPoint y: 167, endPoint x: 375, endPoint y: 234, distance: 193.0
click at [375, 234] on div at bounding box center [365, 235] width 83 height 46
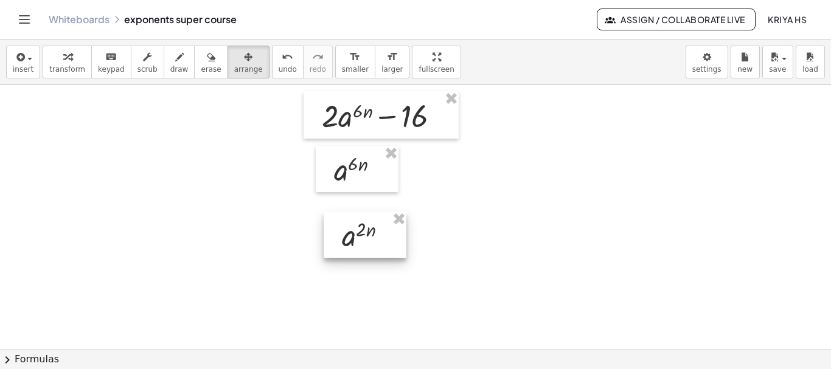
click at [375, 234] on div at bounding box center [365, 235] width 83 height 46
click at [380, 232] on div at bounding box center [365, 235] width 83 height 46
click at [364, 243] on div at bounding box center [365, 235] width 83 height 46
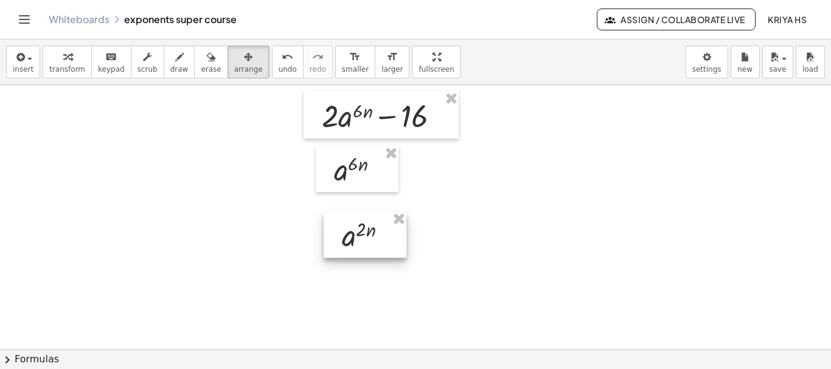
click at [364, 243] on div at bounding box center [365, 235] width 83 height 46
click at [399, 237] on div at bounding box center [365, 235] width 83 height 46
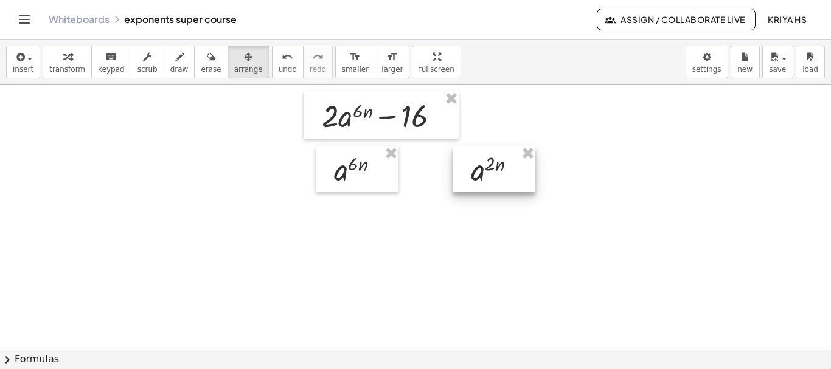
drag, startPoint x: 384, startPoint y: 236, endPoint x: 513, endPoint y: 170, distance: 145.0
click at [513, 170] on div at bounding box center [494, 169] width 83 height 46
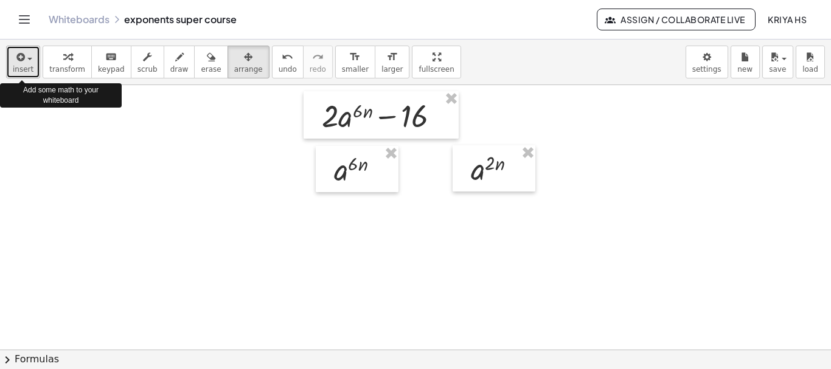
click at [26, 62] on span "button" at bounding box center [26, 58] width 2 height 9
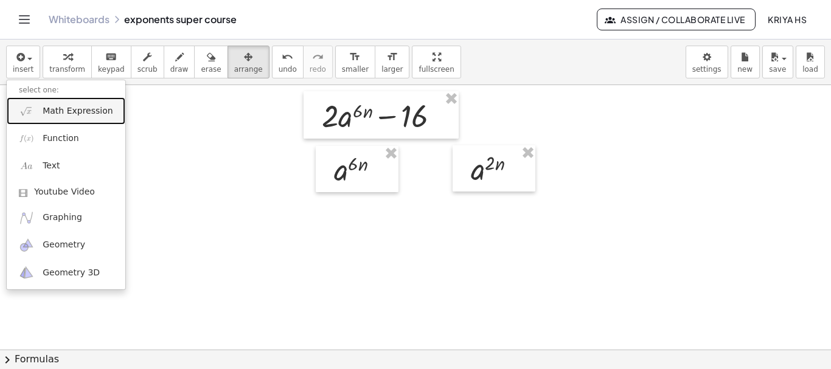
click at [49, 118] on link "Math Expression" at bounding box center [66, 110] width 119 height 27
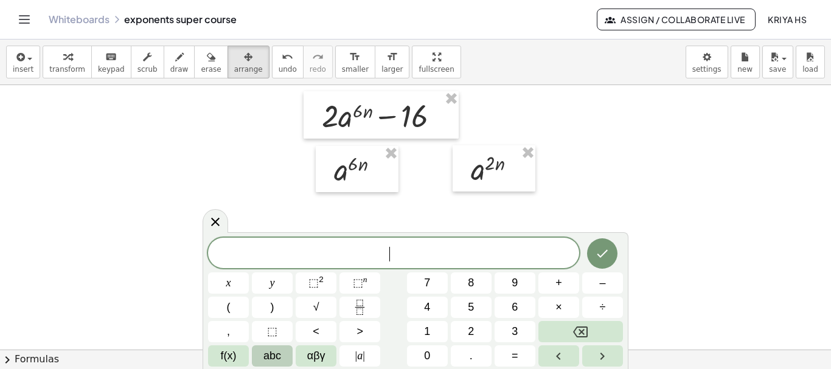
click at [273, 364] on button "abc" at bounding box center [272, 356] width 41 height 21
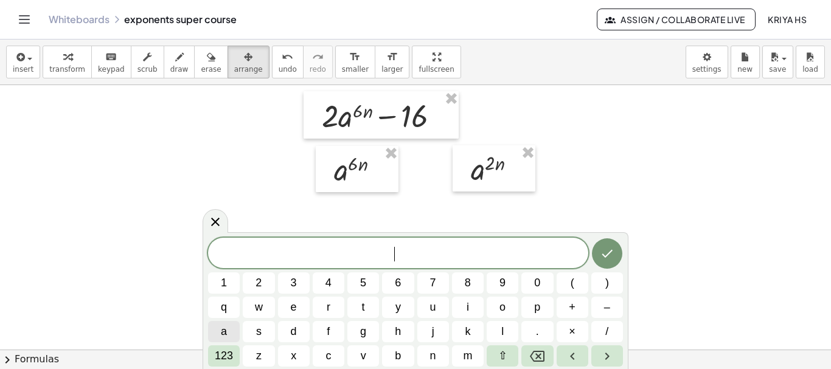
click at [221, 336] on span "a" at bounding box center [224, 332] width 6 height 16
click at [222, 356] on span "123" at bounding box center [224, 356] width 18 height 16
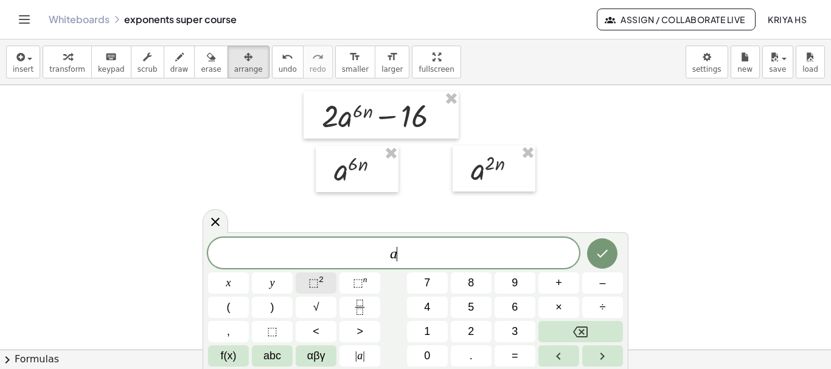
click at [321, 282] on sup "2" at bounding box center [321, 279] width 5 height 9
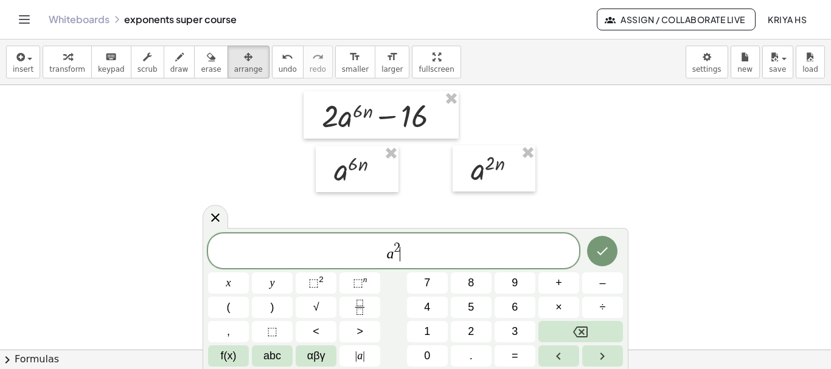
click at [409, 246] on span "a 2 ​" at bounding box center [393, 252] width 371 height 22
click at [408, 245] on span "a 2 n ​" at bounding box center [393, 252] width 371 height 22
click at [273, 312] on span ")" at bounding box center [273, 307] width 4 height 16
click at [412, 240] on span "( a 2 n ) ​" at bounding box center [393, 250] width 371 height 25
click at [318, 281] on span "⬚" at bounding box center [313, 283] width 10 height 12
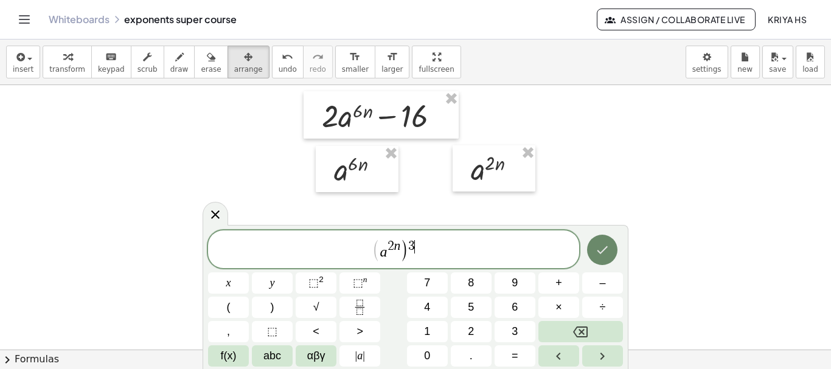
click at [604, 248] on icon "Done" at bounding box center [602, 250] width 15 height 15
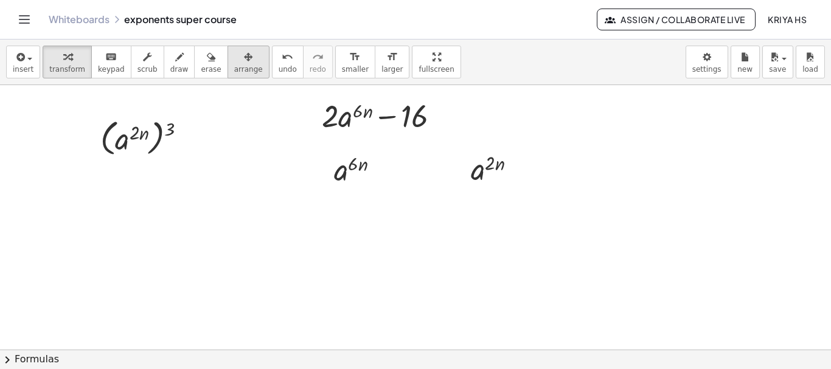
click at [244, 64] on icon "button" at bounding box center [248, 57] width 9 height 15
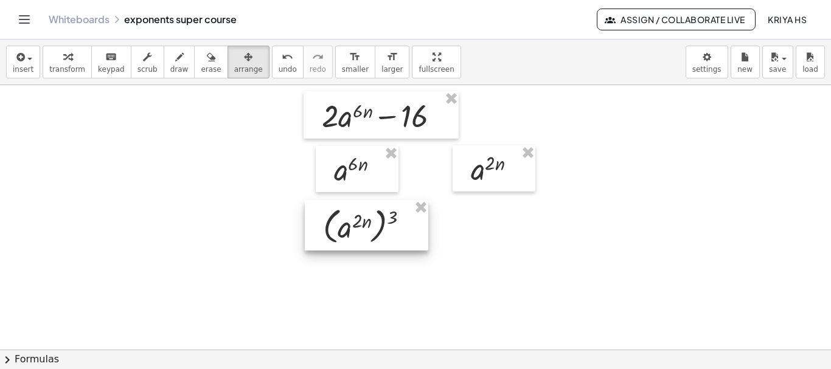
drag, startPoint x: 133, startPoint y: 137, endPoint x: 354, endPoint y: 225, distance: 237.6
click at [354, 225] on div at bounding box center [366, 225] width 123 height 50
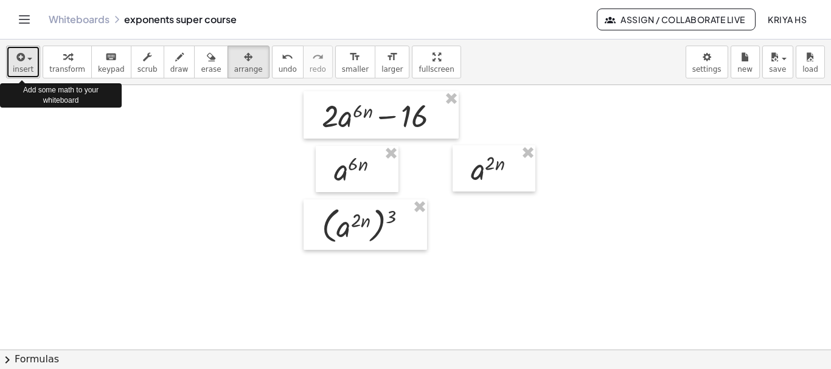
click at [24, 64] on button "insert" at bounding box center [23, 62] width 34 height 33
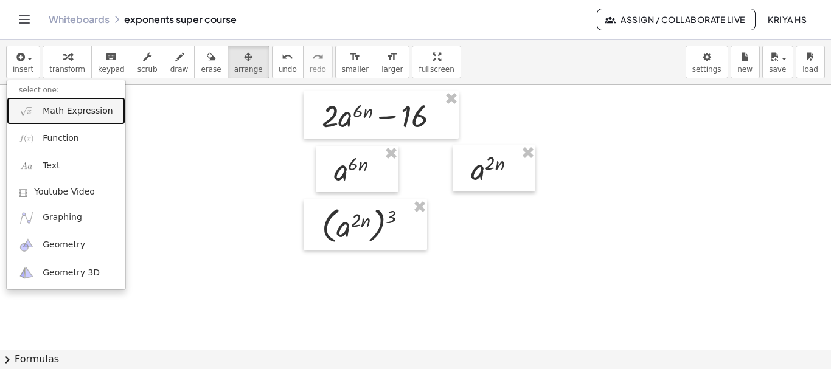
click at [61, 116] on span "Math Expression" at bounding box center [78, 111] width 70 height 12
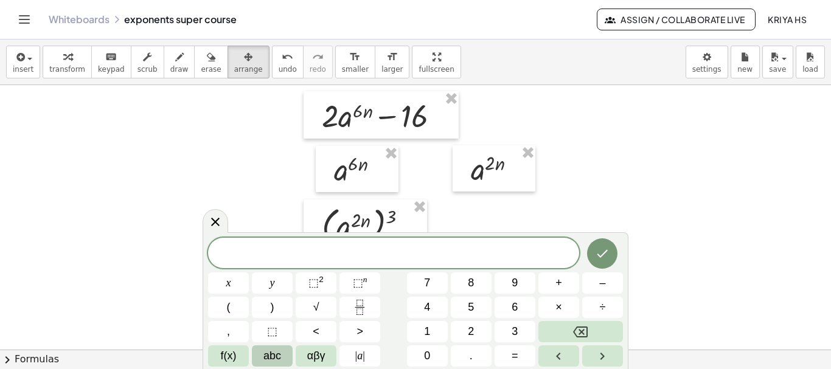
click at [280, 353] on span "abc" at bounding box center [272, 356] width 18 height 16
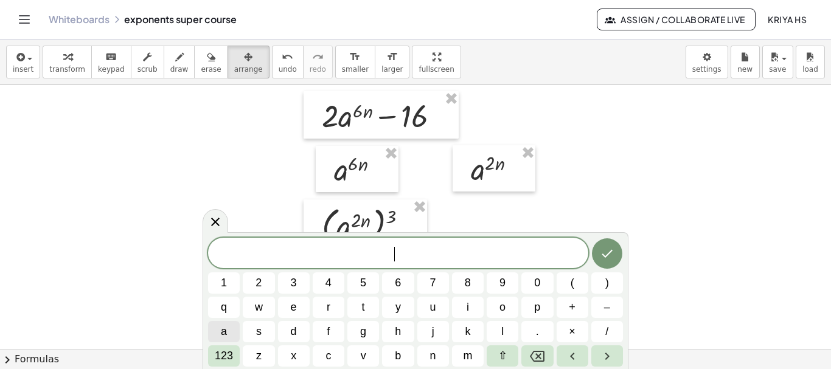
click at [221, 330] on span "a" at bounding box center [224, 332] width 6 height 16
click at [223, 354] on span "123" at bounding box center [224, 356] width 18 height 16
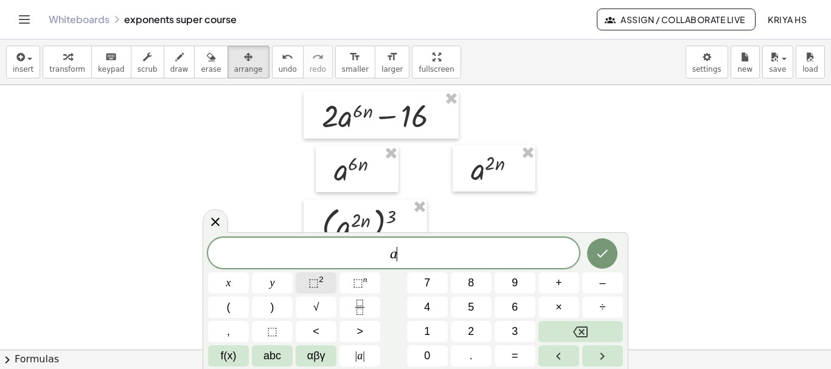
click at [315, 281] on span "⬚" at bounding box center [313, 283] width 10 height 12
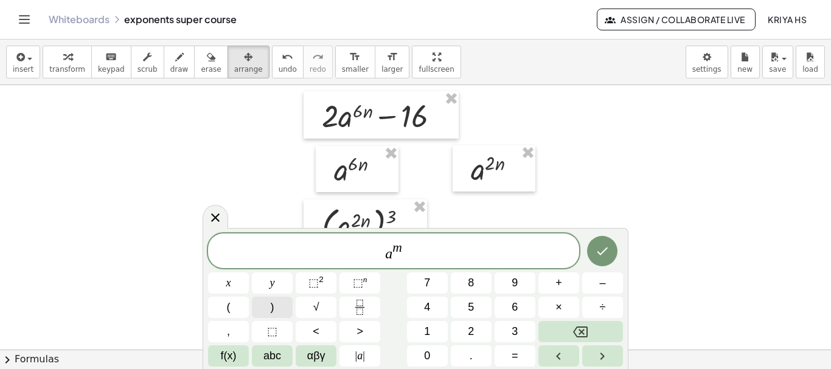
click at [276, 309] on button ")" at bounding box center [272, 307] width 41 height 21
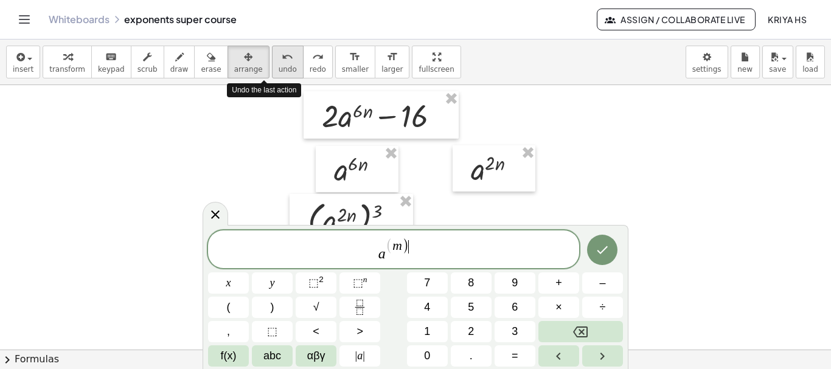
click at [279, 72] on span "undo" at bounding box center [288, 69] width 18 height 9
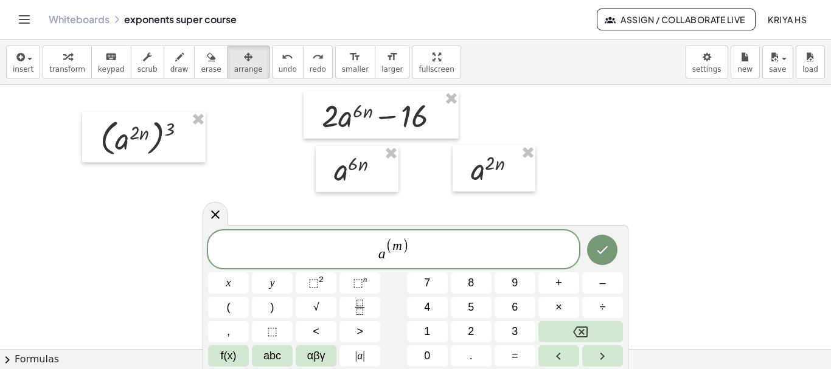
click at [428, 269] on div "a ( m ) x y ⬚ 2 ⬚ n 7 8 9 + – ( ) √ 4 5 6 × ÷ , ⬚ < > 1 2 3 f(x) abc αβγ | a | …" at bounding box center [415, 299] width 415 height 136
click at [605, 258] on button "Done" at bounding box center [602, 250] width 30 height 30
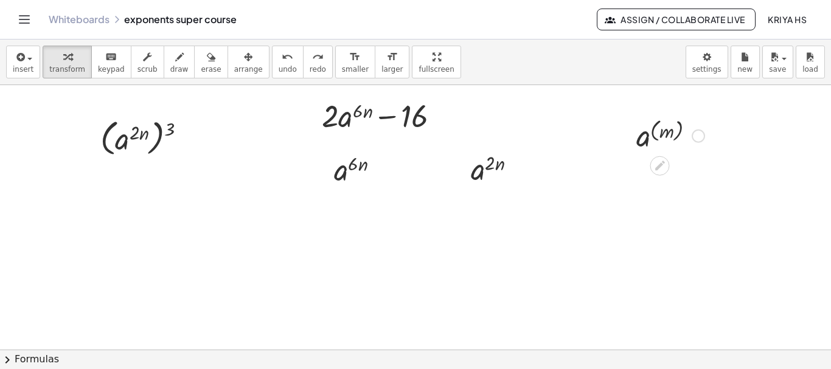
click at [662, 132] on div at bounding box center [670, 135] width 80 height 40
click at [658, 181] on div at bounding box center [670, 175] width 80 height 40
click at [659, 204] on icon at bounding box center [660, 206] width 10 height 10
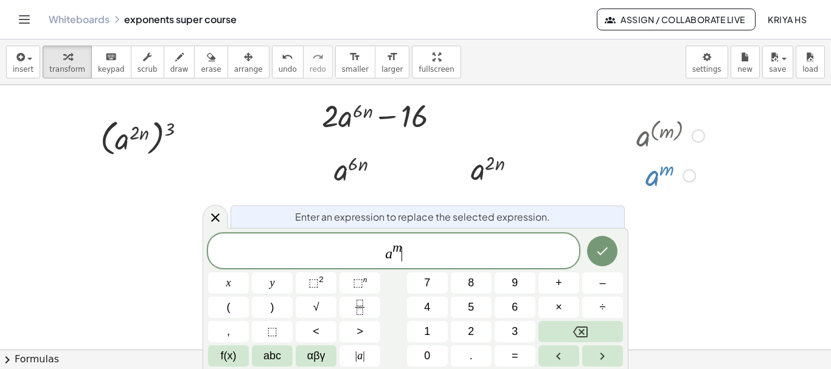
click at [414, 254] on span "a m ​" at bounding box center [393, 252] width 371 height 22
click at [276, 310] on button ")" at bounding box center [272, 307] width 41 height 21
click at [410, 239] on span ")" at bounding box center [406, 249] width 9 height 23
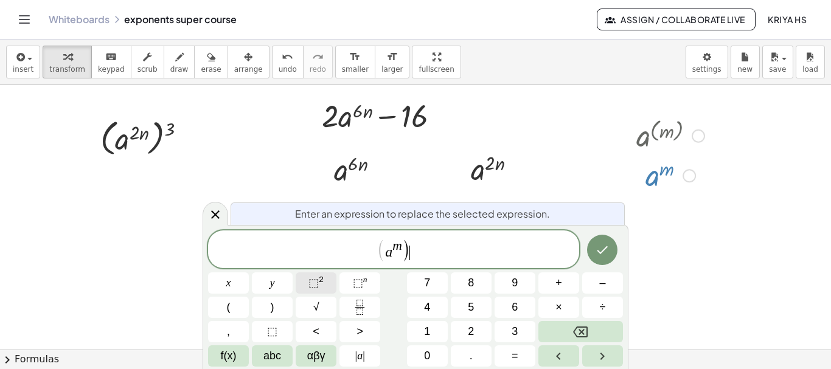
click at [318, 279] on span "⬚" at bounding box center [313, 283] width 10 height 12
click at [277, 353] on span "abc" at bounding box center [272, 356] width 18 height 16
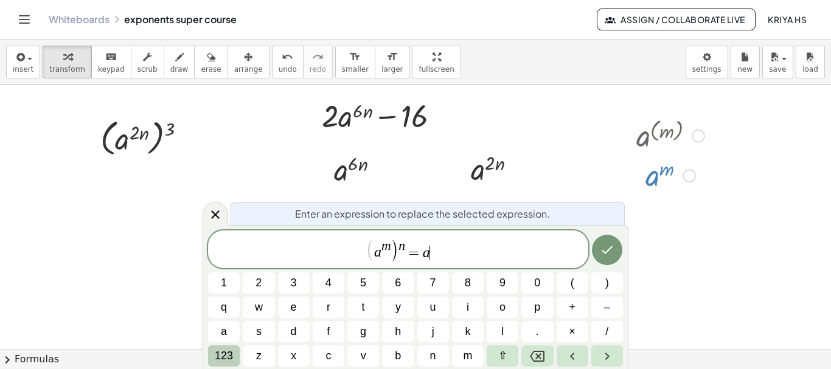
click at [223, 362] on span "123" at bounding box center [224, 356] width 18 height 16
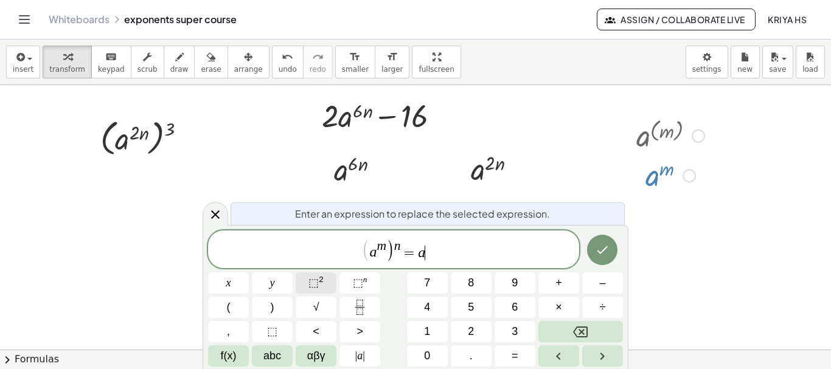
click at [318, 284] on span "⬚" at bounding box center [313, 283] width 10 height 12
click at [603, 252] on icon "Done" at bounding box center [602, 250] width 15 height 15
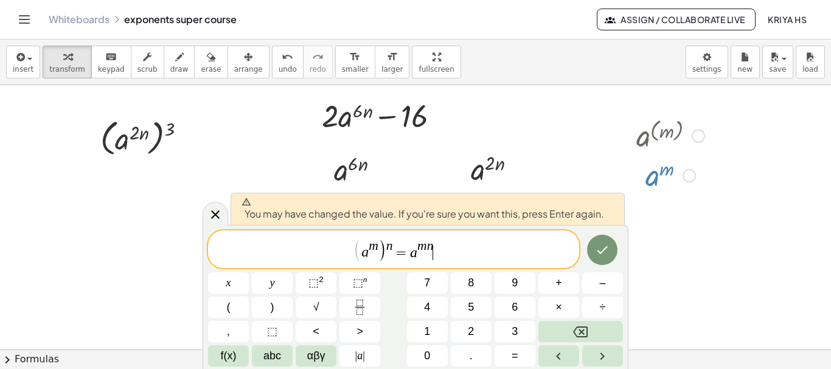
click at [450, 266] on div "( a m ) n = a m n ​" at bounding box center [393, 250] width 371 height 38
click at [593, 253] on button "Done" at bounding box center [602, 250] width 30 height 30
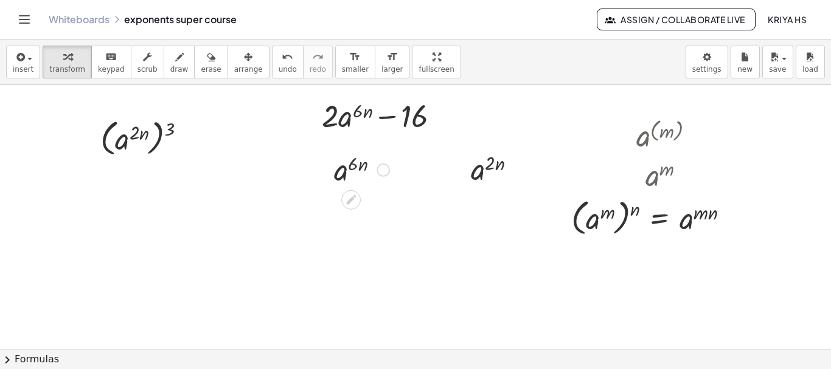
click at [353, 172] on div at bounding box center [362, 169] width 68 height 40
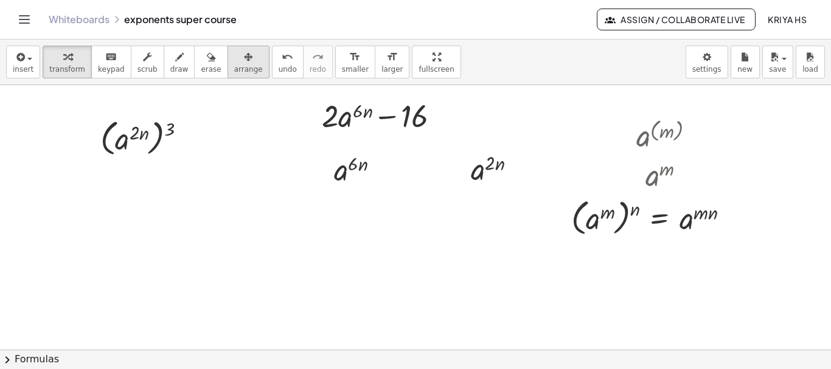
click at [234, 65] on span "arrange" at bounding box center [248, 69] width 29 height 9
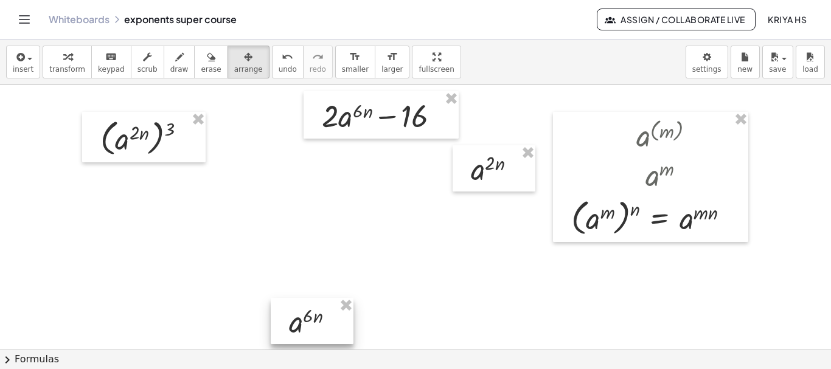
drag, startPoint x: 348, startPoint y: 164, endPoint x: 302, endPoint y: 327, distance: 169.3
click at [302, 327] on div at bounding box center [312, 321] width 83 height 46
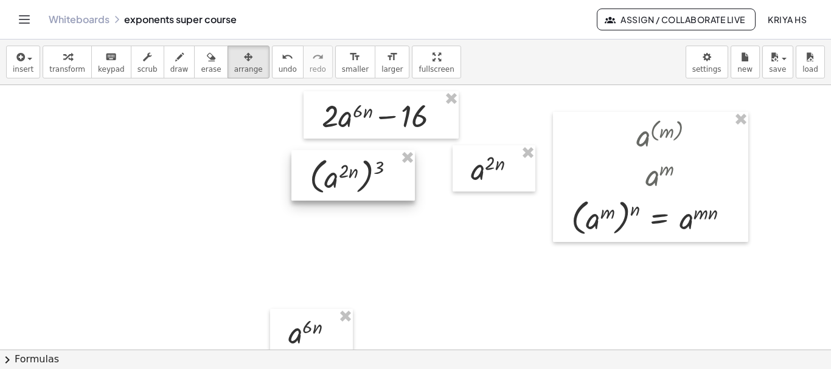
drag, startPoint x: 127, startPoint y: 148, endPoint x: 336, endPoint y: 186, distance: 212.2
click at [336, 186] on div at bounding box center [352, 175] width 123 height 50
click at [347, 183] on div at bounding box center [352, 175] width 123 height 50
